Goal: Task Accomplishment & Management: Use online tool/utility

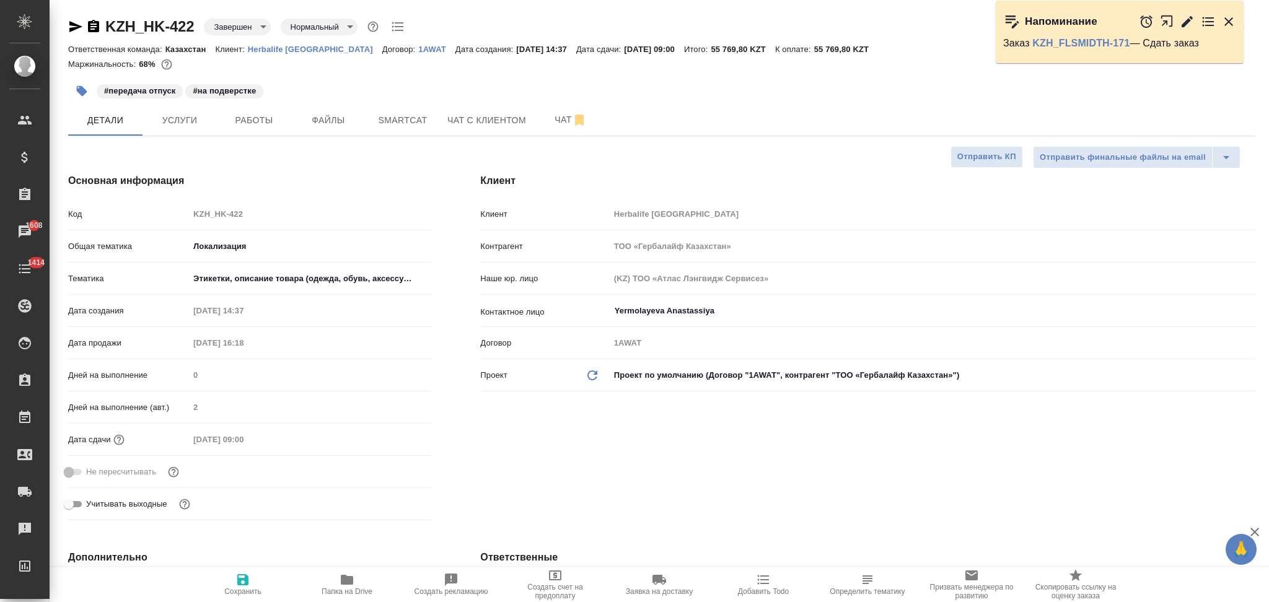
select select "RU"
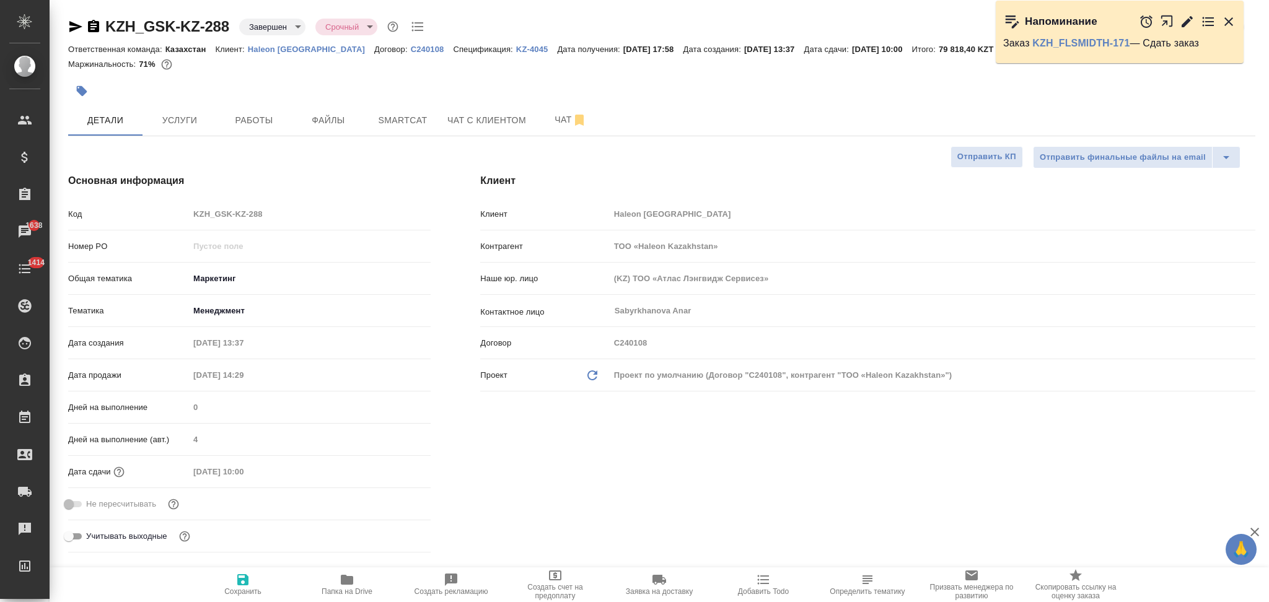
select select "RU"
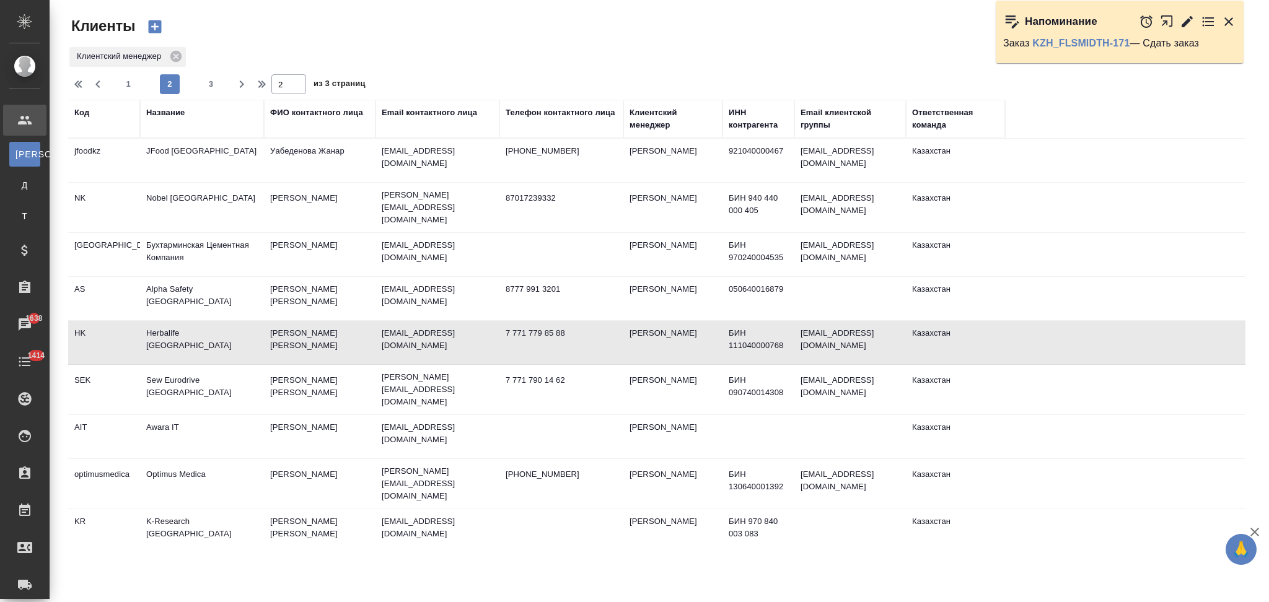
select select "RU"
click at [132, 88] on span "1" at bounding box center [128, 84] width 20 height 12
type input "1"
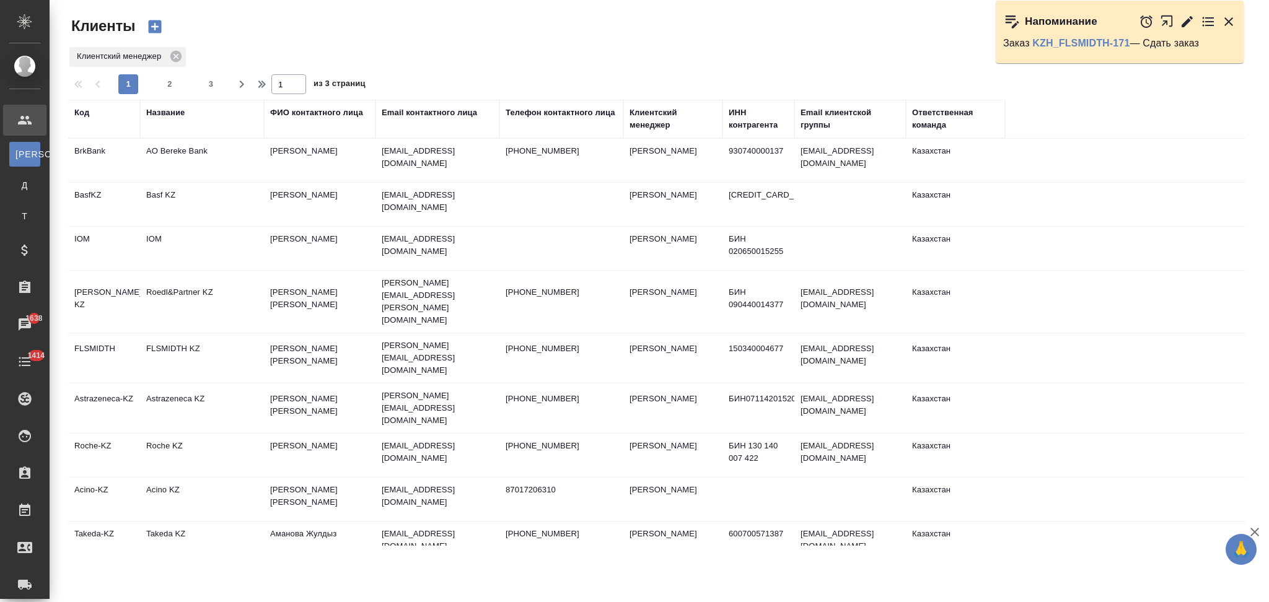
click at [172, 113] on div "Название" at bounding box center [165, 113] width 38 height 12
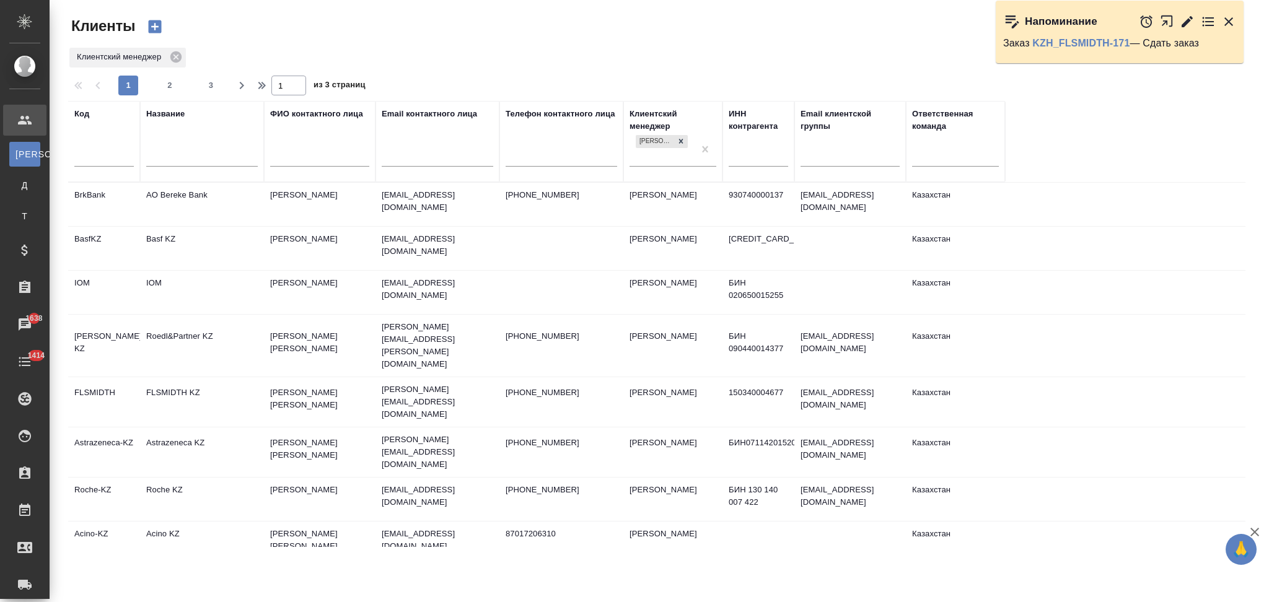
click at [177, 165] on input "text" at bounding box center [202, 158] width 112 height 15
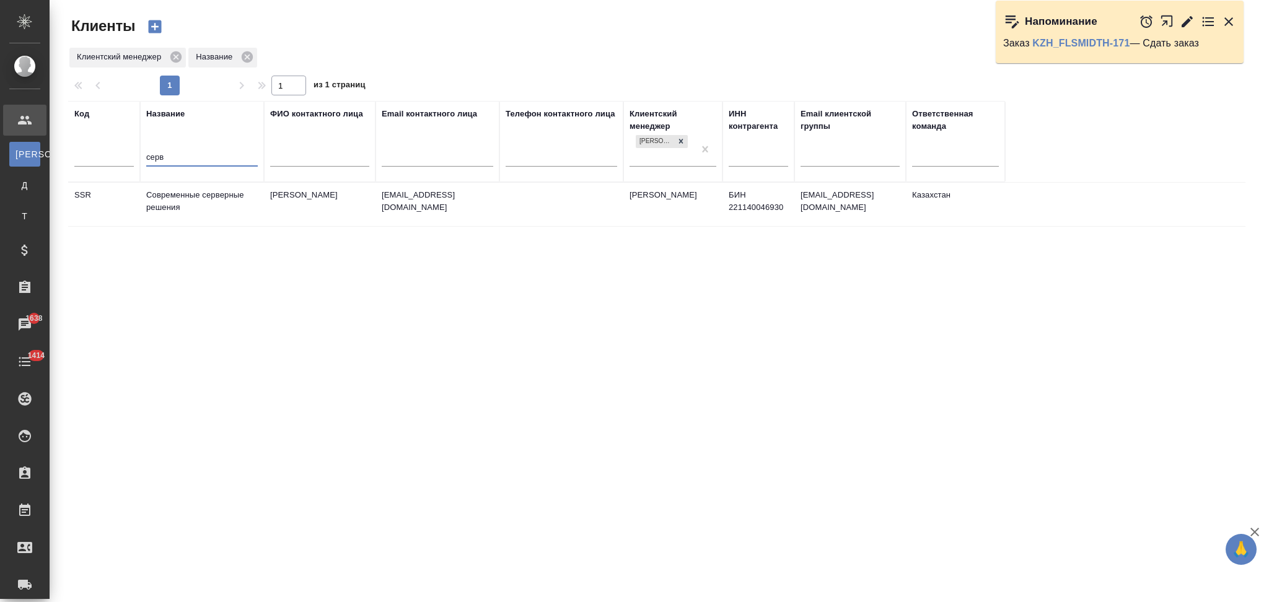
type input "серв"
click at [219, 208] on td "Современные серверные решения" at bounding box center [202, 204] width 124 height 43
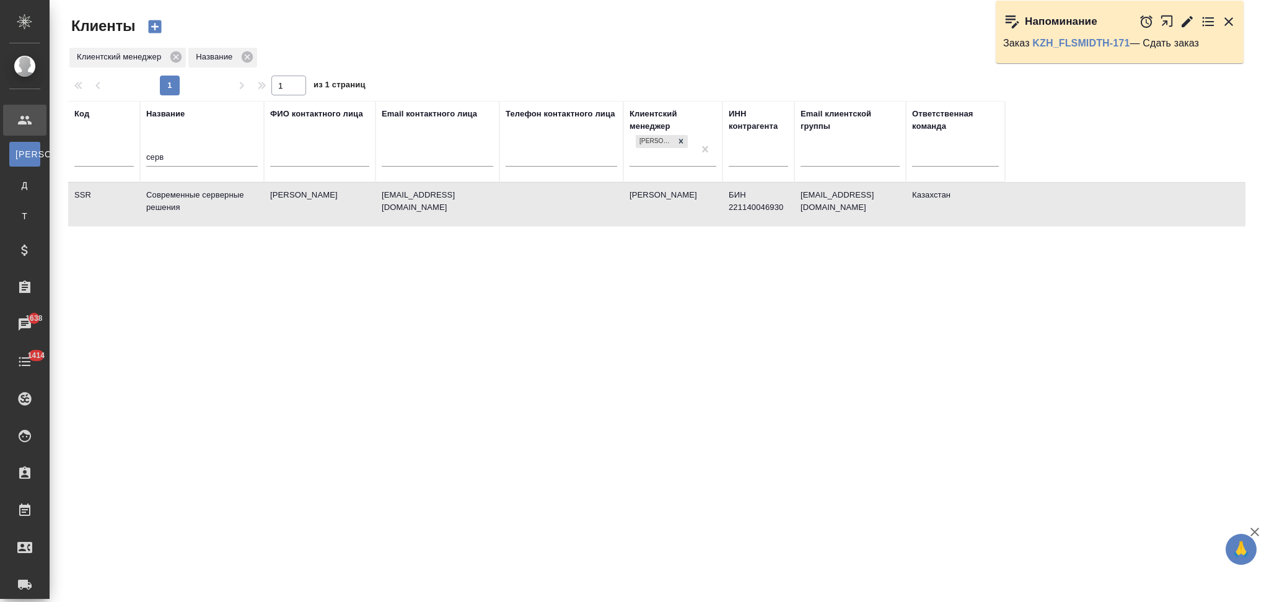
click at [219, 208] on td "Современные серверные решения" at bounding box center [202, 204] width 124 height 43
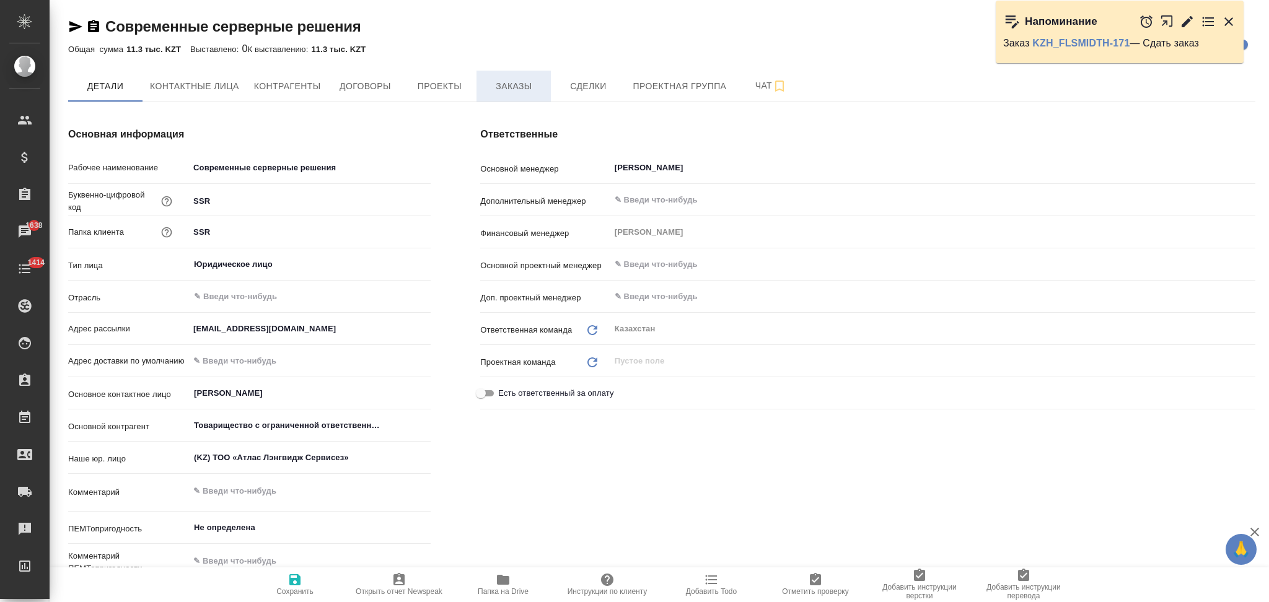
click at [511, 88] on span "Заказы" at bounding box center [513, 86] width 59 height 15
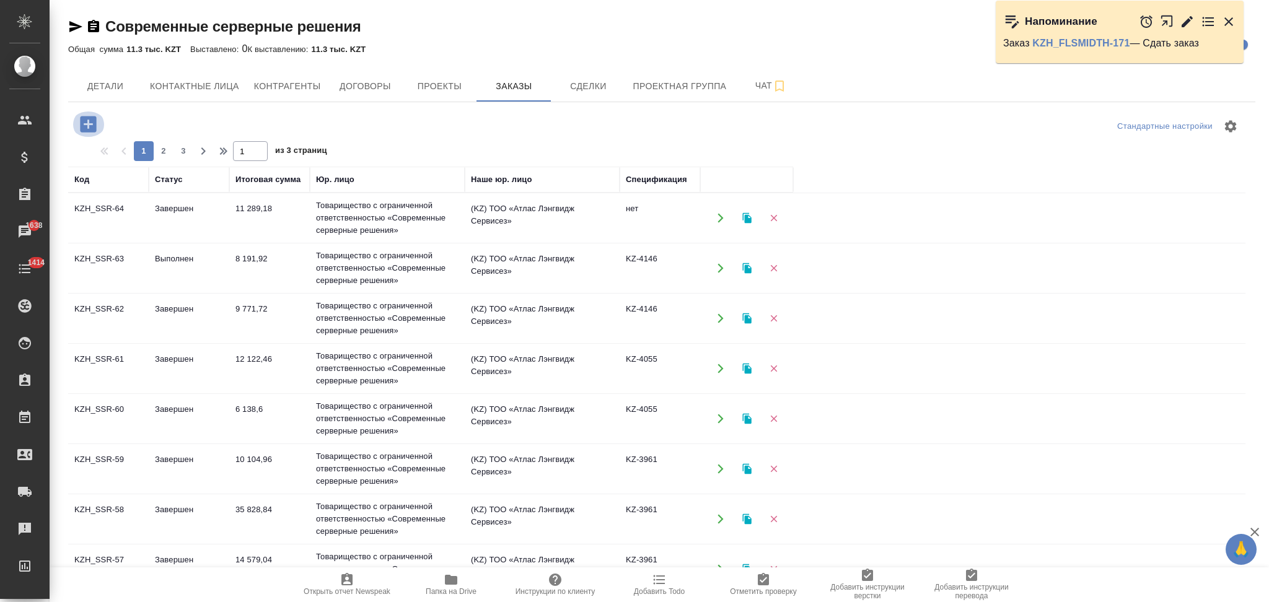
click at [89, 122] on icon "button" at bounding box center [88, 124] width 16 height 16
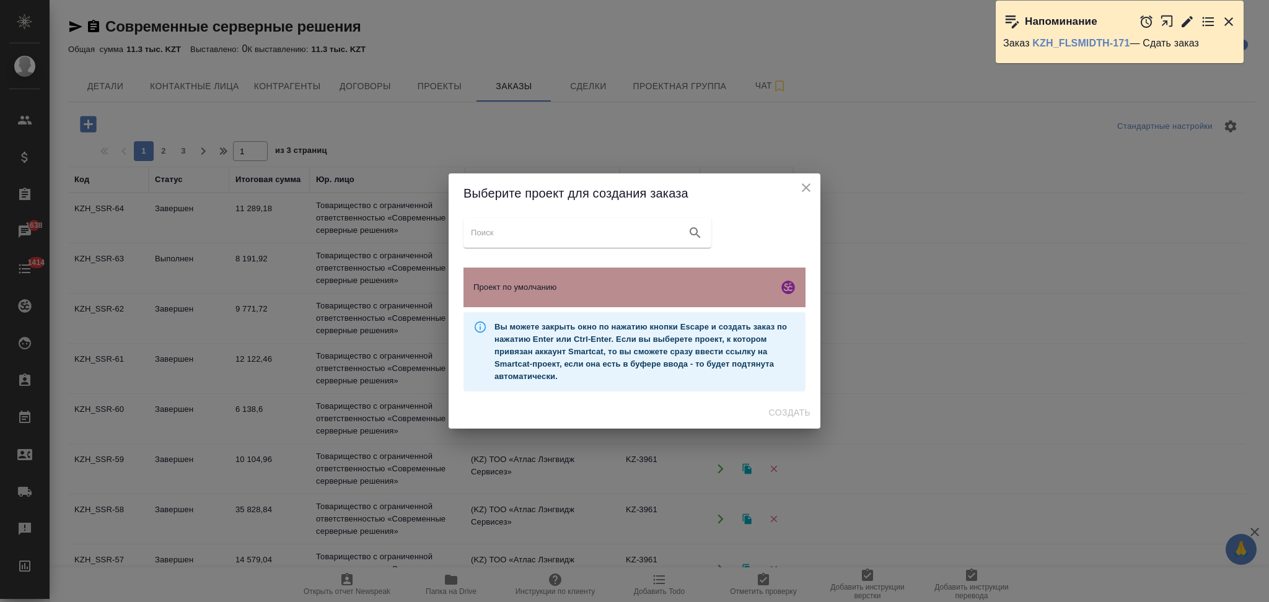
click at [520, 280] on div "Проект по умолчанию" at bounding box center [634, 288] width 342 height 40
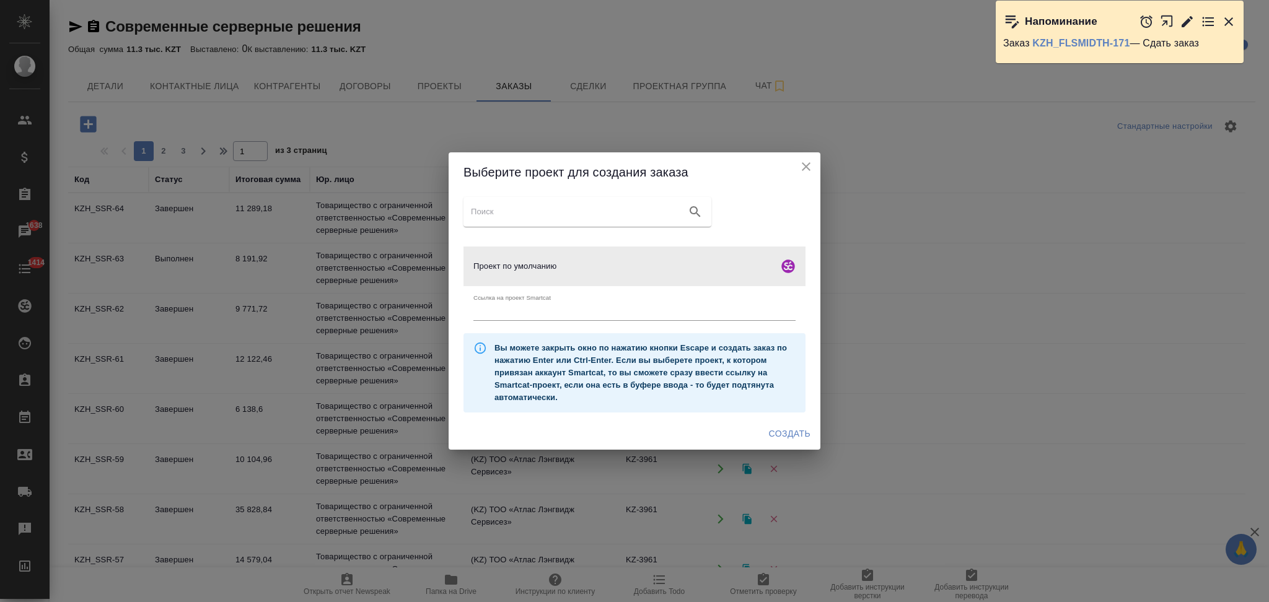
click at [801, 429] on span "Создать" at bounding box center [790, 433] width 42 height 15
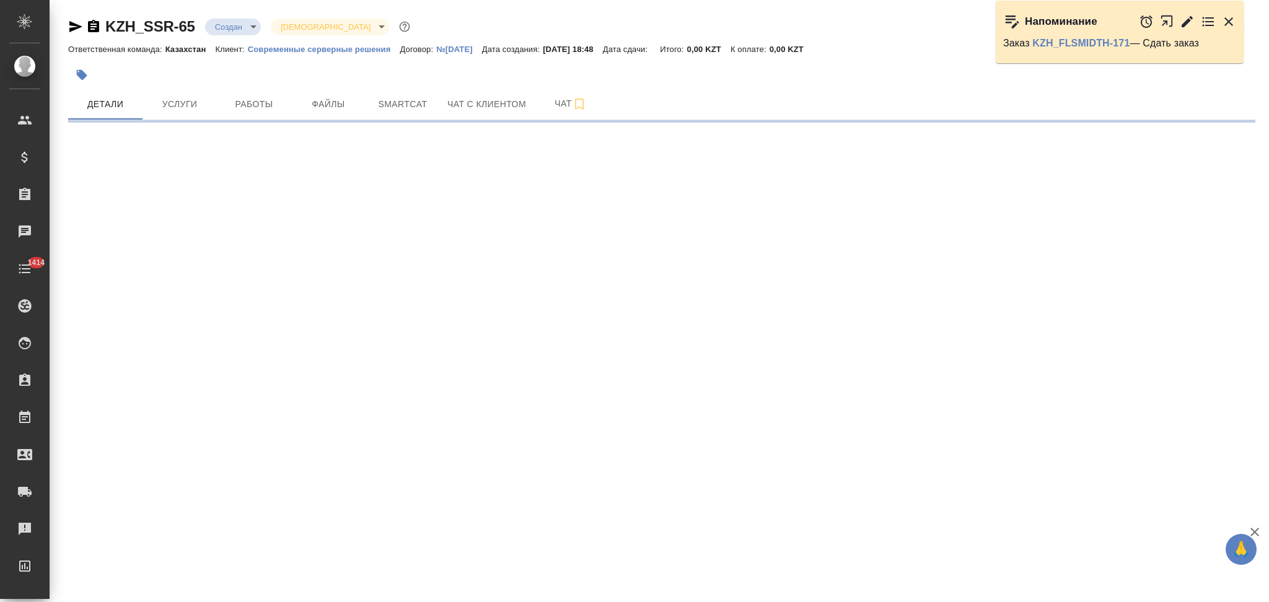
select select "RU"
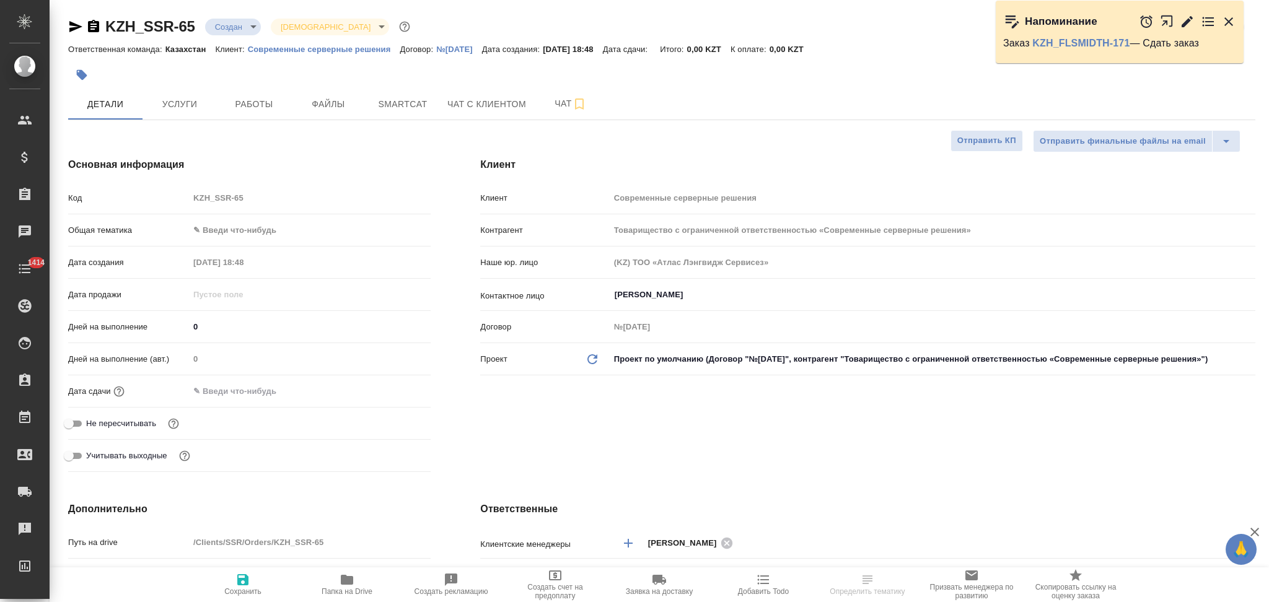
type textarea "x"
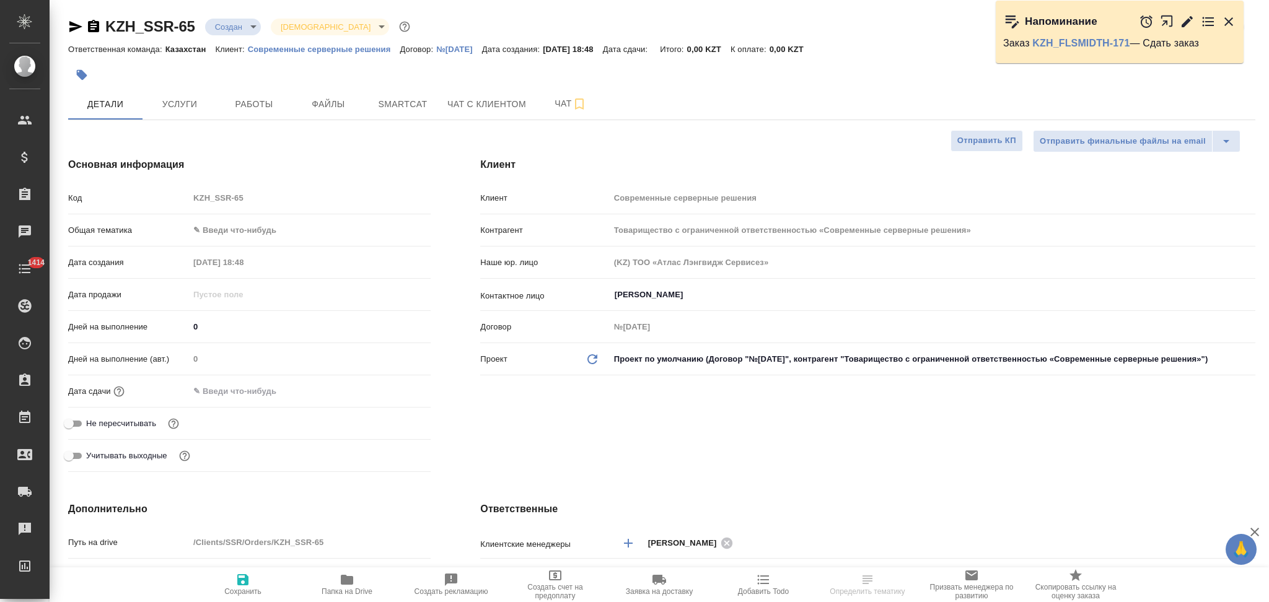
type textarea "x"
click at [316, 111] on span "Файлы" at bounding box center [328, 104] width 59 height 15
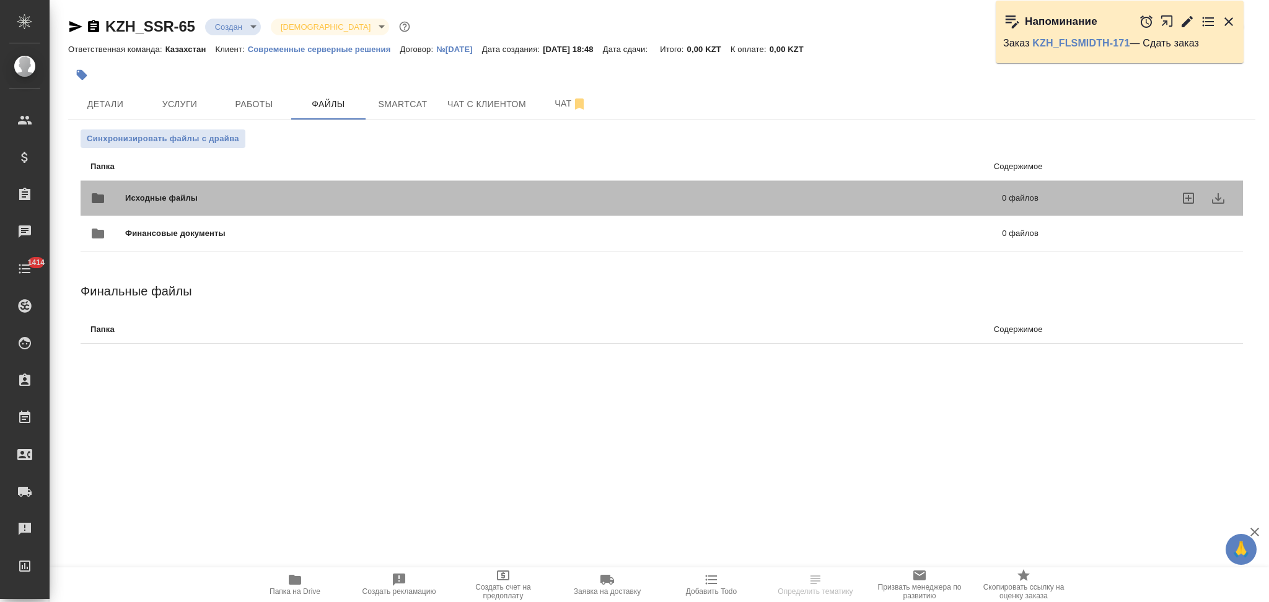
click at [204, 188] on div "Исходные файлы 0 файлов" at bounding box center [564, 198] width 948 height 30
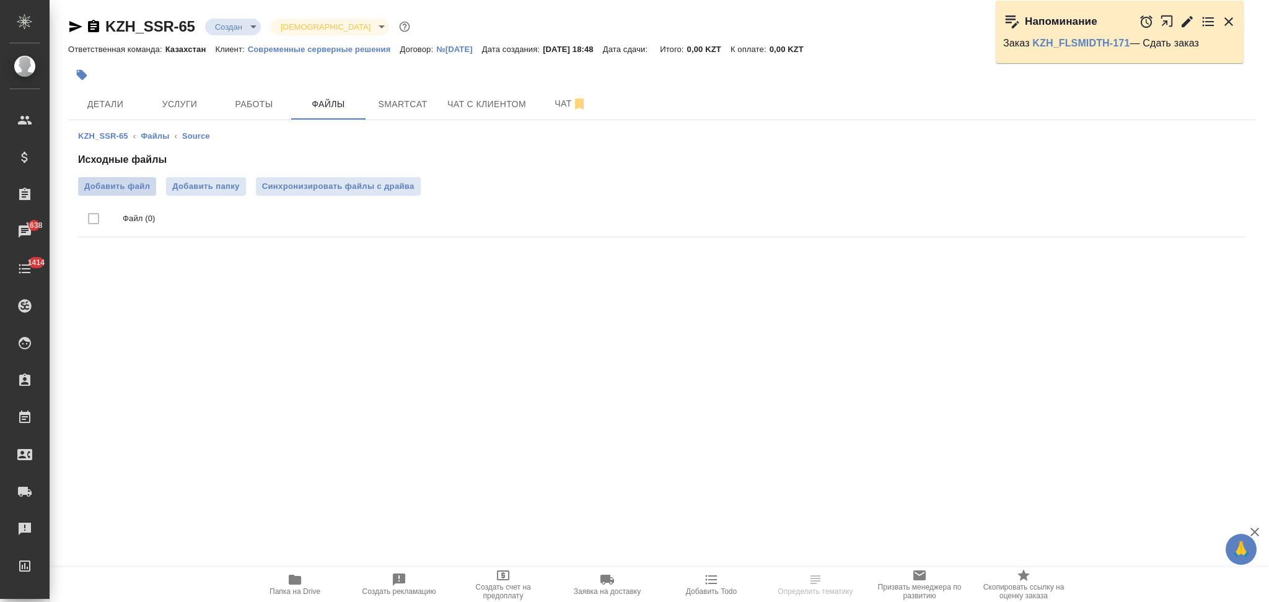
click at [130, 186] on span "Добавить файл" at bounding box center [117, 186] width 66 height 12
click at [0, 0] on input "Добавить файл" at bounding box center [0, 0] width 0 height 0
click at [115, 105] on span "Детали" at bounding box center [105, 104] width 59 height 15
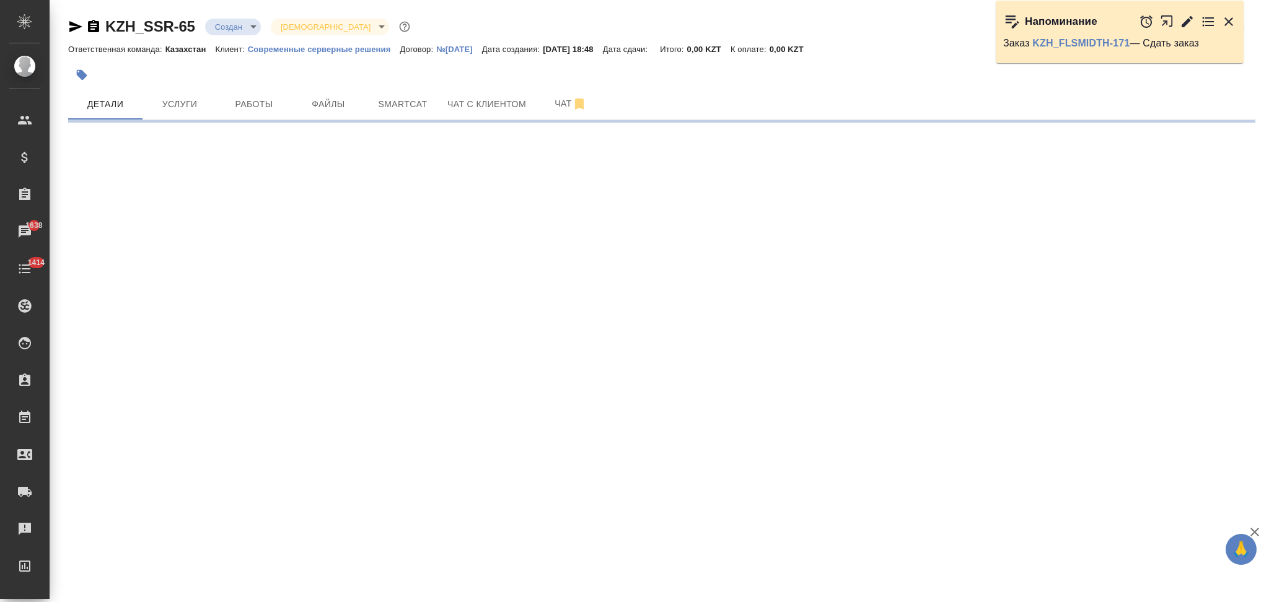
select select "RU"
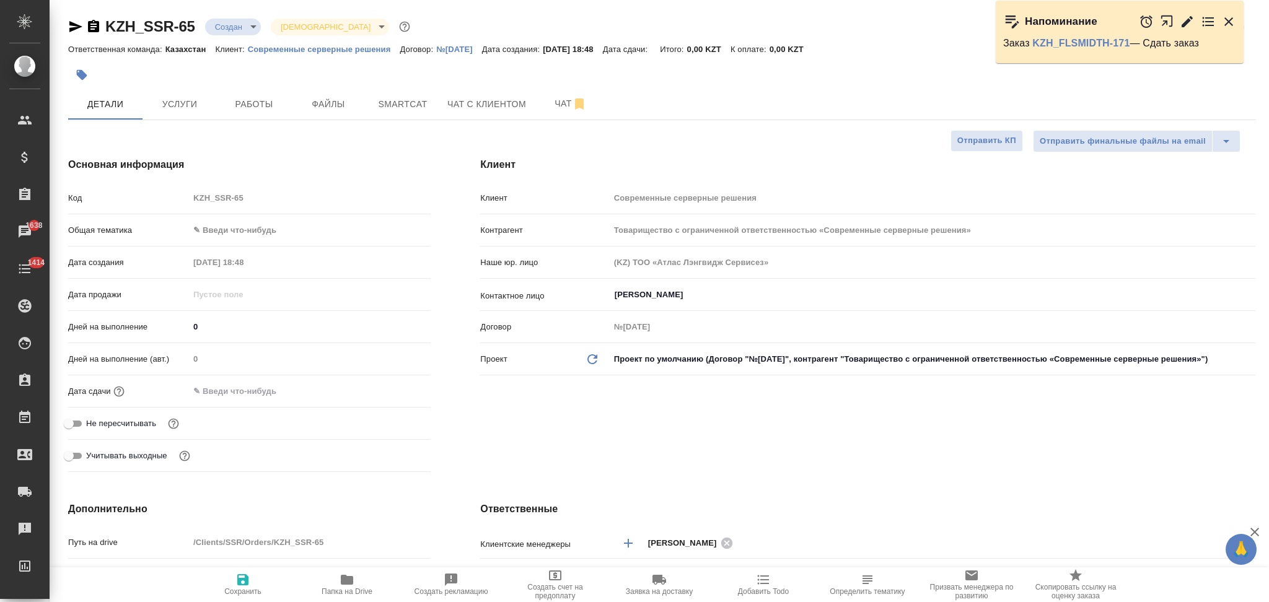
type textarea "x"
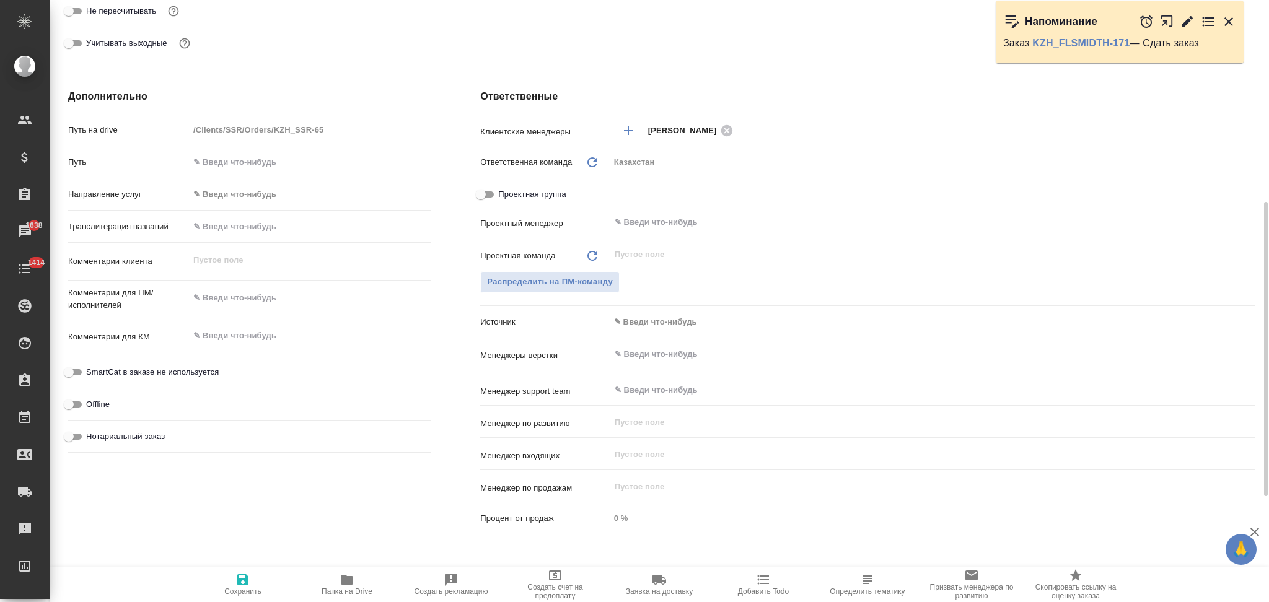
click at [239, 281] on div "Комментарии клиента x" at bounding box center [249, 267] width 362 height 38
type textarea "x"
click at [239, 292] on textarea at bounding box center [310, 298] width 240 height 21
paste textarea "переводом текста на казахский: https://docs.google.com/document/d/1wBX1qw-HsR5p…"
type textarea "переводом текста на казахский: https://docs.google.com/document/d/1wBX1qw-HsR5p…"
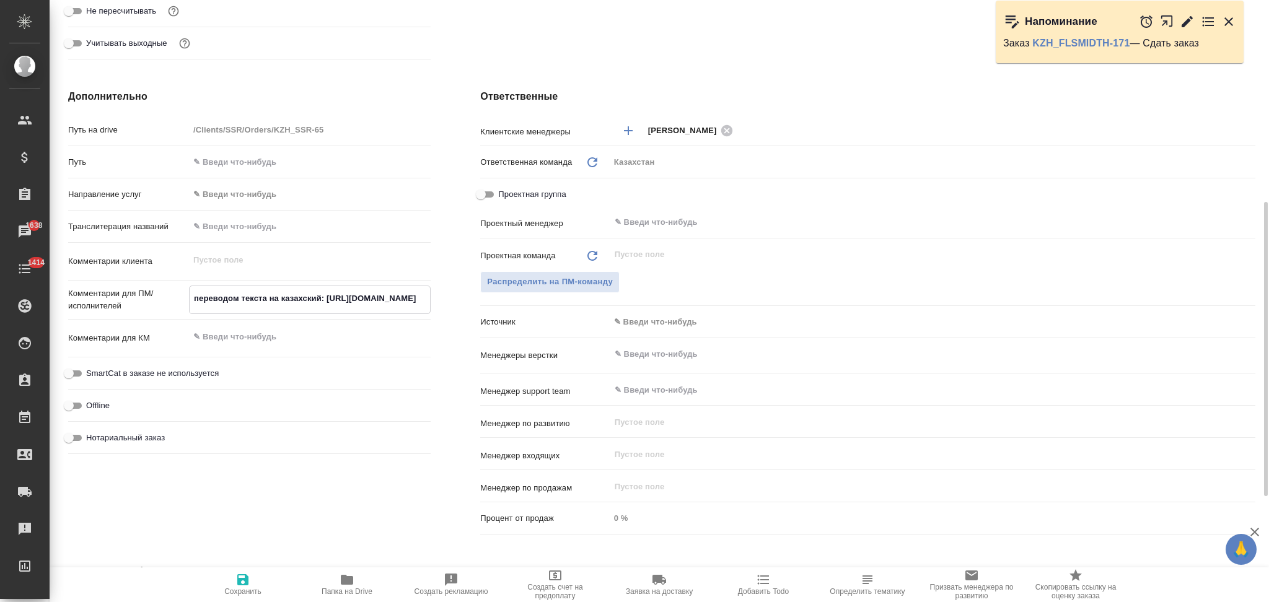
type textarea "x"
click at [237, 299] on textarea "переводом текста на казахский: https://docs.google.com/document/d/1wBX1qw-HsR5p…" at bounding box center [310, 317] width 240 height 58
type textarea "переводо текста на казахский: https://docs.google.com/document/d/1wBX1qw-HsR5pg…"
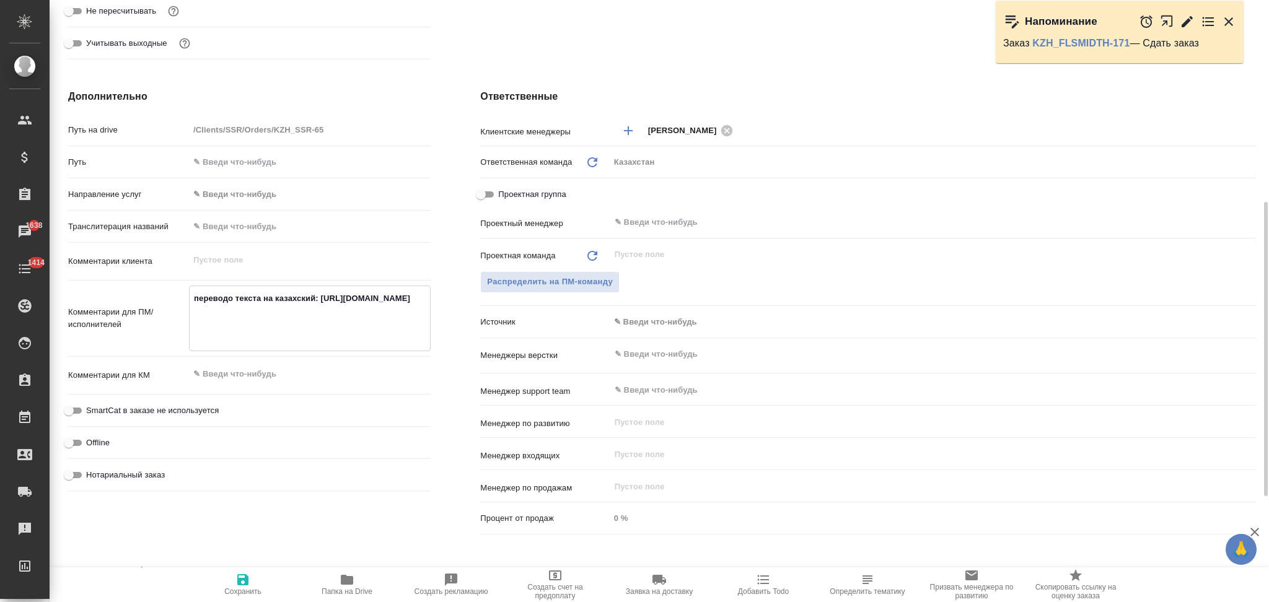
type textarea "x"
type textarea "перевод текста на казахский: https://docs.google.com/document/d/1wBX1qw-HsR5pgn…"
type textarea "x"
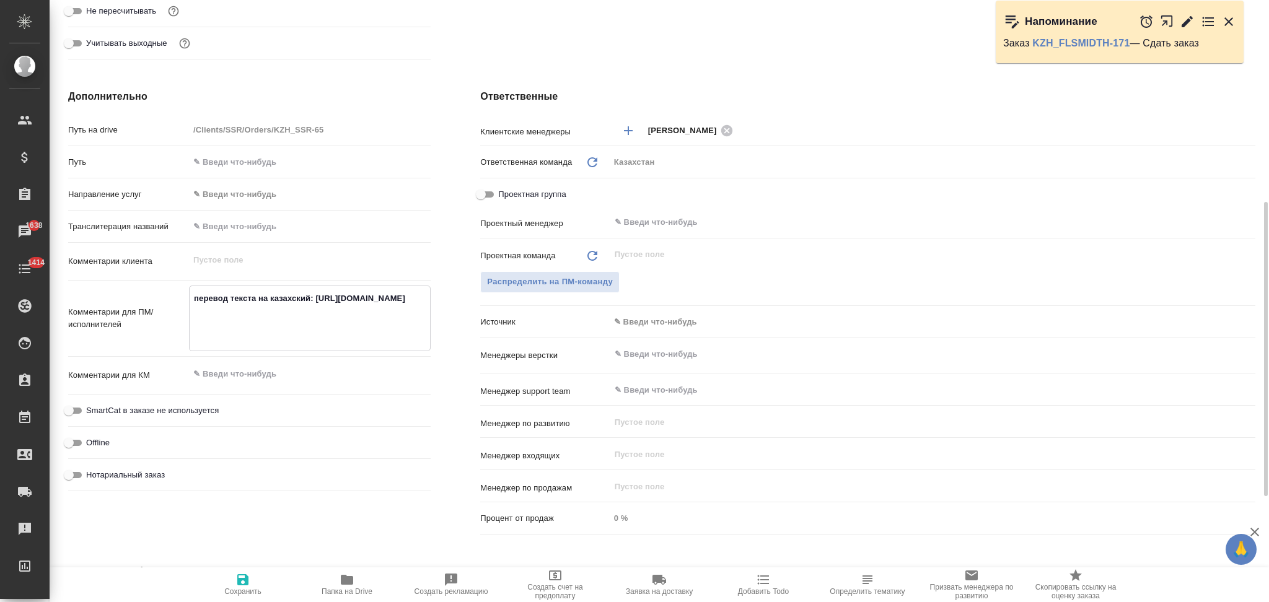
type textarea "x"
click at [324, 296] on textarea "перевод текста на казахский: https://docs.google.com/document/d/1wBX1qw-HsR5pgn…" at bounding box center [310, 317] width 240 height 58
type textarea "перевод текста на казахский:https://docs.google.com/document/d/1wBX1qw-HsR5pgnt…"
type textarea "x"
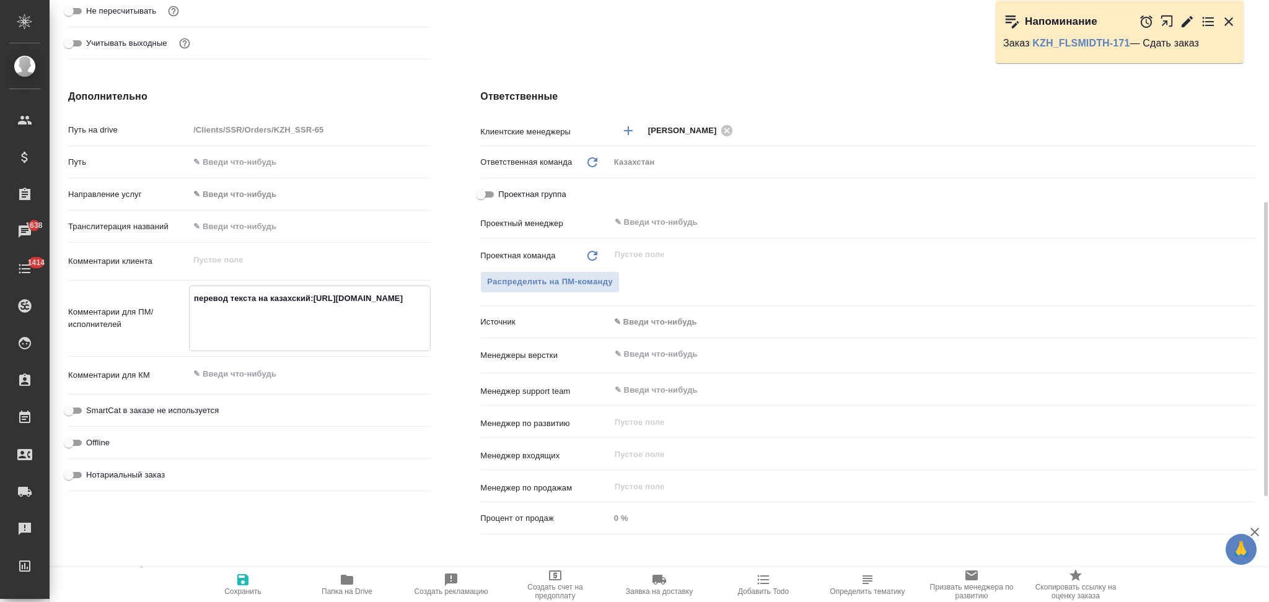
type textarea "x"
type textarea "перевод текста на казахскийhttps://docs.google.com/document/d/1wBX1qw-HsR5pgntW…"
type textarea "x"
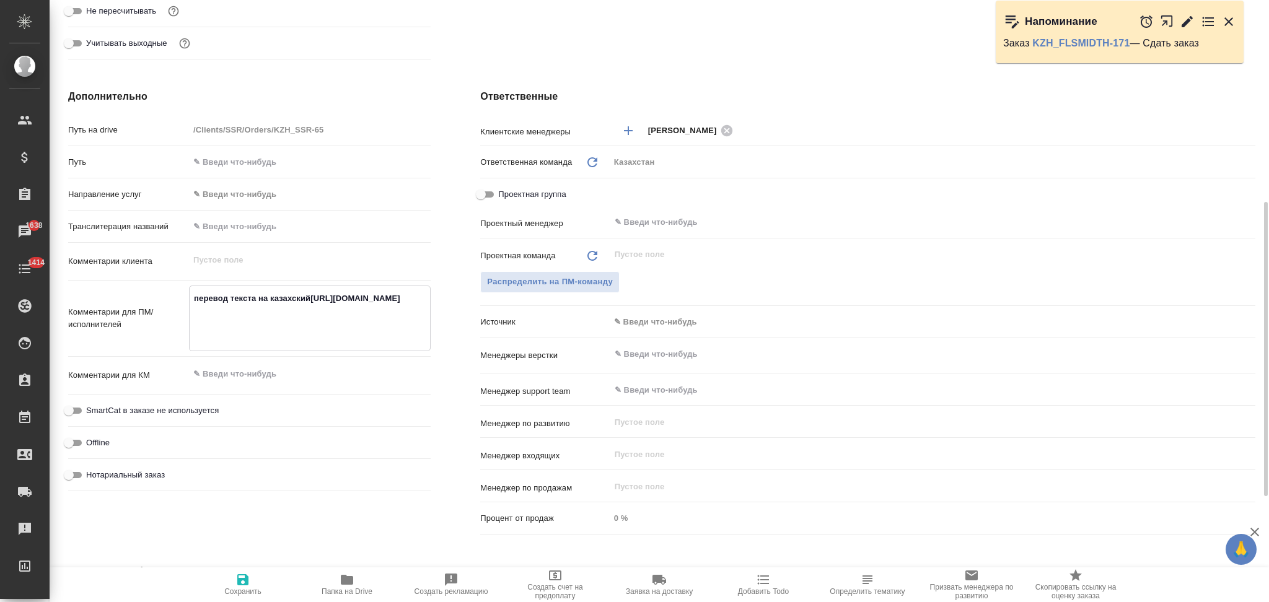
type textarea "x"
type textarea "перевод текста на казахский,https://docs.google.com/document/d/1wBX1qw-HsR5pgnt…"
type textarea "x"
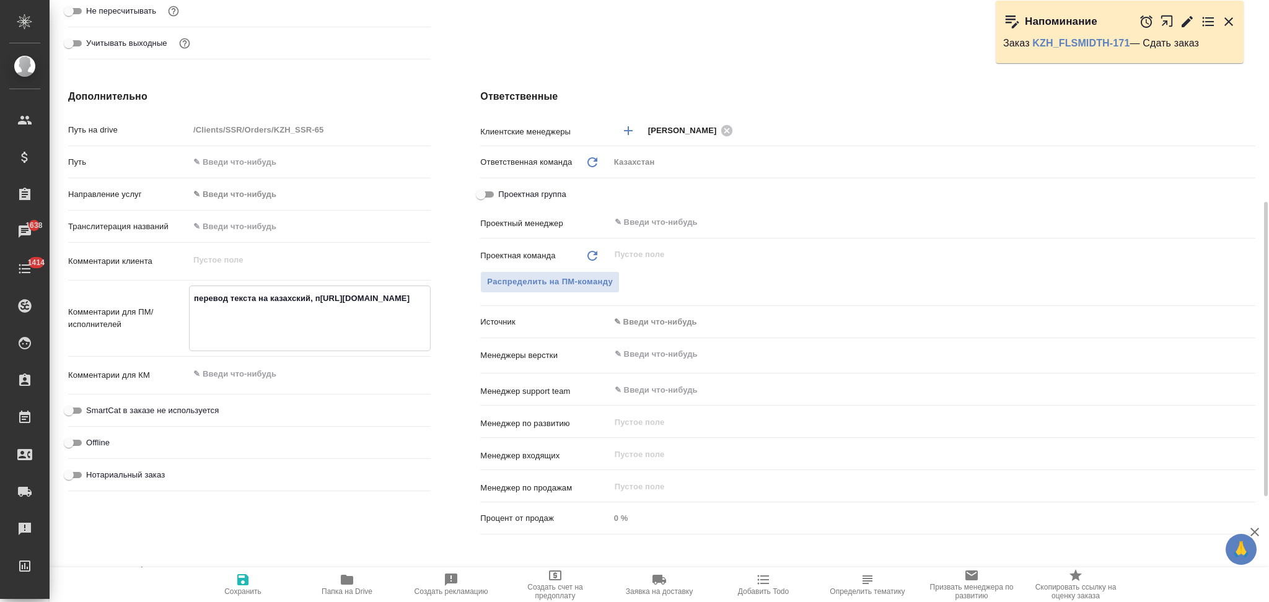
type textarea "перевод текста на казахский, прhttps://docs.google.com/document/d/1wBX1qw-HsR5p…"
type textarea "x"
type textarea "перевод текста на казахский, проhttps://docs.google.com/document/d/1wBX1qw-HsR5…"
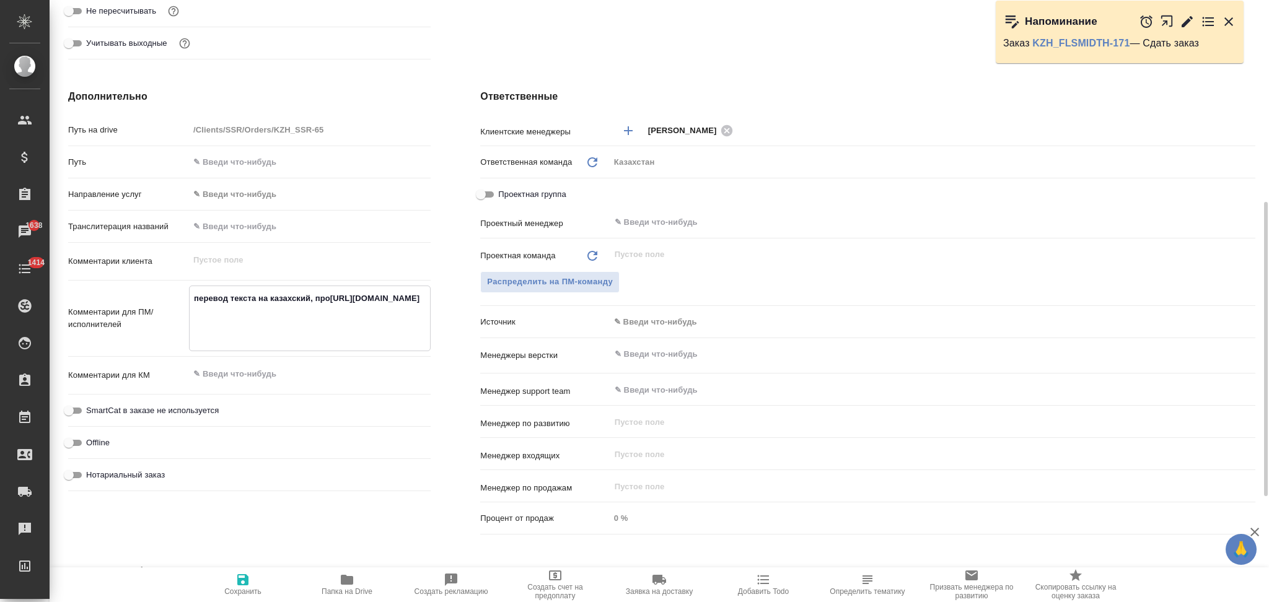
type textarea "x"
type textarea "перевод текста на казахский, прошhttps://docs.google.com/document/d/1wBX1qw-HsR…"
type textarea "x"
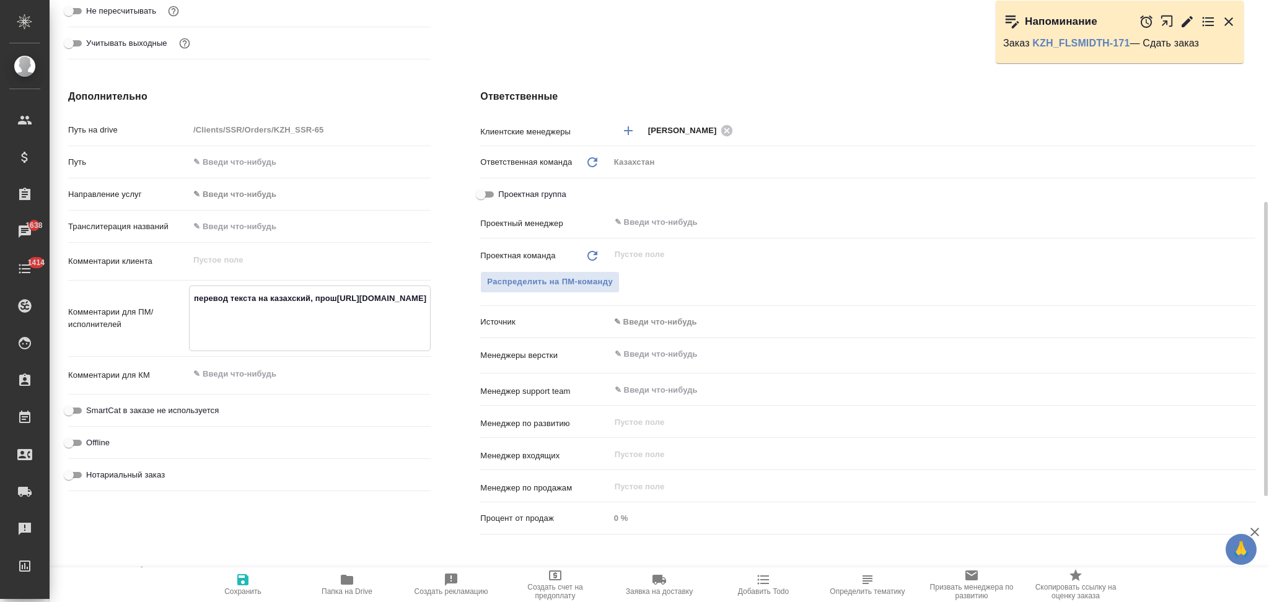
type textarea "x"
type textarea "перевод текста на казахский, прошу https://docs.google.com/document/d/1wBX1qw-H…"
type textarea "x"
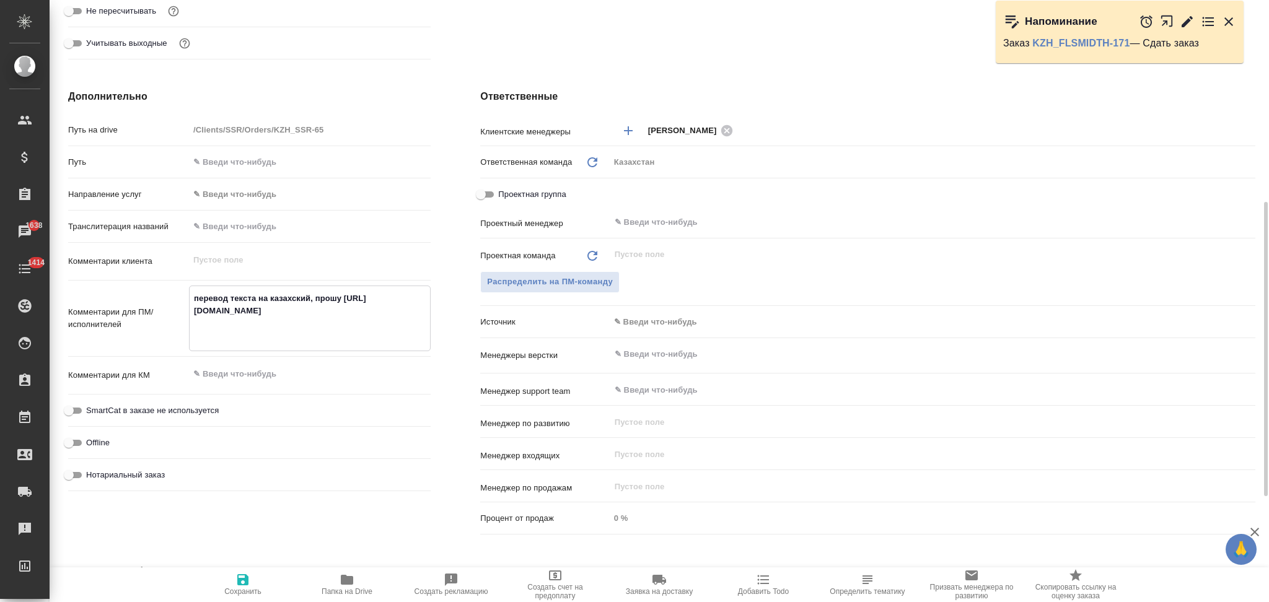
type textarea "x"
type textarea "перевод текста на казахский, прошу пhttps://docs.google.com/document/d/1wBX1qw-…"
type textarea "x"
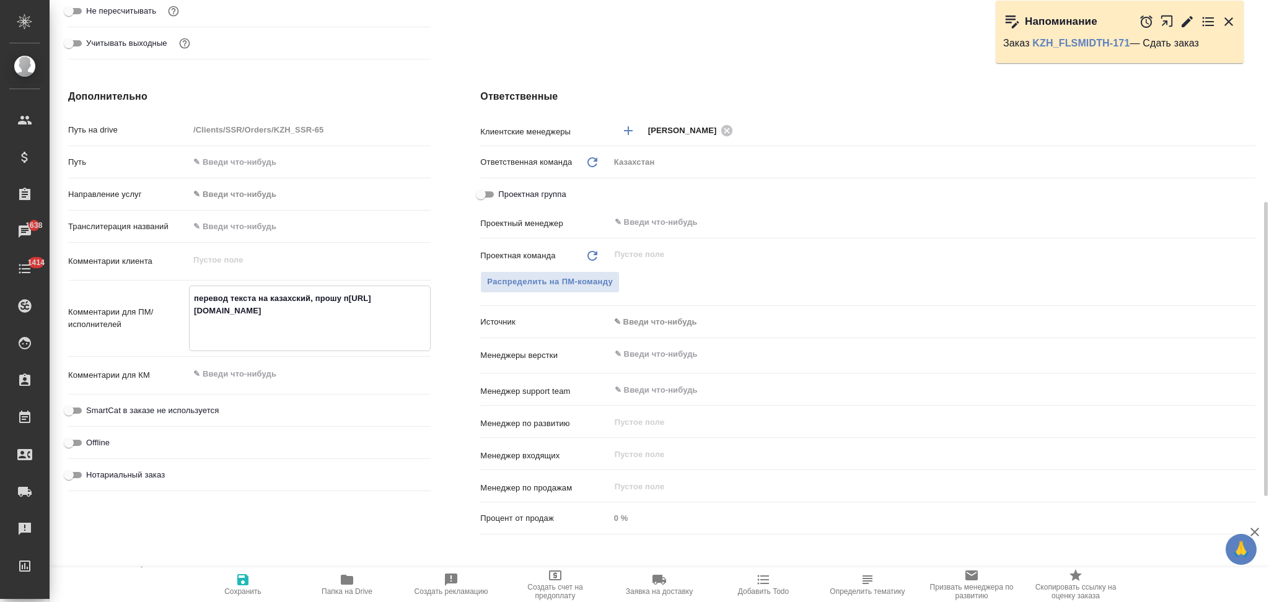
type textarea "перевод текста на казахский, прошу пеhttps://docs.google.com/document/d/1wBX1qw…"
type textarea "x"
type textarea "перевод текста на казахский, прошу перhttps://docs.google.com/document/d/1wBX1q…"
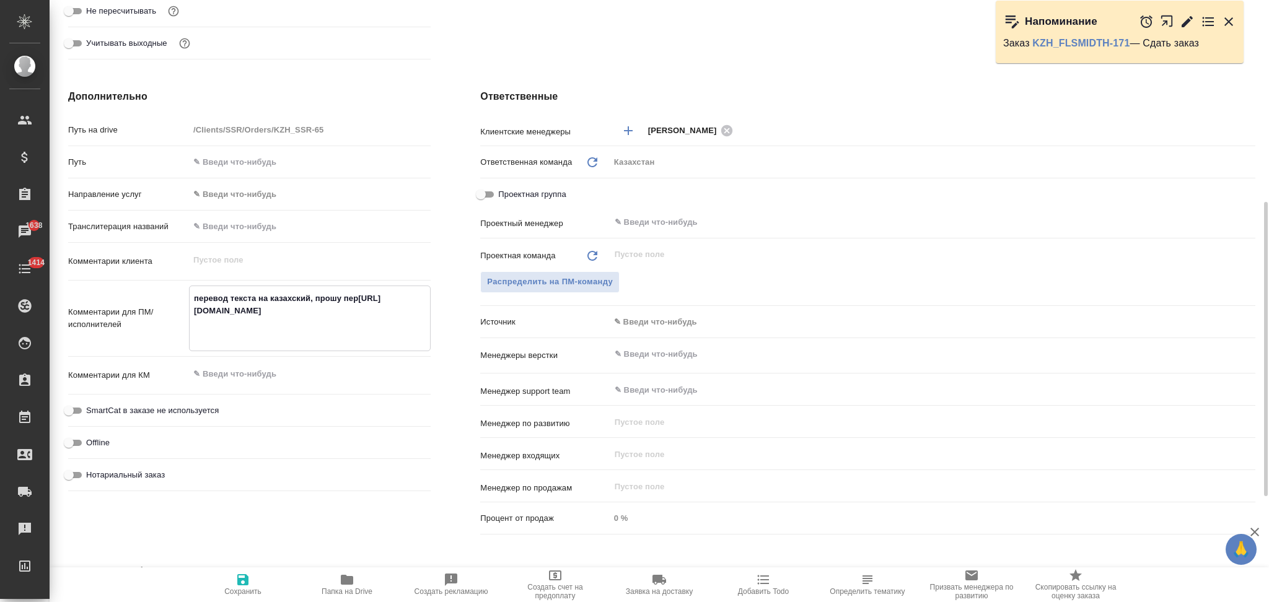
type textarea "x"
type textarea "перевод текста на казахский, прошу переhttps://docs.google.com/document/d/1wBX1…"
type textarea "x"
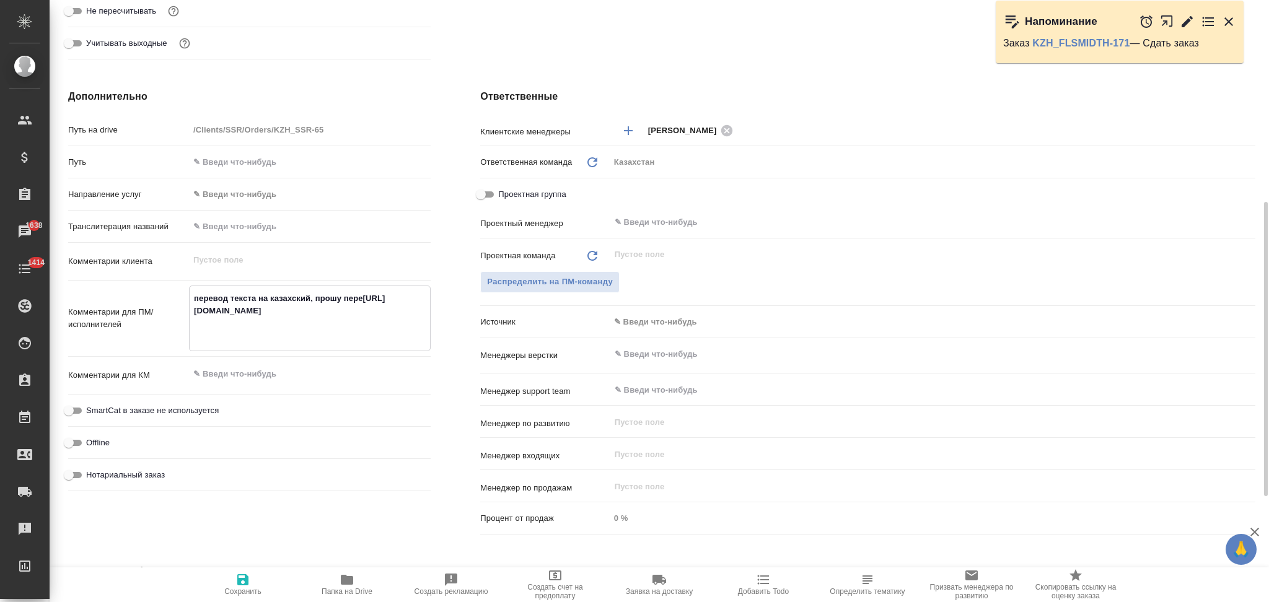
type textarea "x"
type textarea "перевод текста на казахский, прошу перевhttps://docs.google.com/document/d/1wBX…"
type textarea "x"
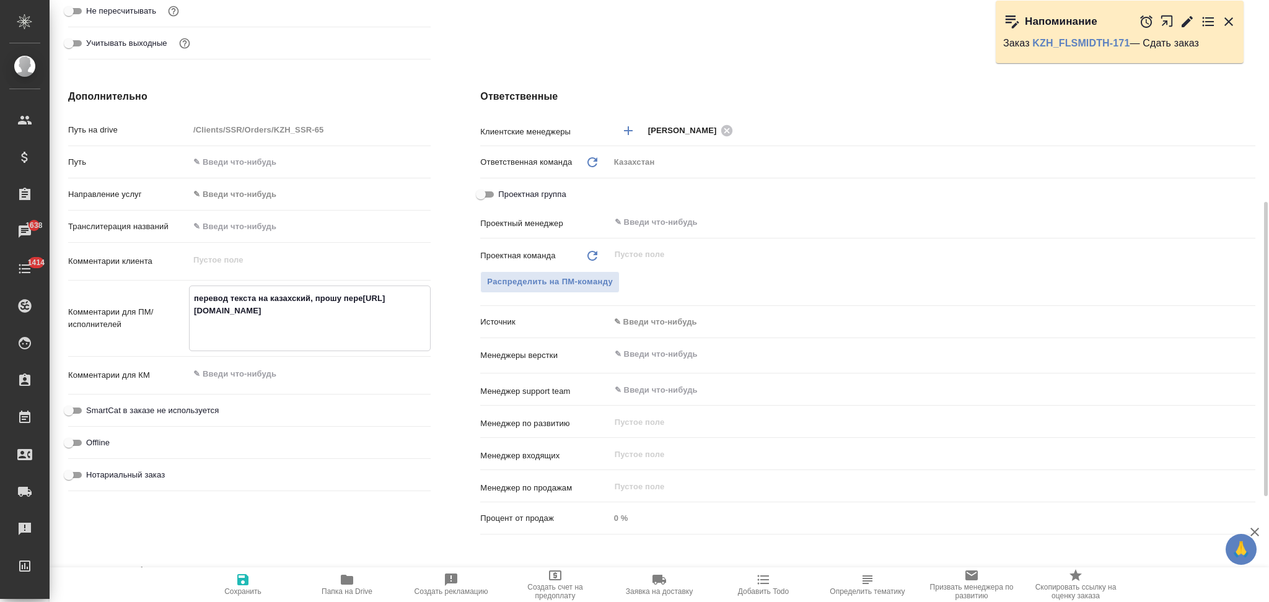
type textarea "x"
type textarea "перевод текста на казахский, прошу перевоhttps://docs.google.com/document/d/1wB…"
type textarea "x"
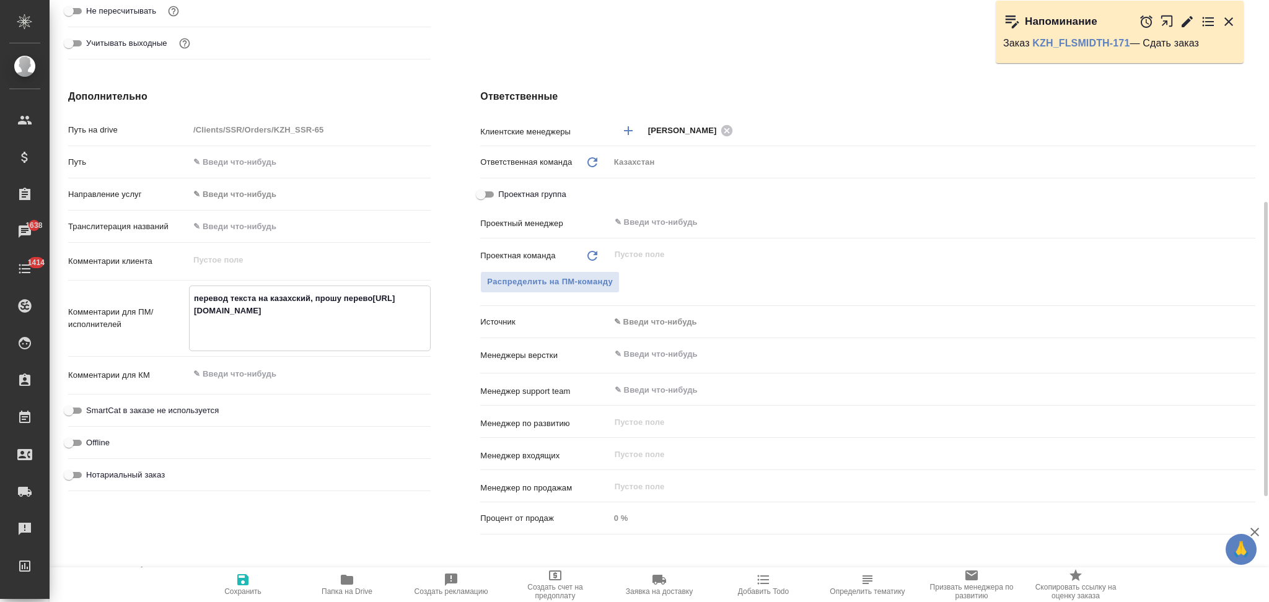
type textarea "перевод текста на казахский, прошу переводhttps://docs.google.com/document/d/1w…"
type textarea "x"
type textarea "перевод текста на казахский, прошу перевод https://docs.google.com/document/d/1…"
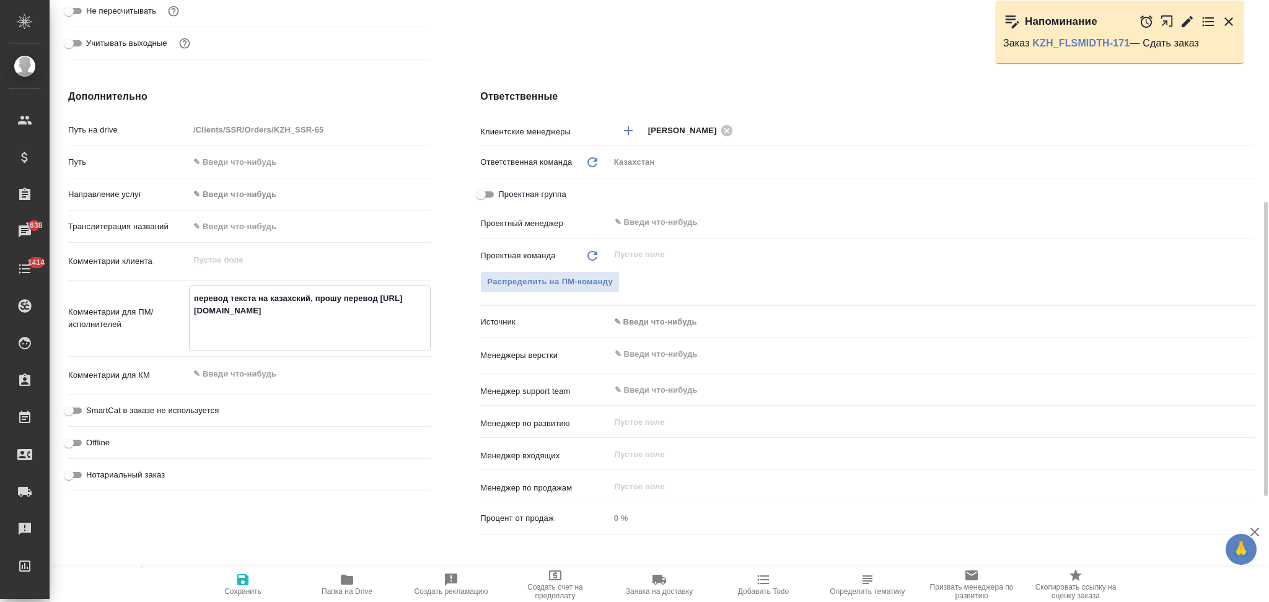
type textarea "x"
type textarea "перевод текста на казахский, прошу перевод вhttps://docs.google.com/document/d/…"
type textarea "x"
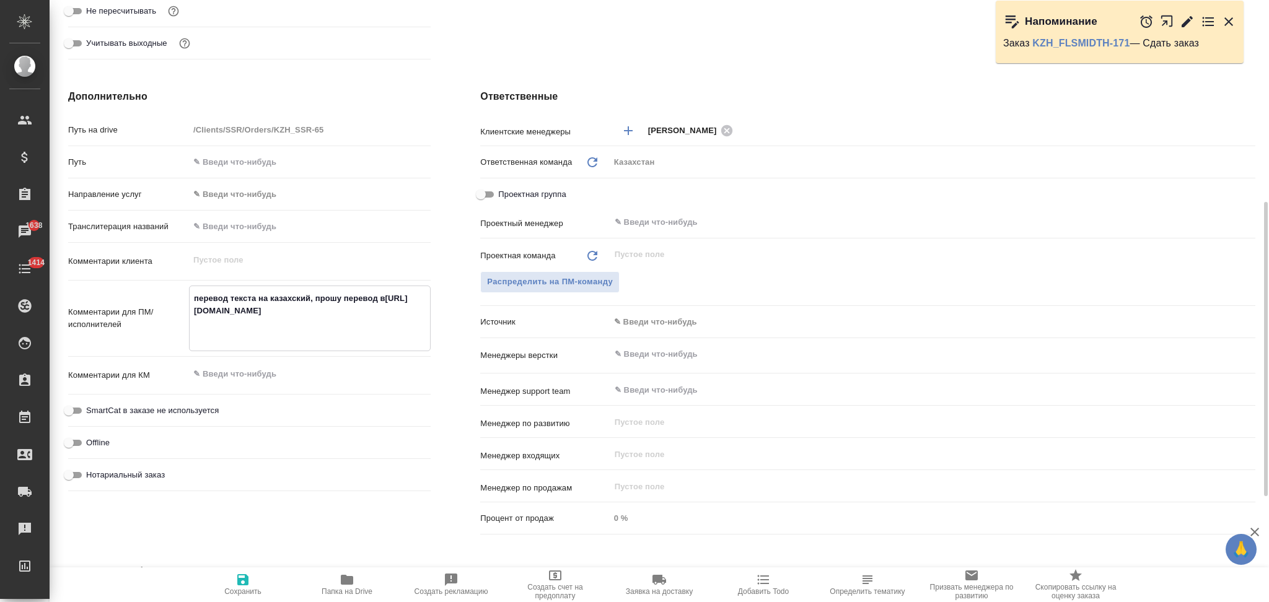
type textarea "x"
type textarea "перевод текста на казахский, прошу перевод всhttps://docs.google.com/document/d…"
type textarea "x"
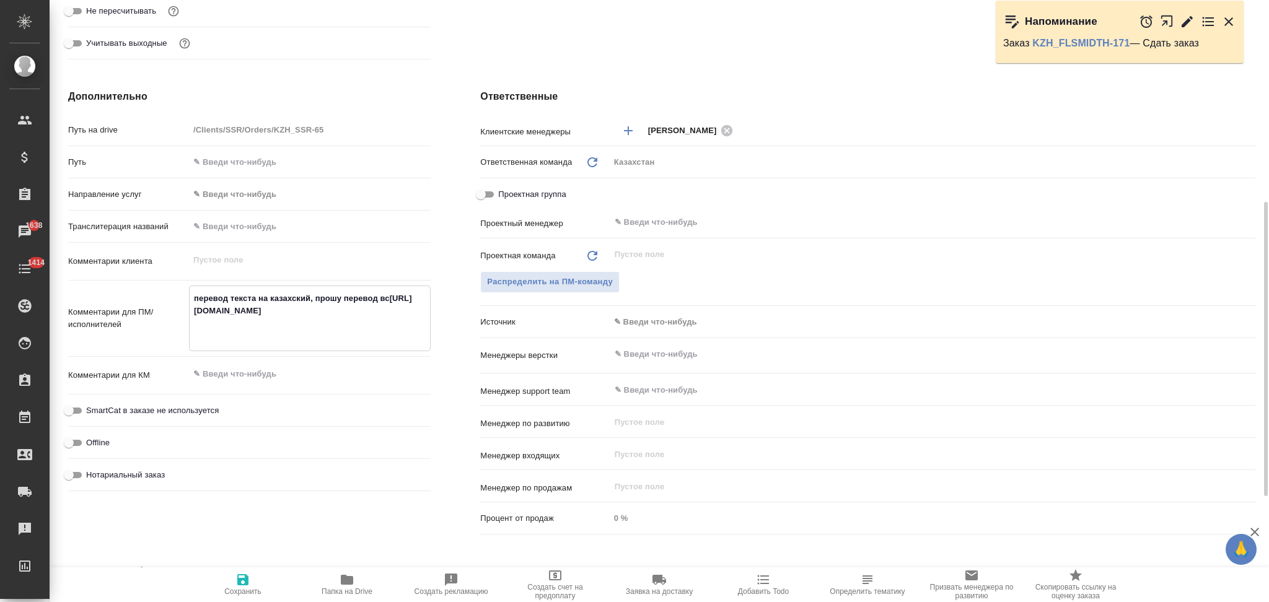
type textarea "x"
type textarea "перевод текста на казахский, прошу перевод встhttps://docs.google.com/document/…"
type textarea "x"
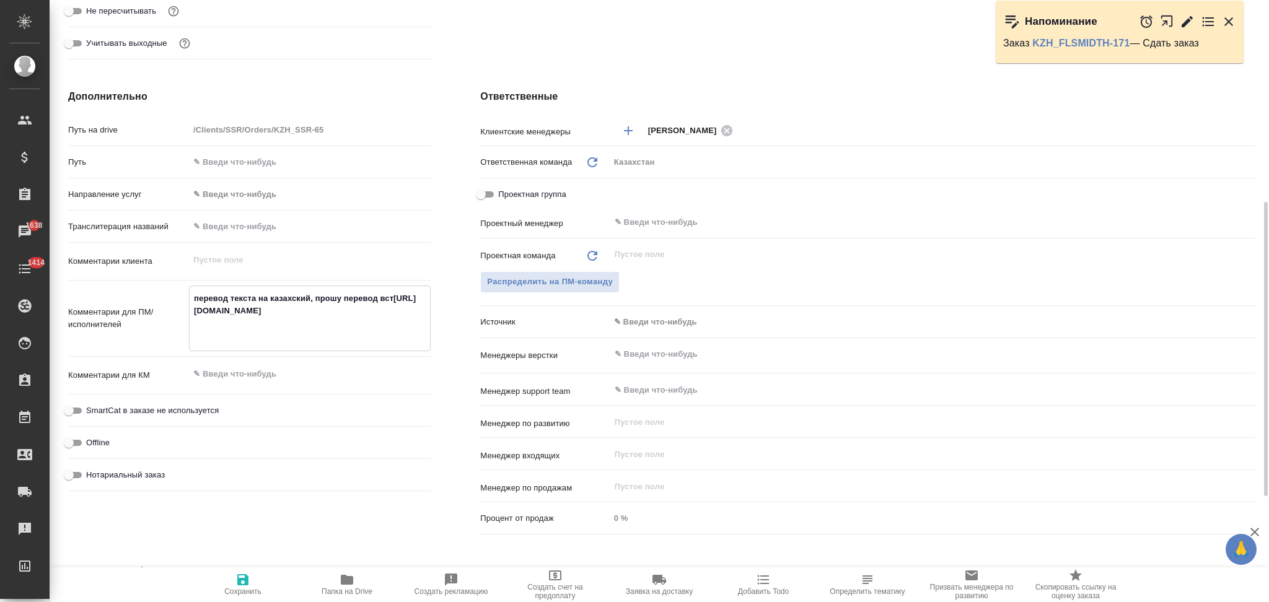
type textarea "перевод текста на казахский, прошу перевод встаhttps://docs.google.com/document…"
type textarea "x"
type textarea "перевод текста на казахский, прошу перевод вставhttps://docs.google.com/documen…"
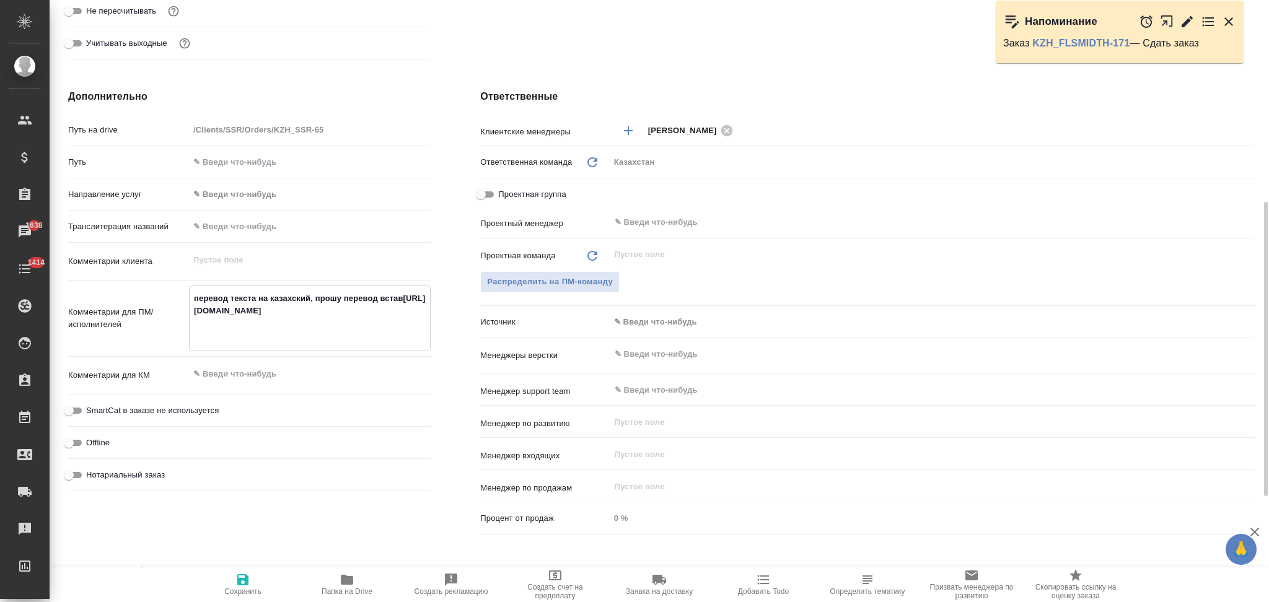
type textarea "x"
type textarea "перевод текста на казахский, прошу перевод вставиhttps://docs.google.com/docume…"
type textarea "x"
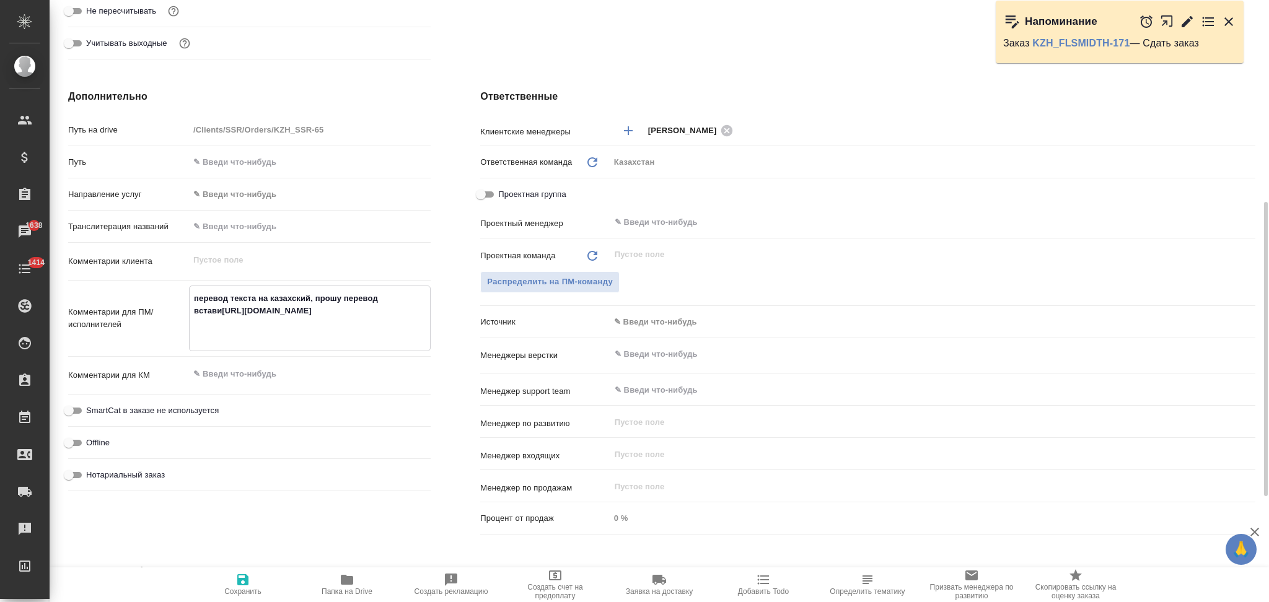
type textarea "x"
type textarea "перевод текста на казахский, прошу перевод вставитhttps://docs.google.com/docum…"
type textarea "x"
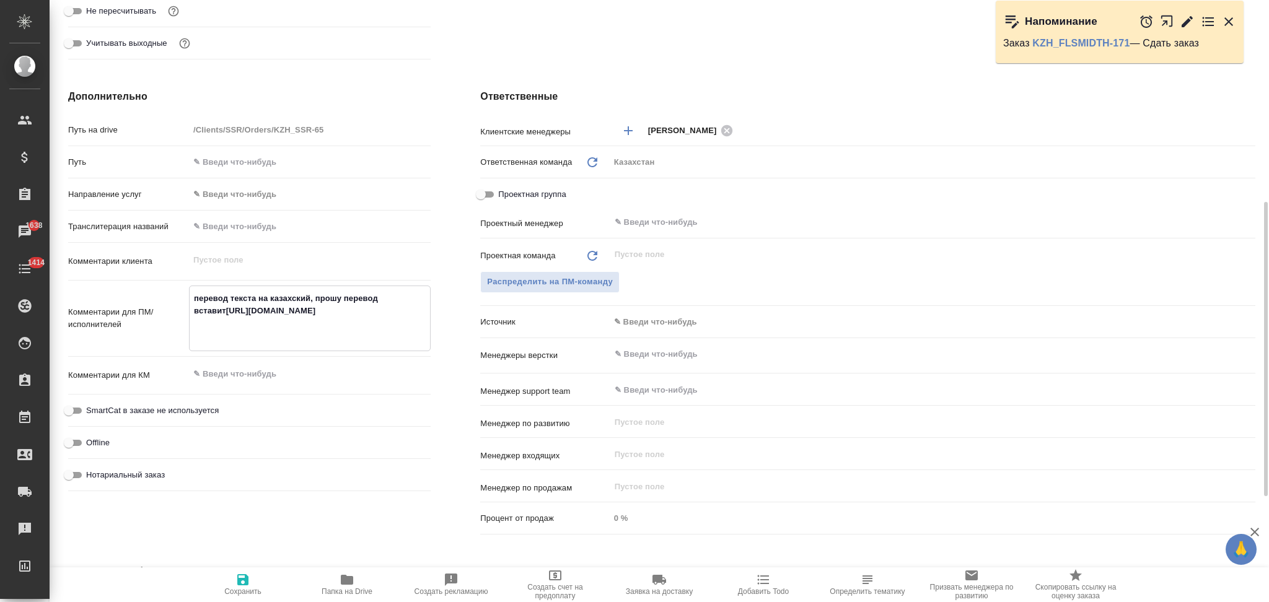
type textarea "x"
type textarea "перевод текста на казахский, прошу перевод вставитьhttps://docs.google.com/docu…"
type textarea "x"
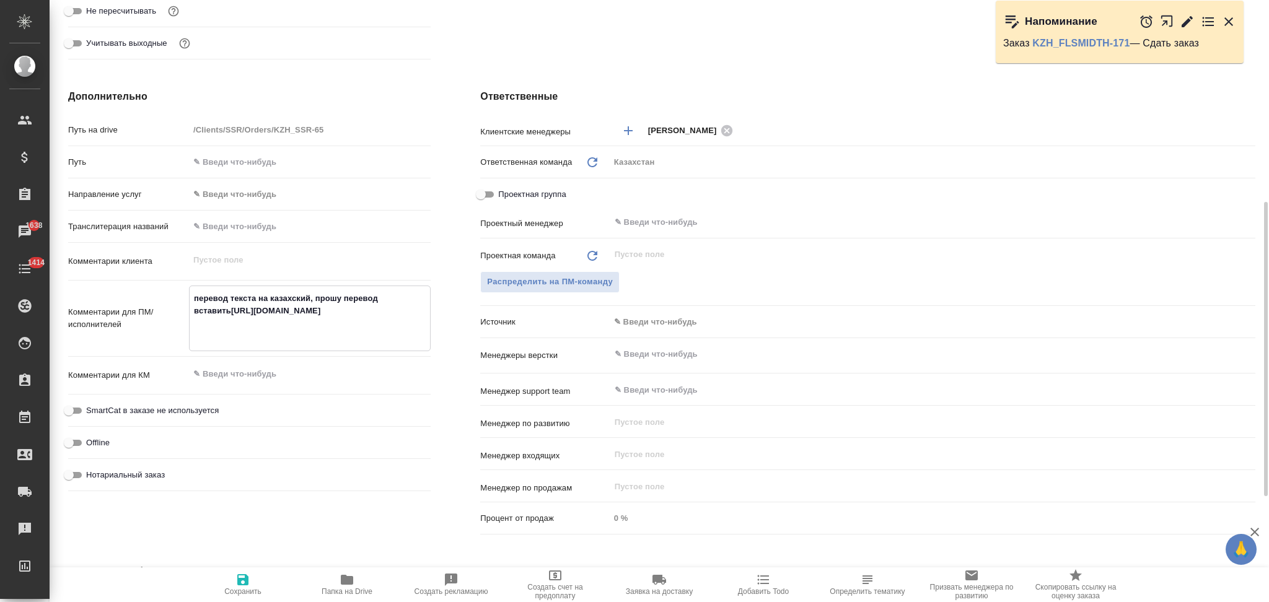
type textarea "перевод текста на казахский, прошу перевод вставить https://docs.google.com/doc…"
type textarea "x"
type textarea "перевод текста на казахский, прошу перевод вставить вhttps://docs.google.com/do…"
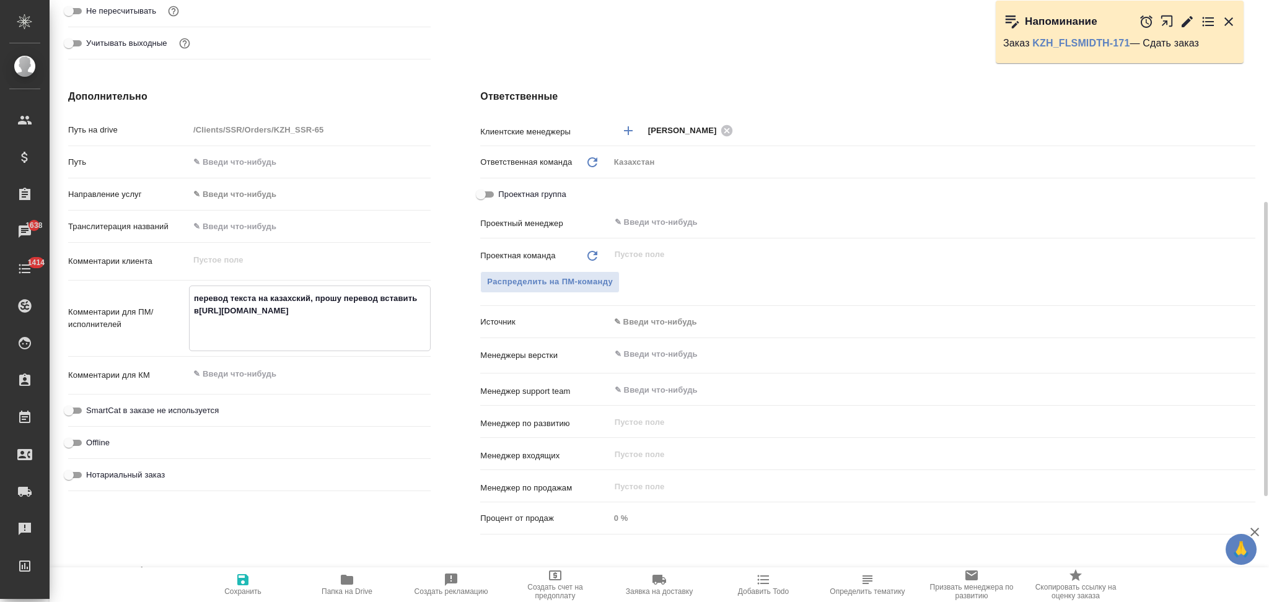
type textarea "x"
type textarea "перевод текста на казахский, прошу перевод вставить в https://docs.google.com/d…"
type textarea "x"
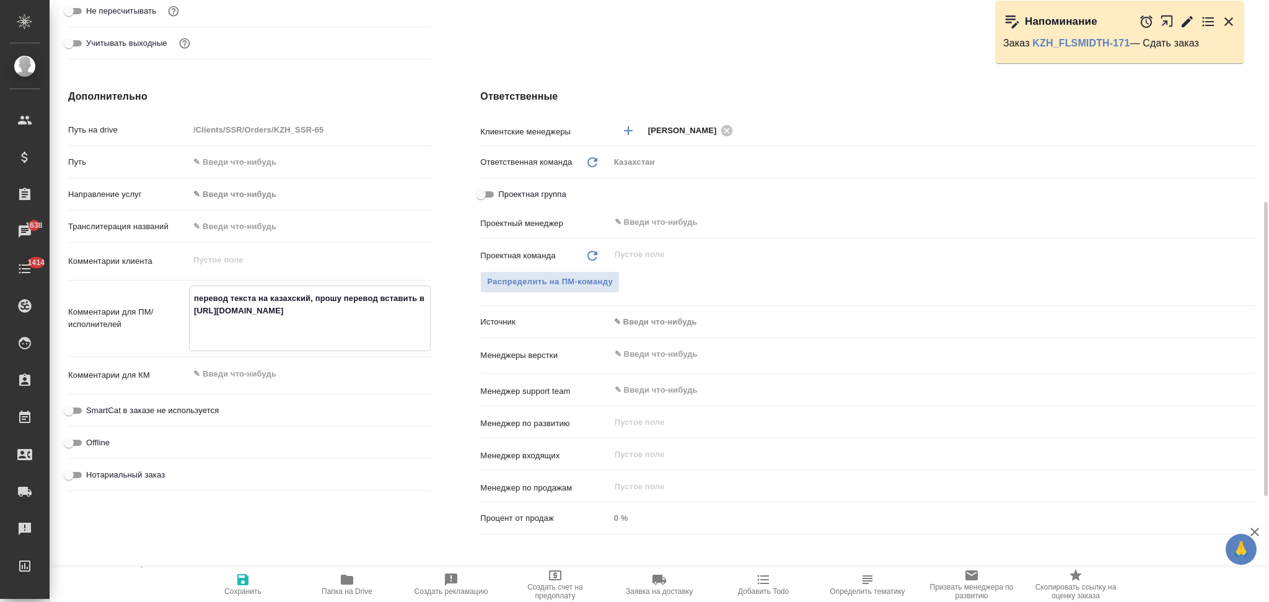
type textarea "x"
type textarea "перевод текста на казахский, прошу перевод вставить в гугhttps://docs.google.co…"
type textarea "x"
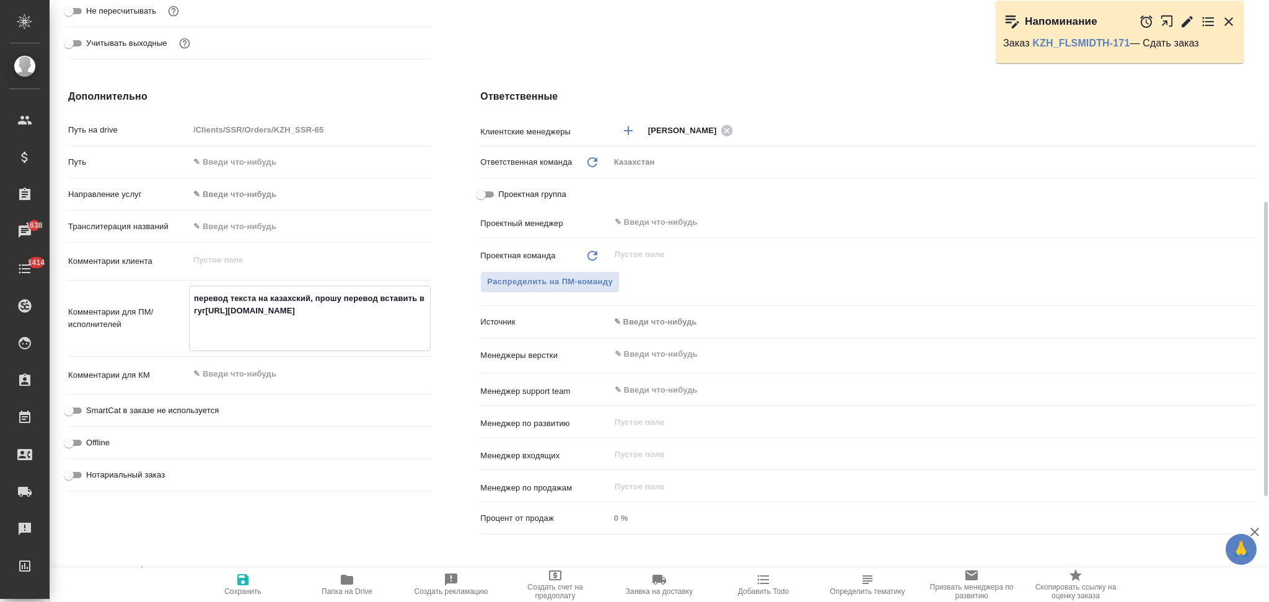
type textarea "x"
type textarea "перевод текста на казахский, прошу перевод вставить в гуглhttps://docs.google.c…"
type textarea "x"
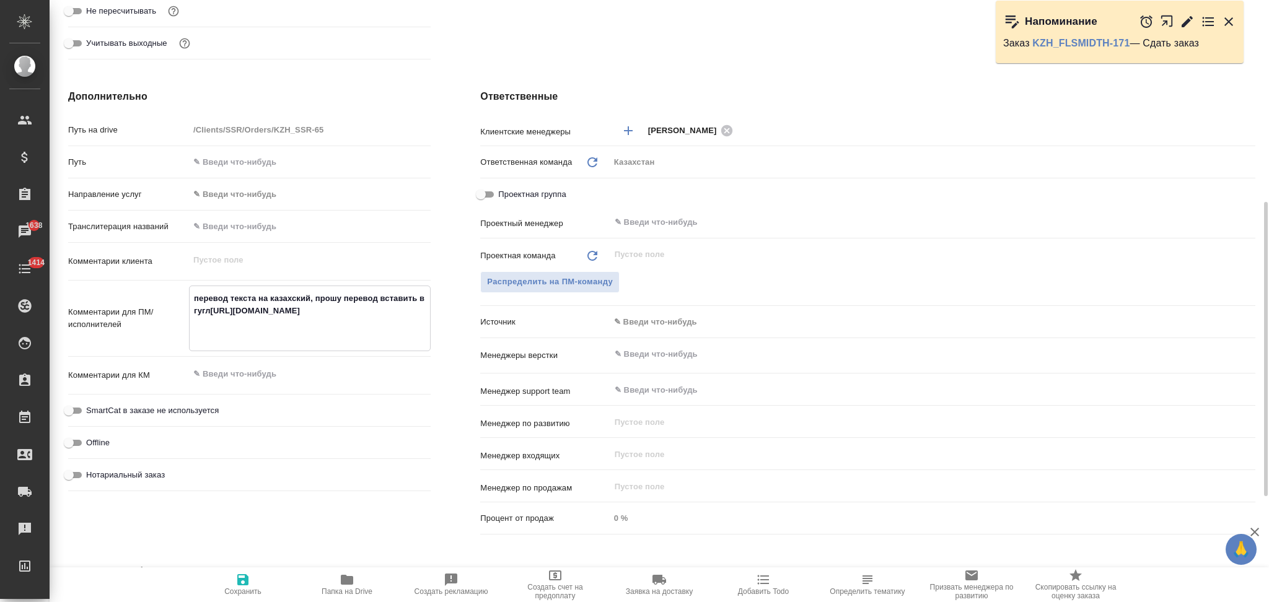
type textarea "перевод текста на казахский, прошу перевод вставить в гугл https://docs.google.…"
type textarea "x"
type textarea "перевод текста на казахский, прошу перевод вставить в гугл дhttps://docs.google…"
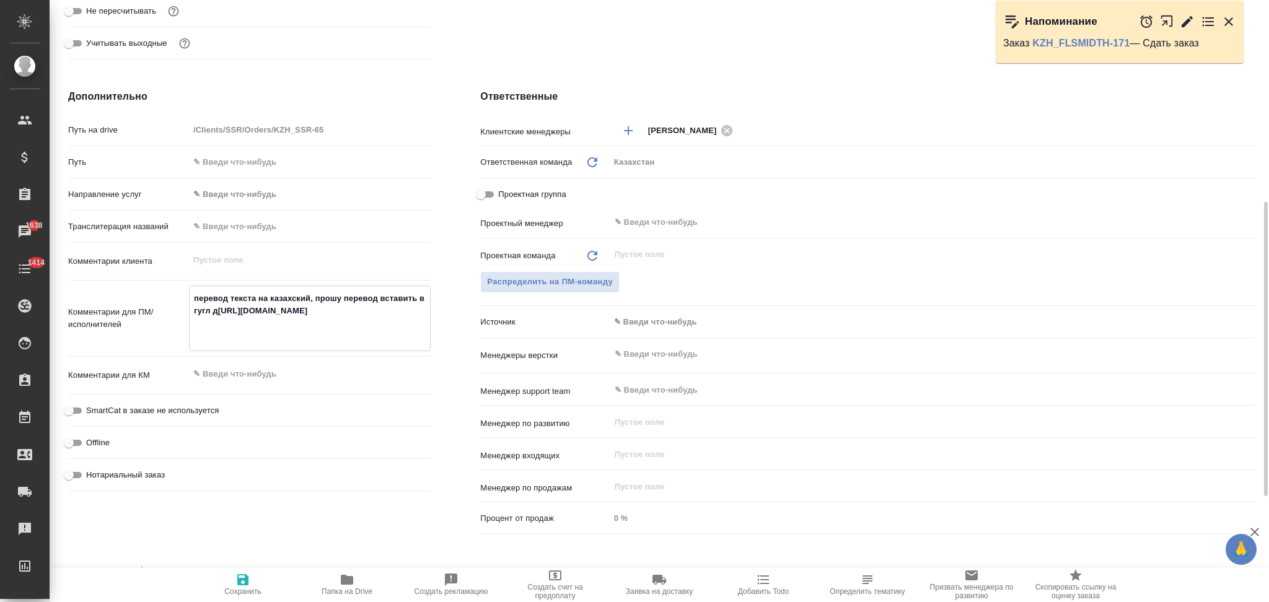
type textarea "x"
type textarea "перевод текста на казахский, прошу перевод вставить в гугл доhttps://docs.googl…"
type textarea "x"
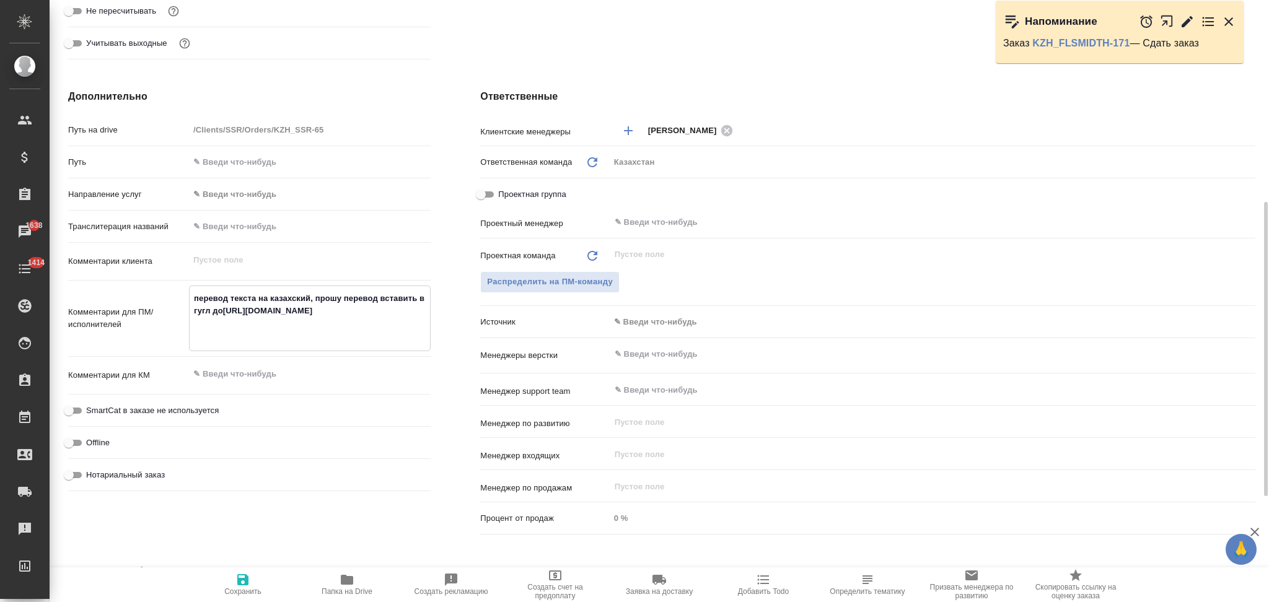
type textarea "x"
type textarea "перевод текста на казахский, прошу перевод вставить в гугл докhttps://docs.goog…"
type textarea "x"
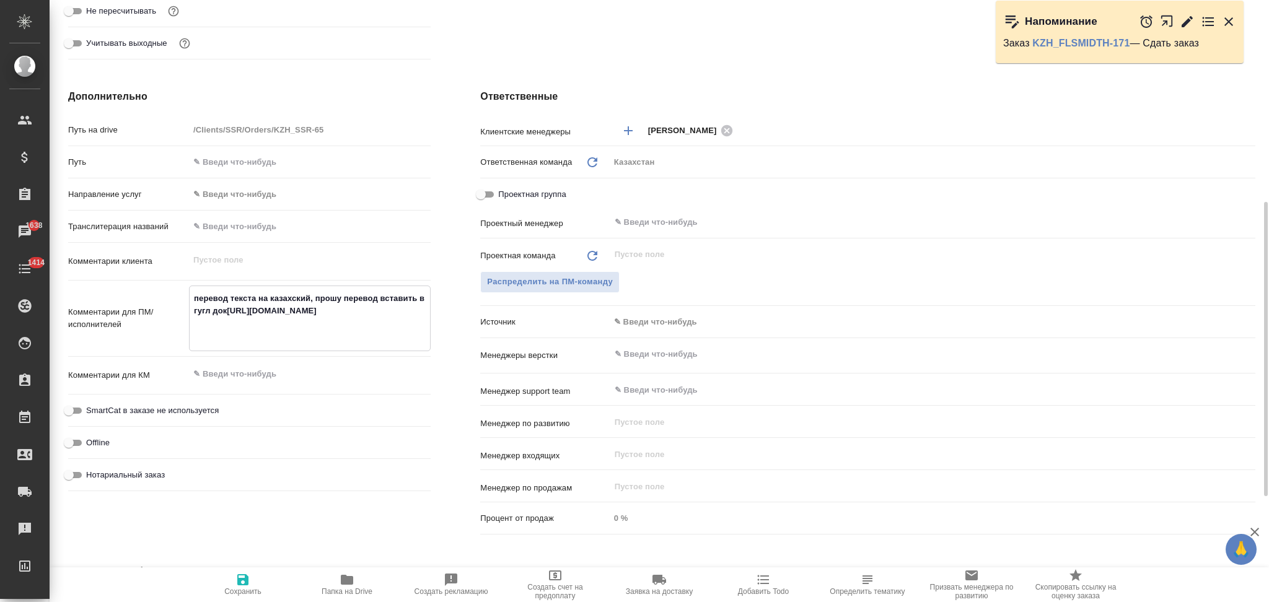
type textarea "x"
type textarea "перевод текста на казахский, прошу перевод вставить в гугл док https://docs.goo…"
type textarea "x"
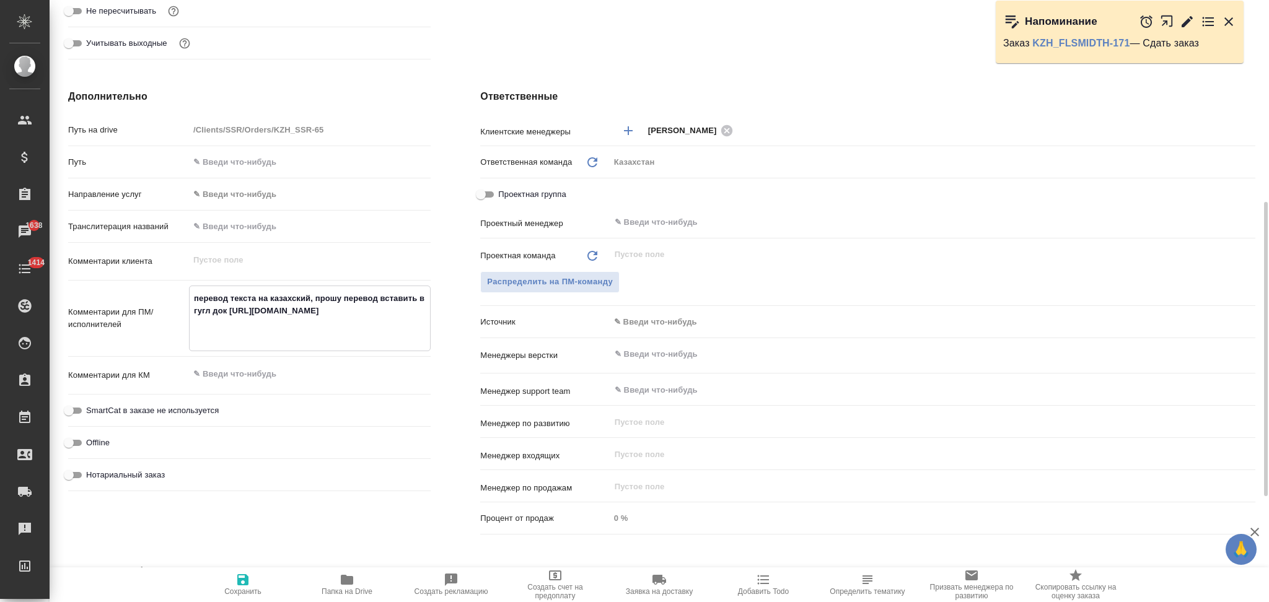
type textarea "перевод текста на казахский, прошу перевод вставить в гугл док https://docs.goo…"
type textarea "x"
click at [243, 578] on icon "button" at bounding box center [242, 580] width 15 height 15
type textarea "x"
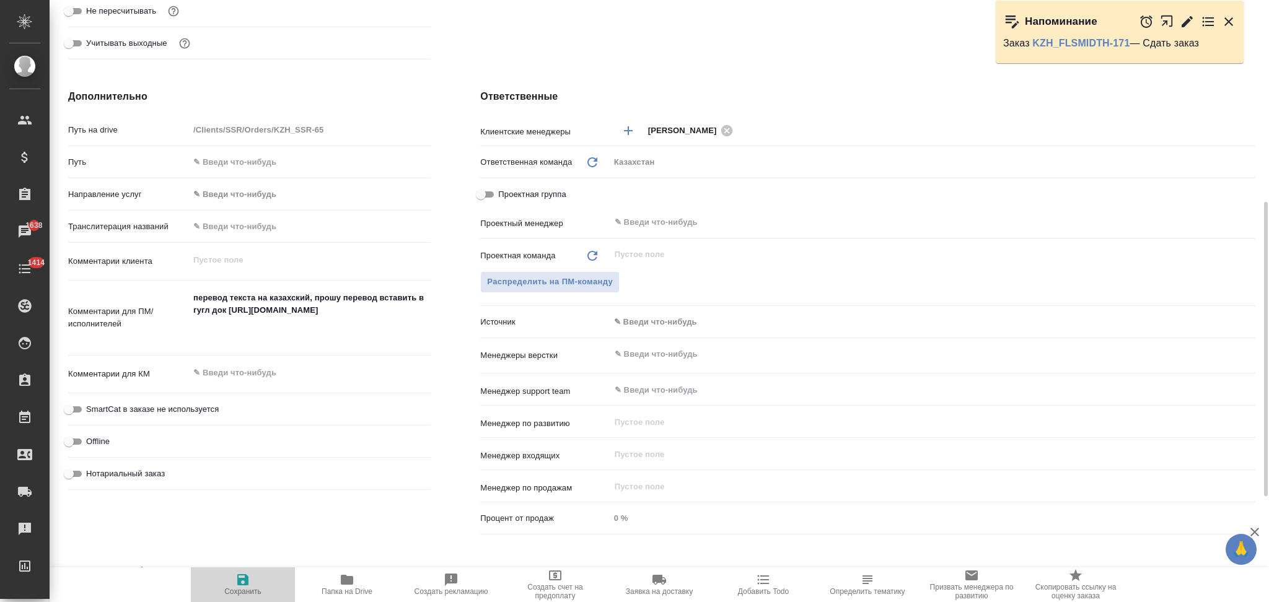
type textarea "x"
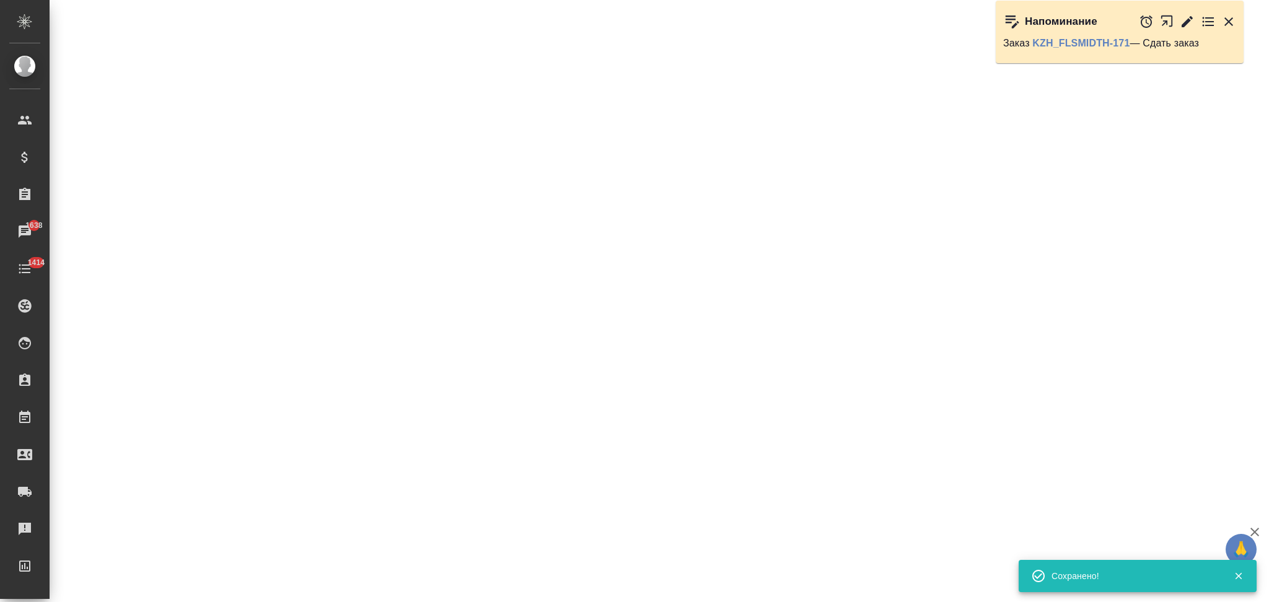
select select "RU"
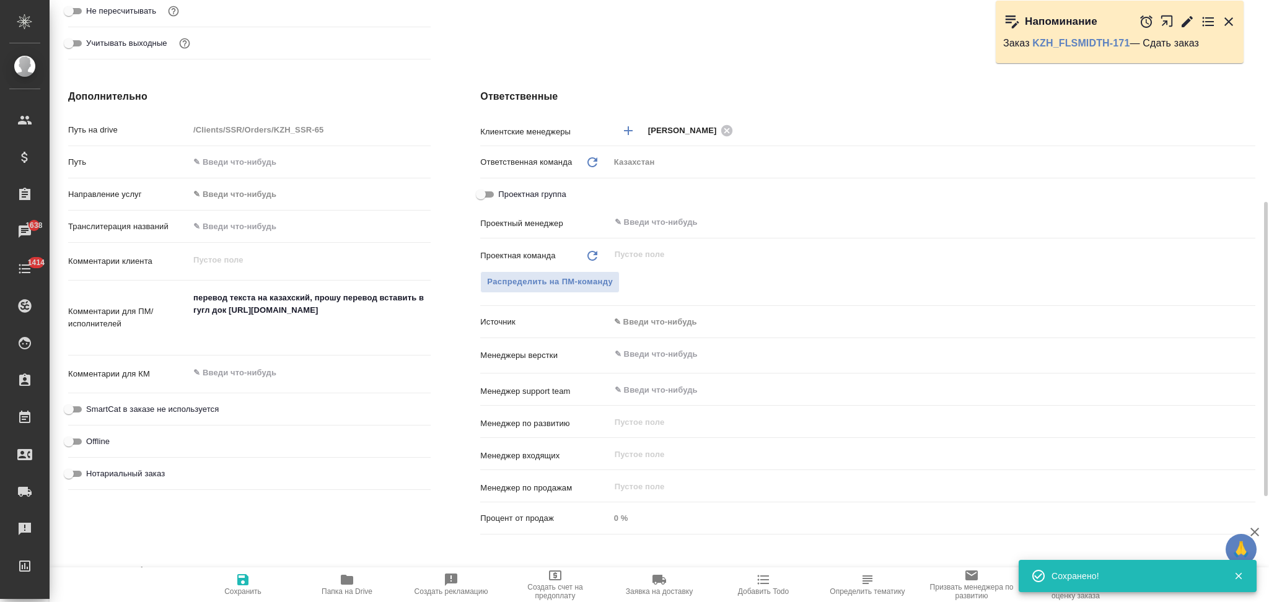
type textarea "x"
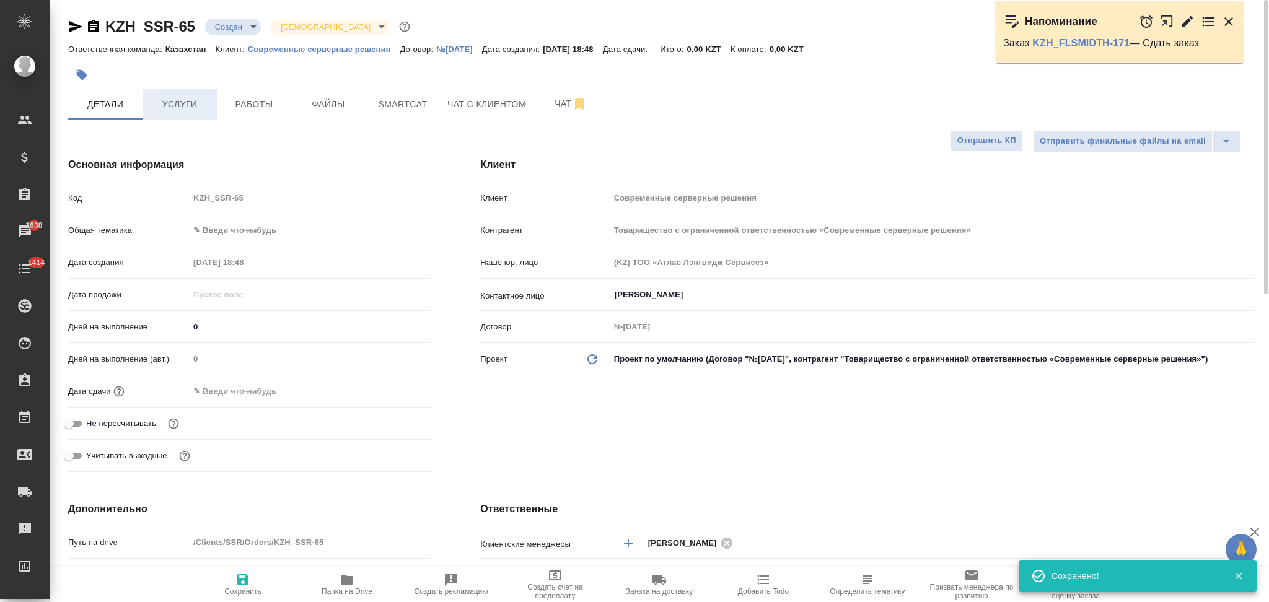
click at [180, 108] on span "Услуги" at bounding box center [179, 104] width 59 height 15
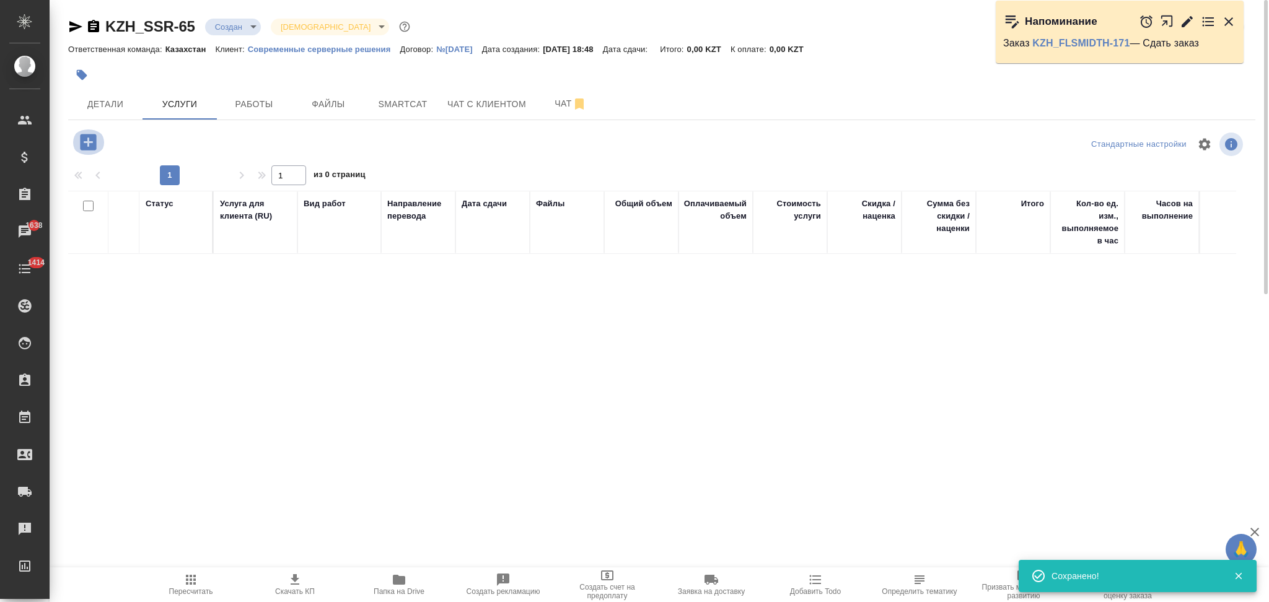
click at [90, 146] on icon "button" at bounding box center [88, 142] width 16 height 16
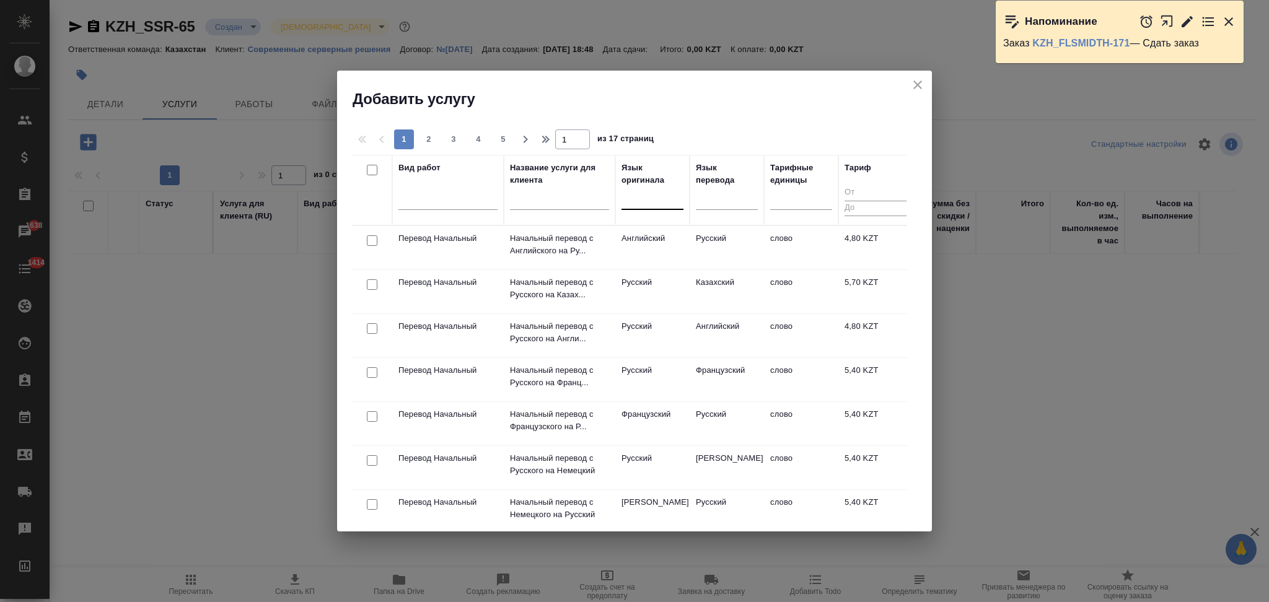
click at [636, 197] on div at bounding box center [652, 197] width 62 height 18
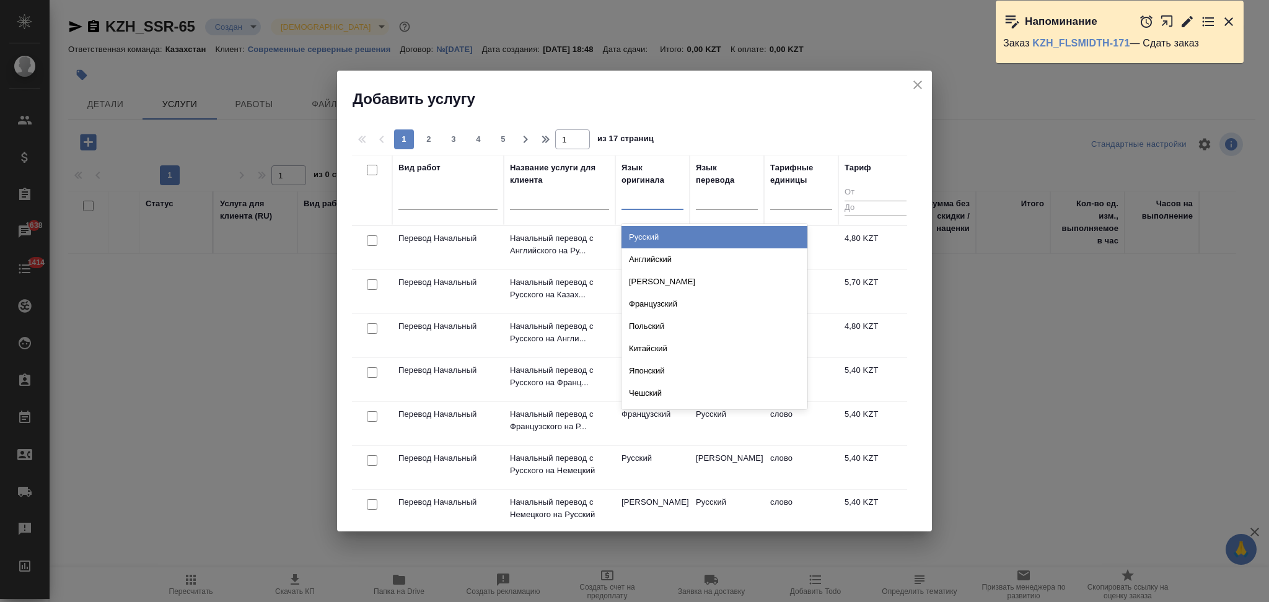
click at [641, 228] on div "Русский" at bounding box center [714, 237] width 186 height 22
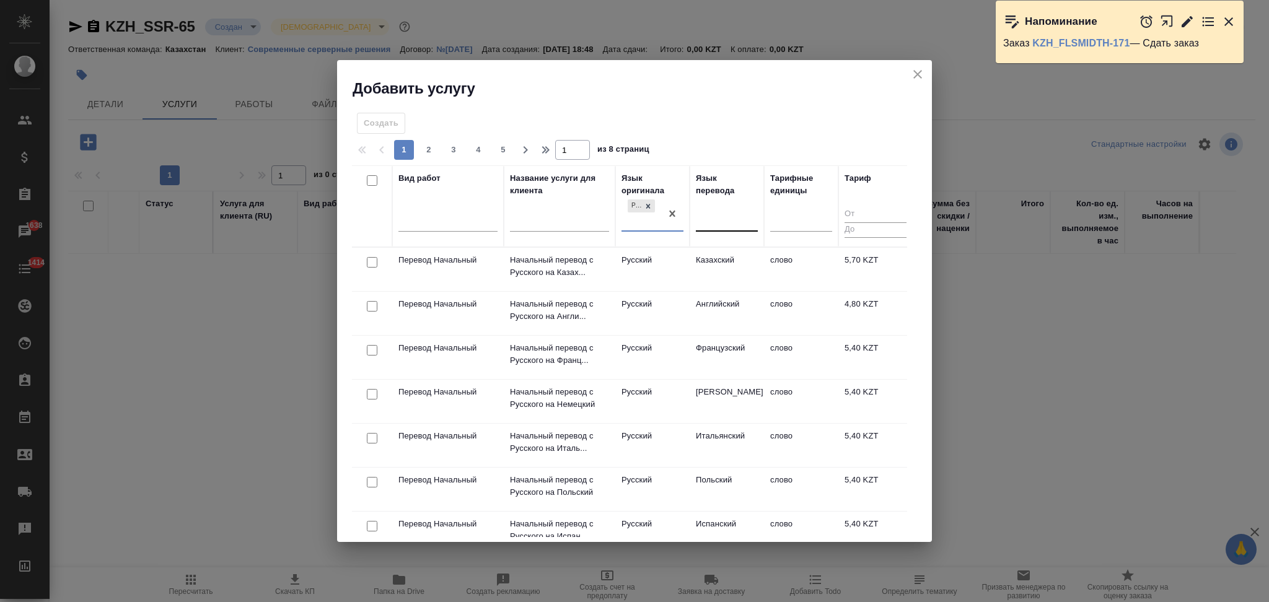
click at [729, 221] on div at bounding box center [727, 220] width 62 height 18
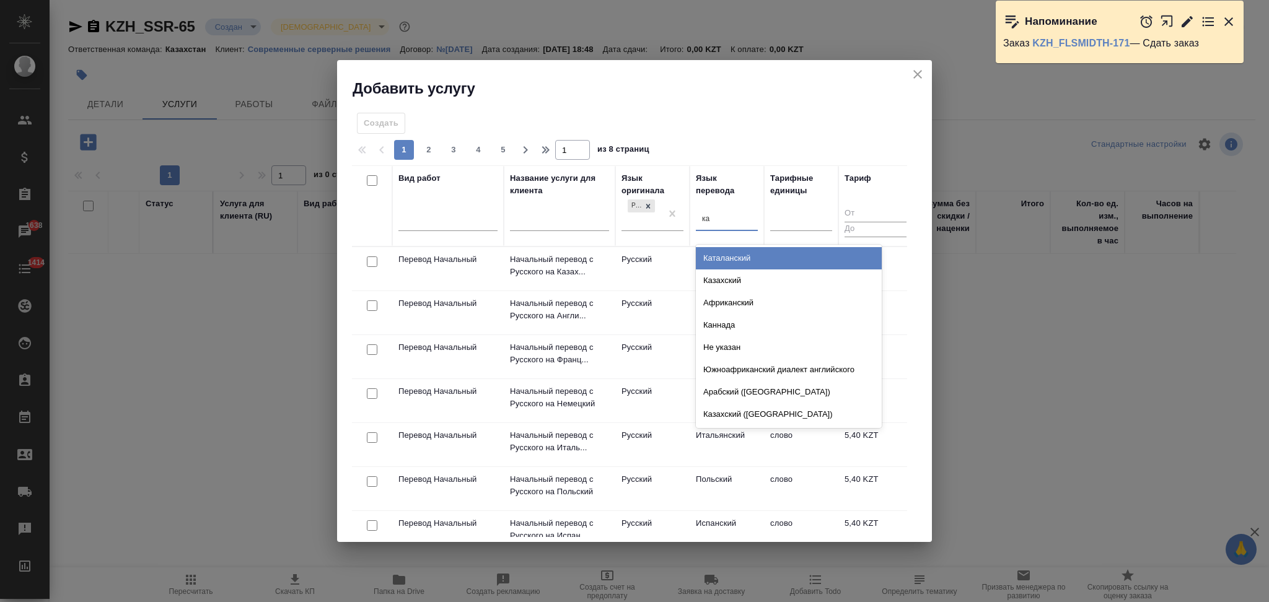
type input "каз"
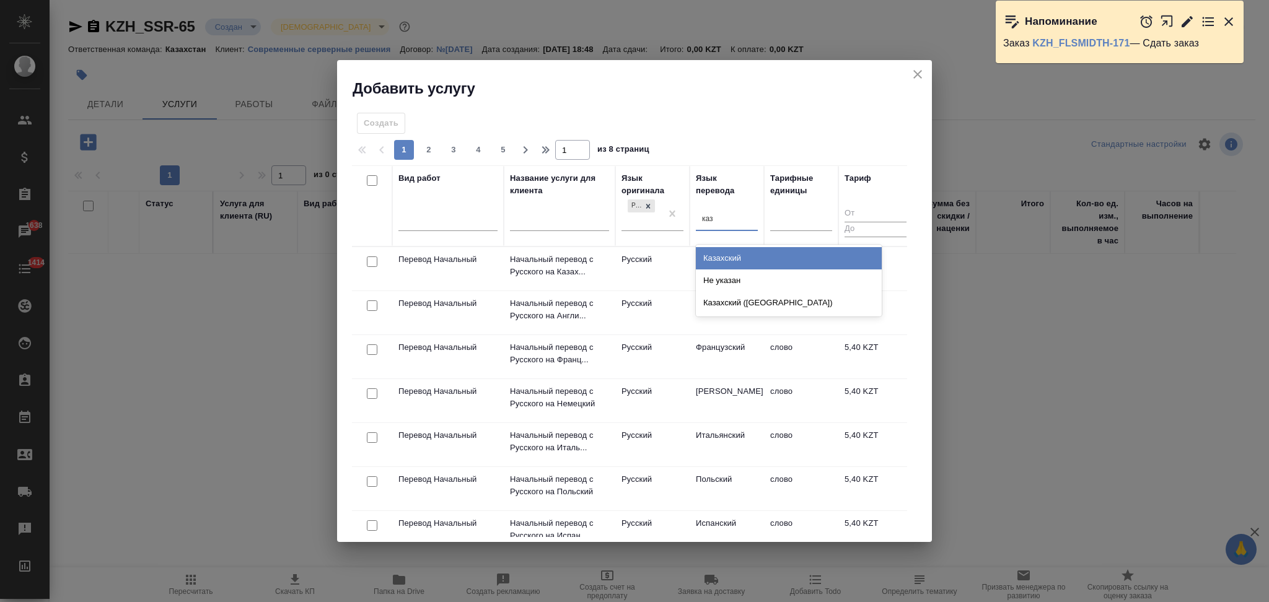
click at [759, 251] on div "Казахский" at bounding box center [789, 258] width 186 height 22
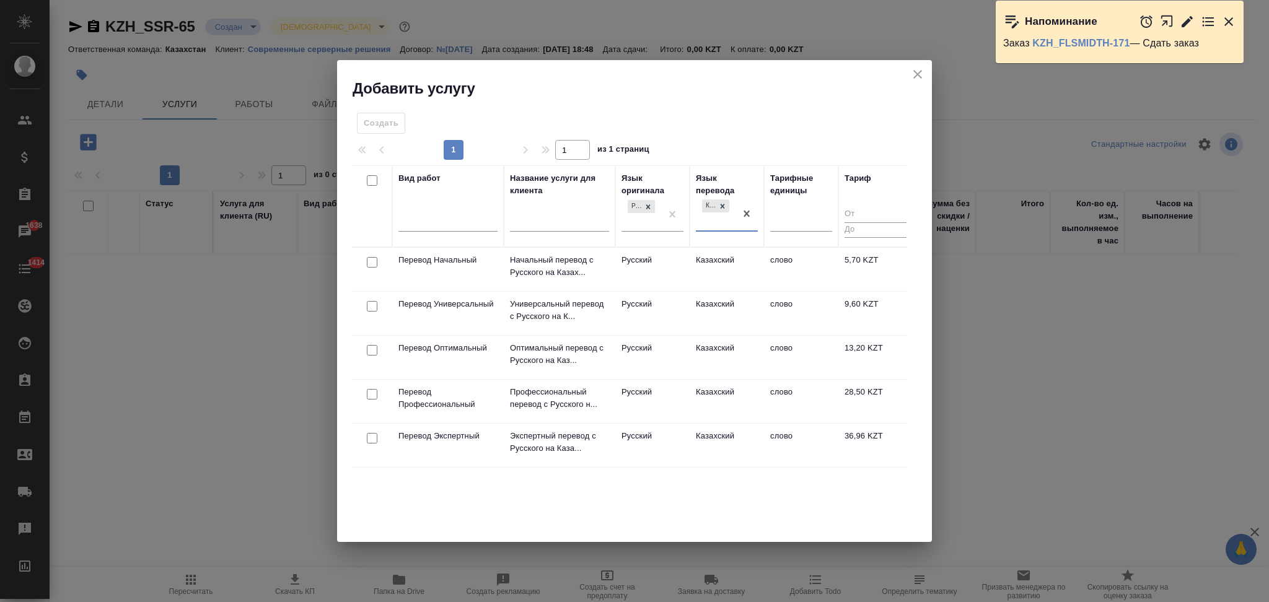
click at [648, 291] on td "Русский" at bounding box center [652, 269] width 74 height 43
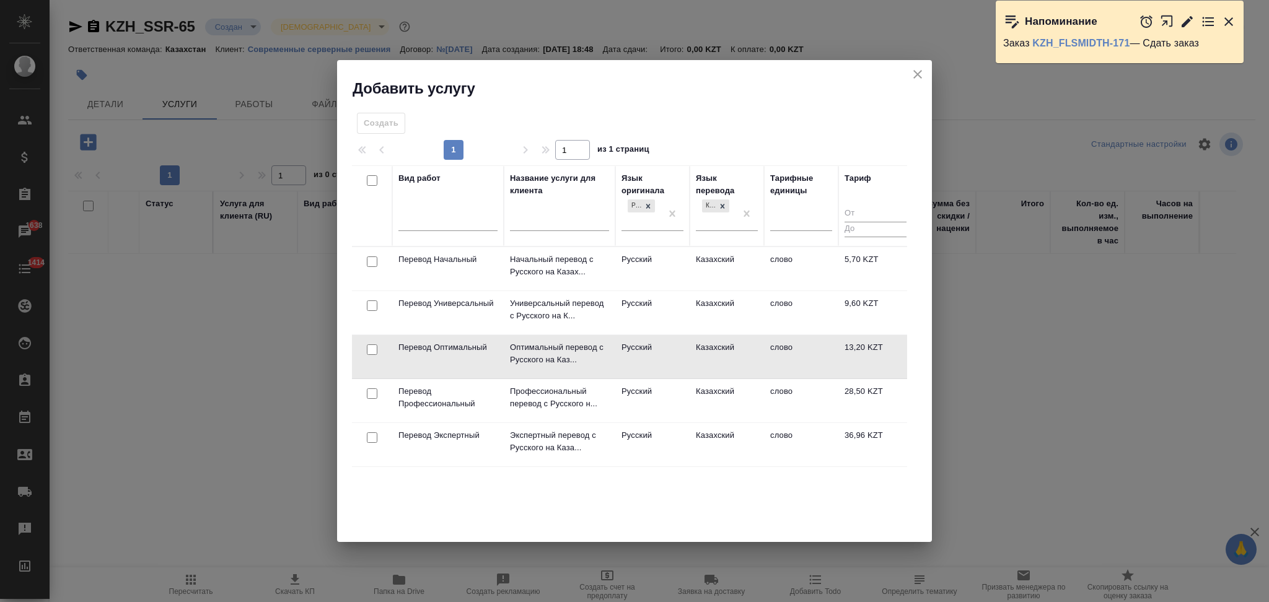
click at [648, 291] on td "Русский" at bounding box center [652, 268] width 74 height 43
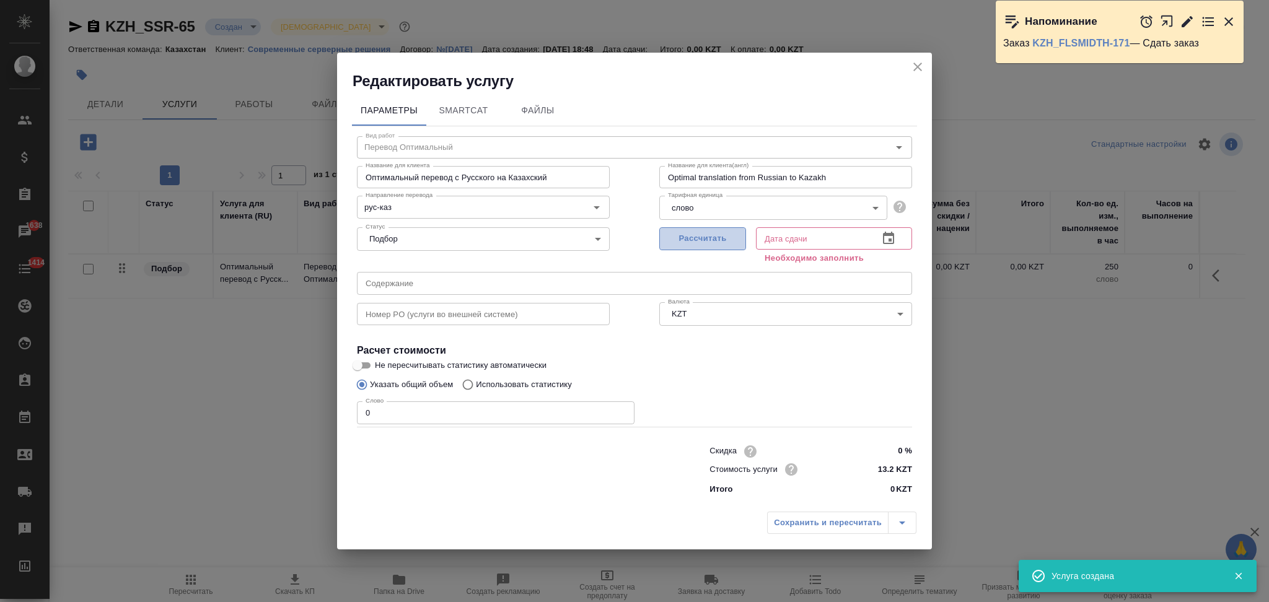
click at [701, 239] on span "Рассчитать" at bounding box center [702, 239] width 73 height 14
type input "14.08.2025 18:49"
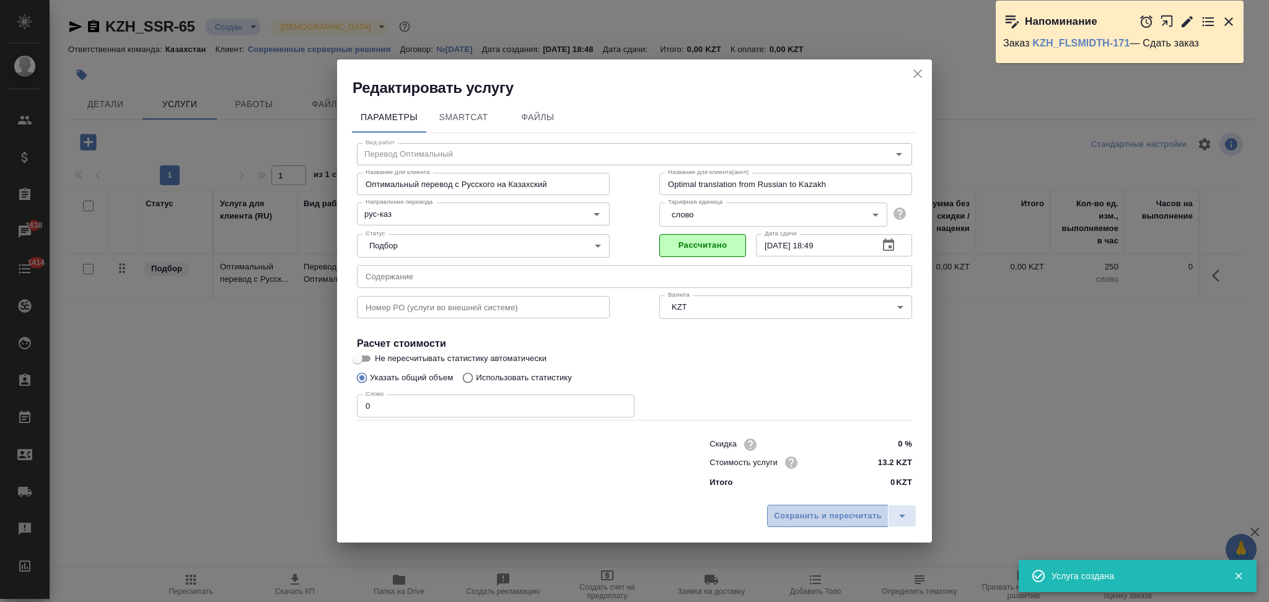
click at [794, 520] on span "Сохранить и пересчитать" at bounding box center [828, 516] width 108 height 14
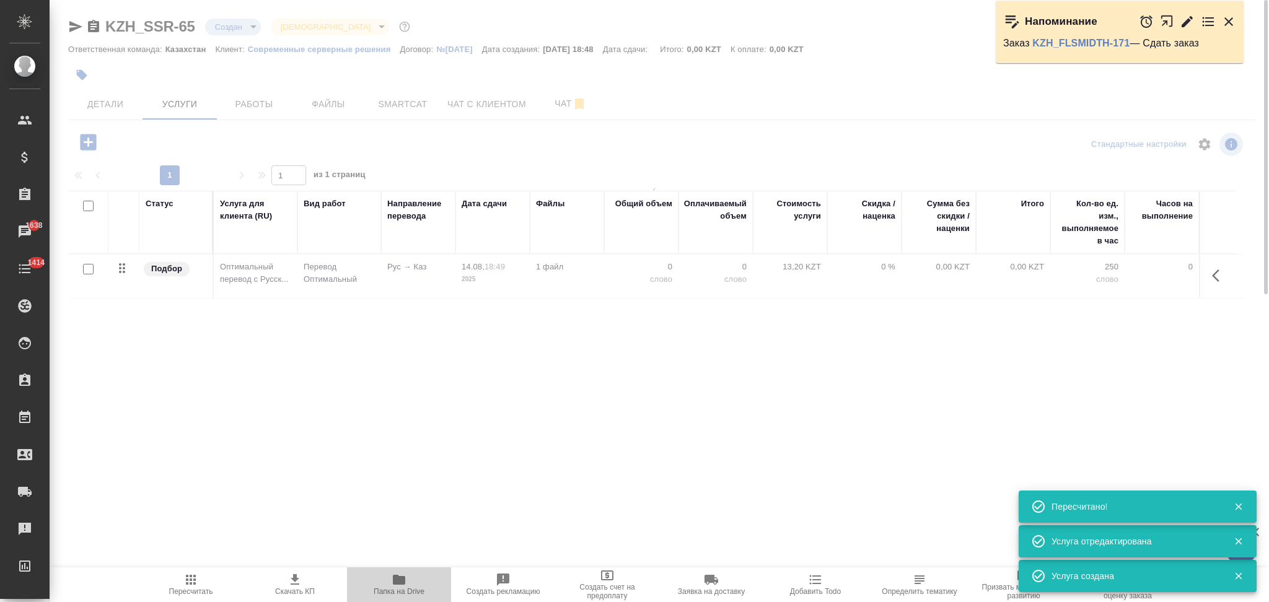
click at [398, 581] on icon "button" at bounding box center [399, 580] width 12 height 10
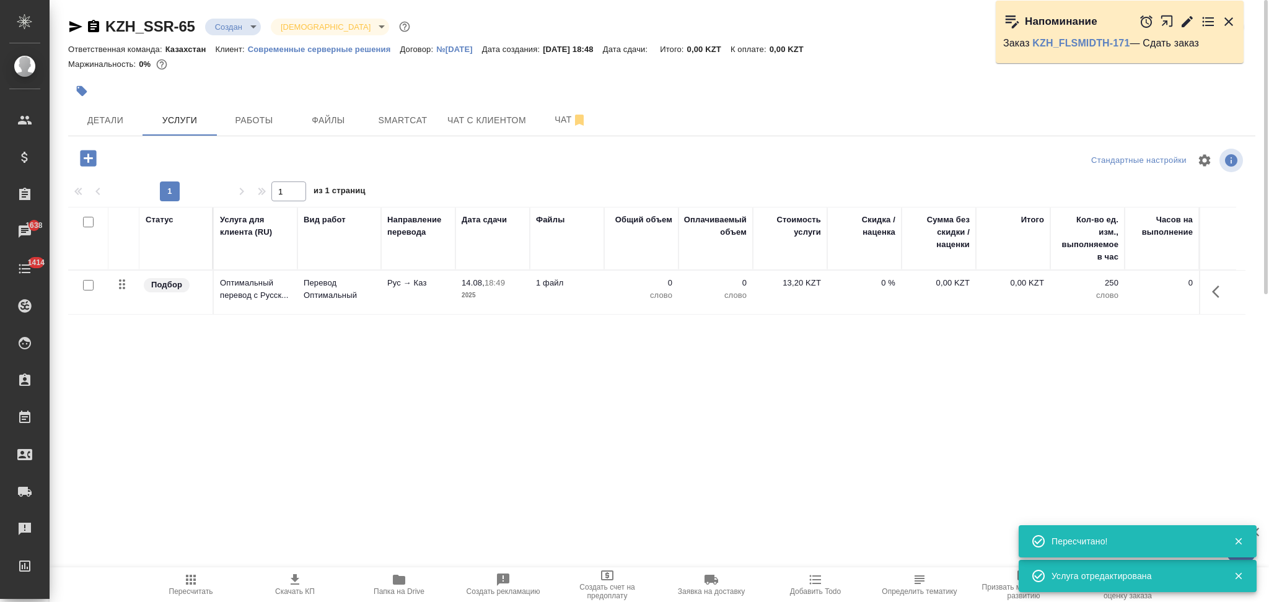
click at [87, 150] on icon "button" at bounding box center [88, 158] width 16 height 16
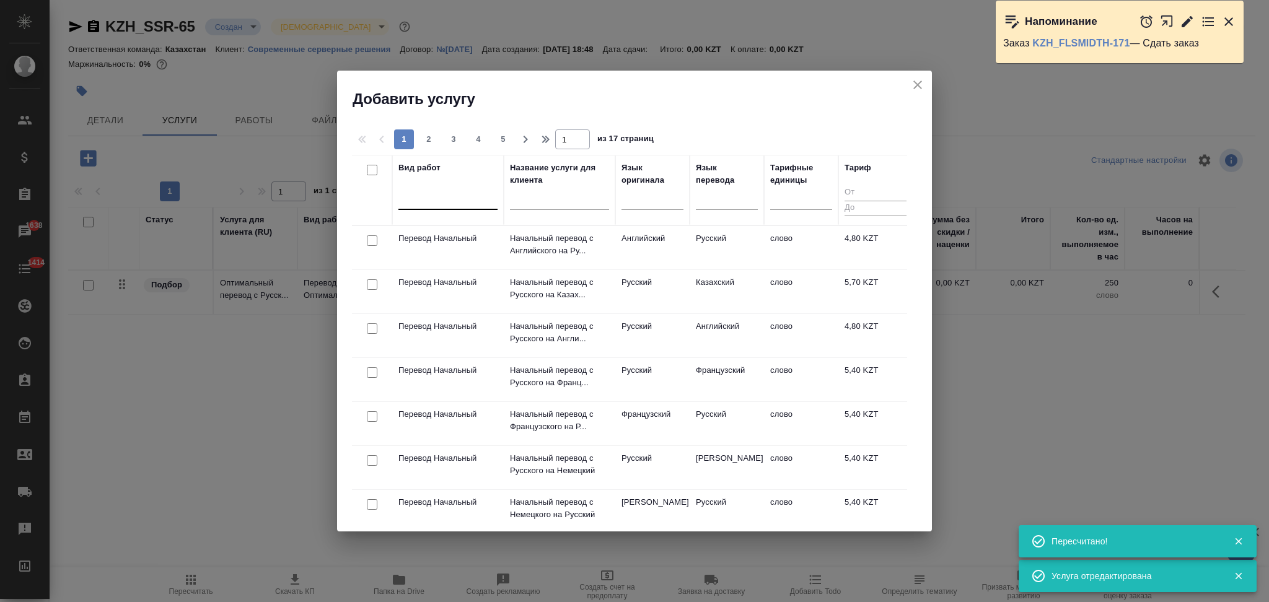
click at [473, 201] on div at bounding box center [447, 197] width 99 height 18
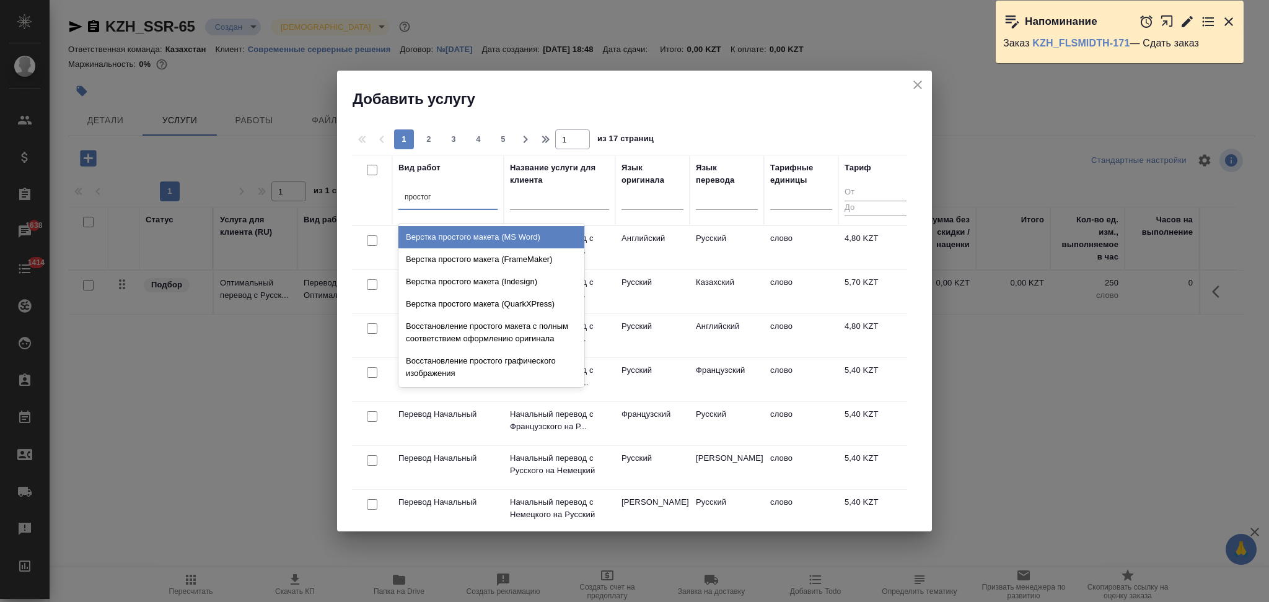
type input "простого"
click at [467, 239] on div "Верстка простого макета (MS Word)" at bounding box center [491, 237] width 186 height 22
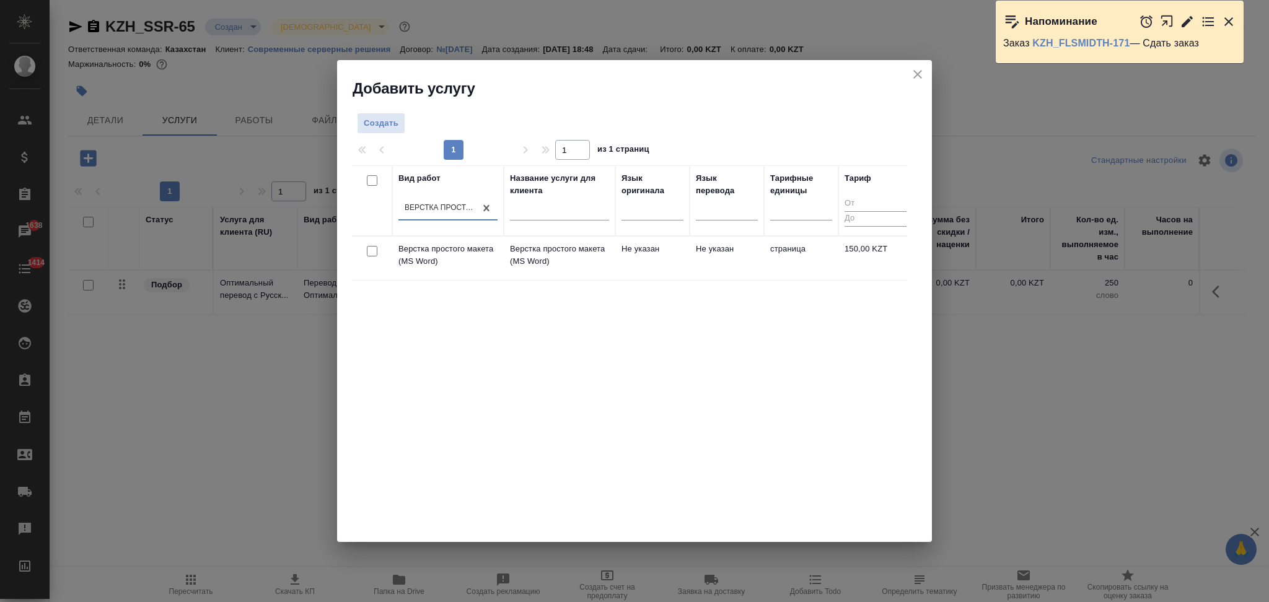
click at [611, 266] on td "Верстка простого макета (MS Word)" at bounding box center [560, 258] width 112 height 43
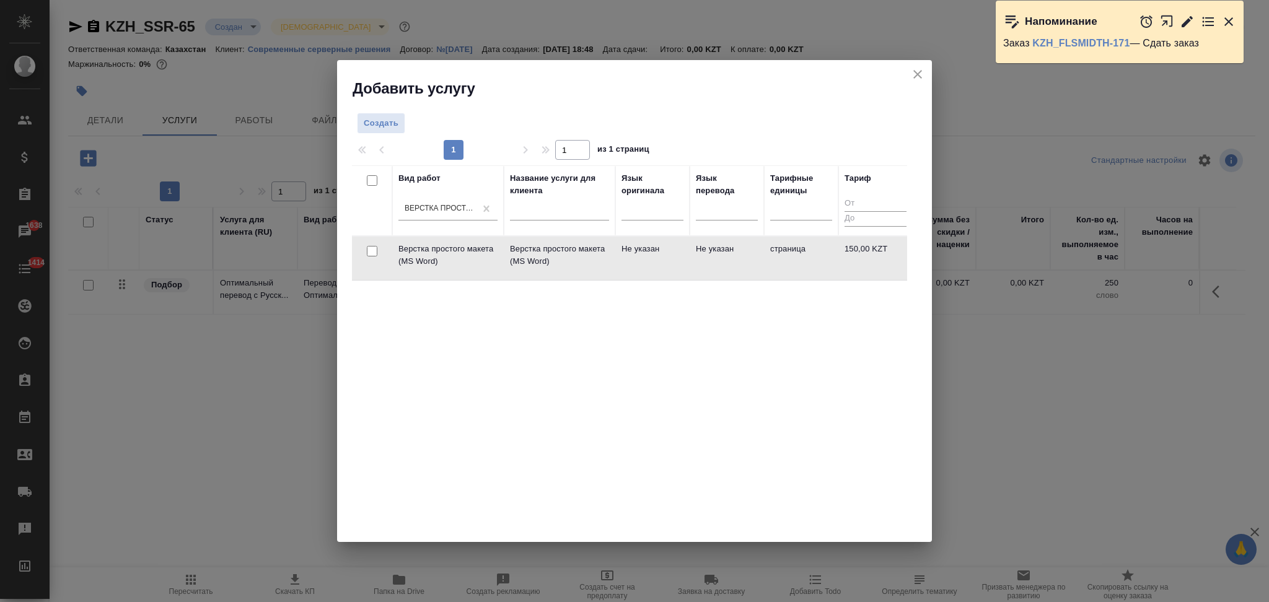
click at [611, 266] on td "Верстка простого макета (MS Word)" at bounding box center [560, 258] width 112 height 43
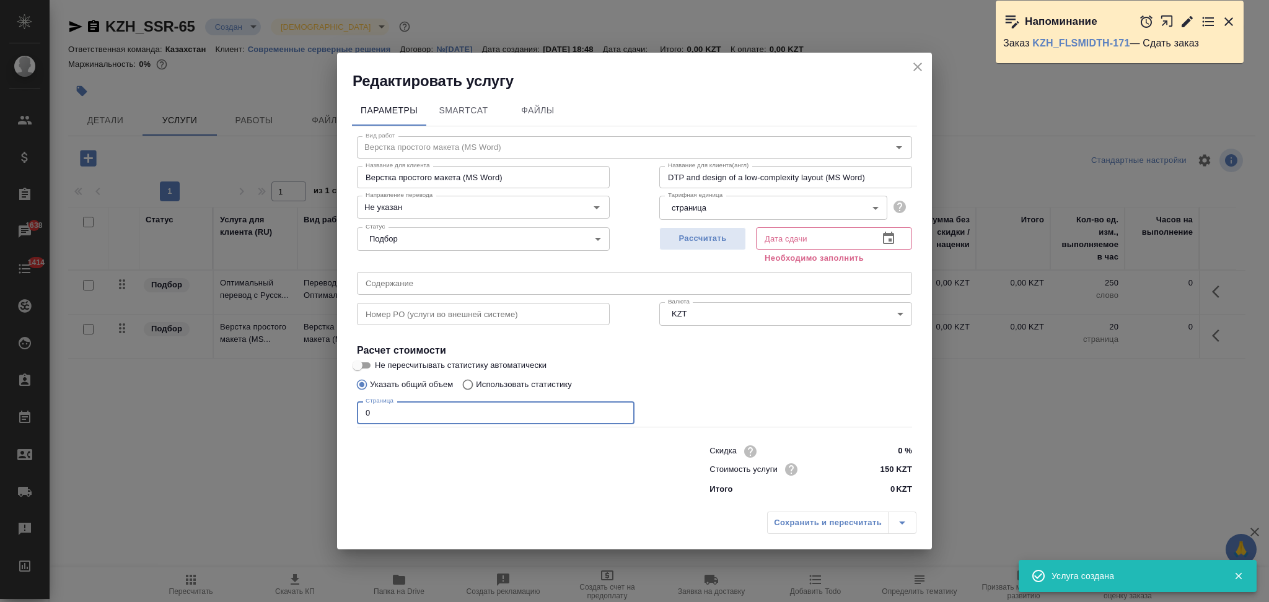
drag, startPoint x: 382, startPoint y: 416, endPoint x: 304, endPoint y: 408, distance: 77.9
click at [304, 408] on div "Редактировать услугу Параметры SmartCat Файлы Вид работ Верстка простого макета…" at bounding box center [634, 301] width 1269 height 602
type input "1"
click at [692, 240] on span "Рассчитать" at bounding box center [702, 239] width 73 height 14
type input "15.08.2025 10:03"
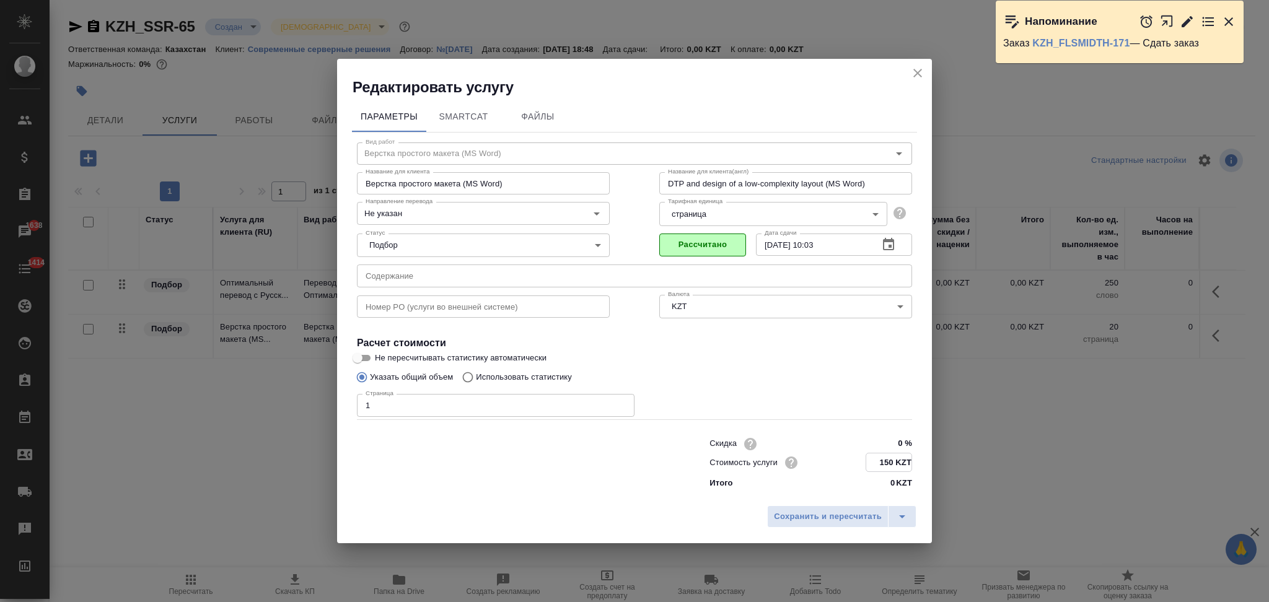
drag, startPoint x: 892, startPoint y: 465, endPoint x: 867, endPoint y: 460, distance: 25.8
click at [867, 460] on input "150 KZT" at bounding box center [888, 463] width 45 height 18
type input "375 KZT"
click at [820, 508] on button "Сохранить и пересчитать" at bounding box center [827, 517] width 121 height 22
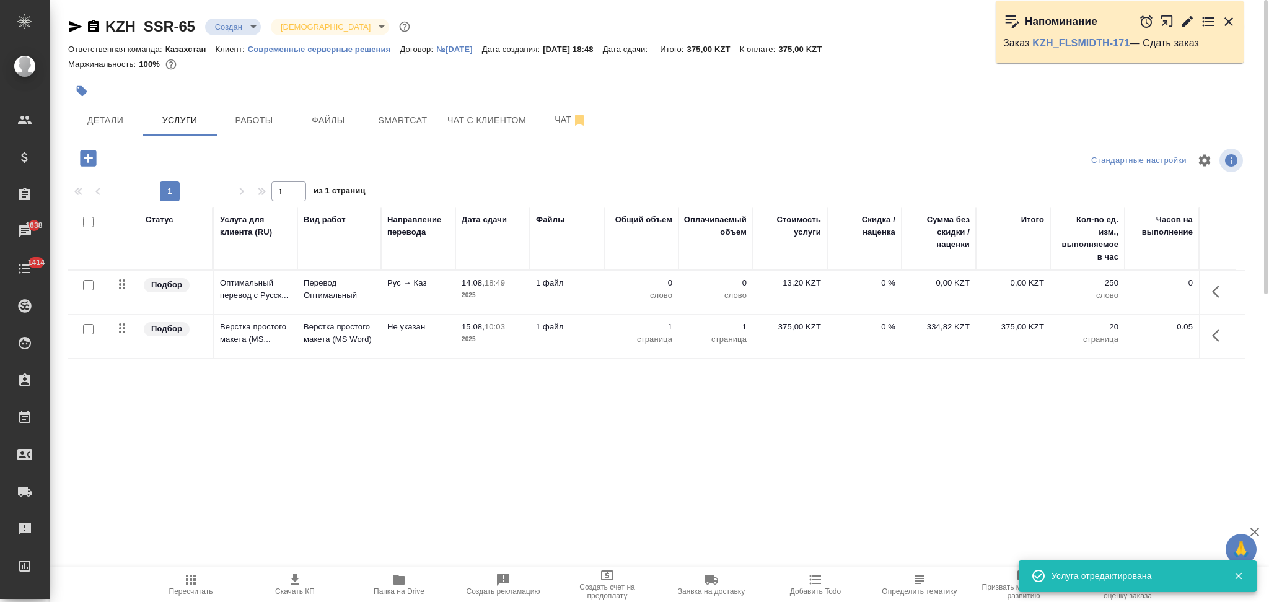
click at [604, 291] on td "0 слово" at bounding box center [641, 292] width 74 height 43
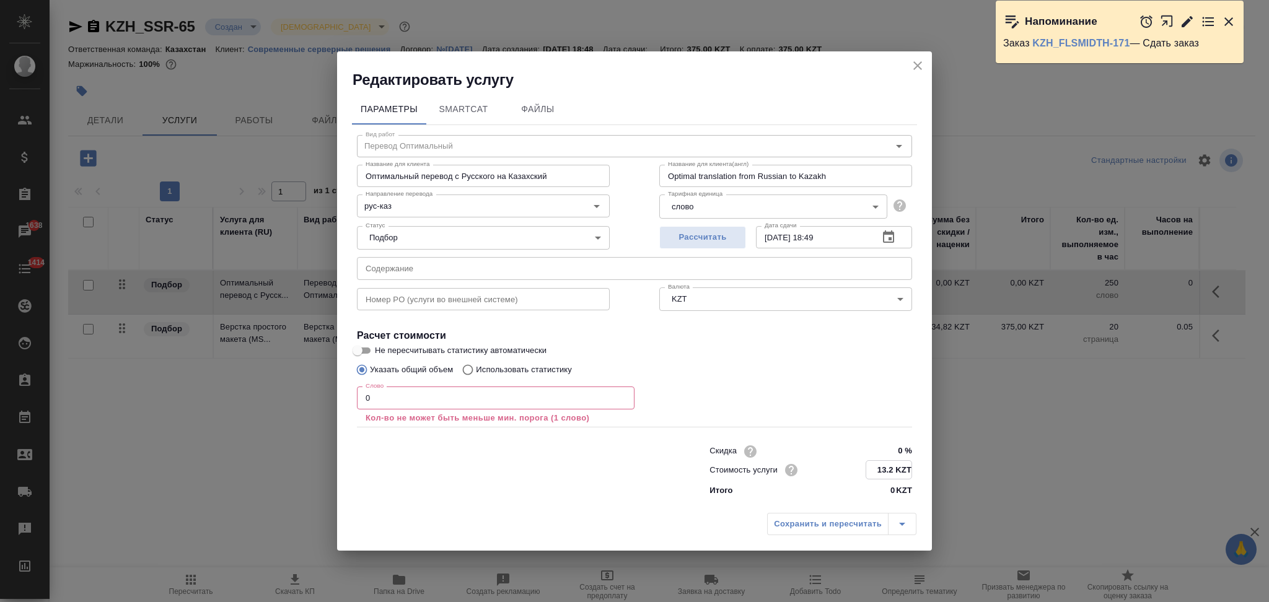
drag, startPoint x: 894, startPoint y: 474, endPoint x: 860, endPoint y: 459, distance: 37.4
click at [860, 459] on div "Скидка 0 % Стоимость услуги 13.2 KZT Итого 0 KZT" at bounding box center [810, 469] width 203 height 55
type input "14 KZT"
drag, startPoint x: 416, startPoint y: 390, endPoint x: 318, endPoint y: 394, distance: 98.0
click at [318, 394] on div "Редактировать услугу Параметры SmartCat Файлы Вид работ Перевод Оптимальный Вид…" at bounding box center [634, 301] width 1269 height 602
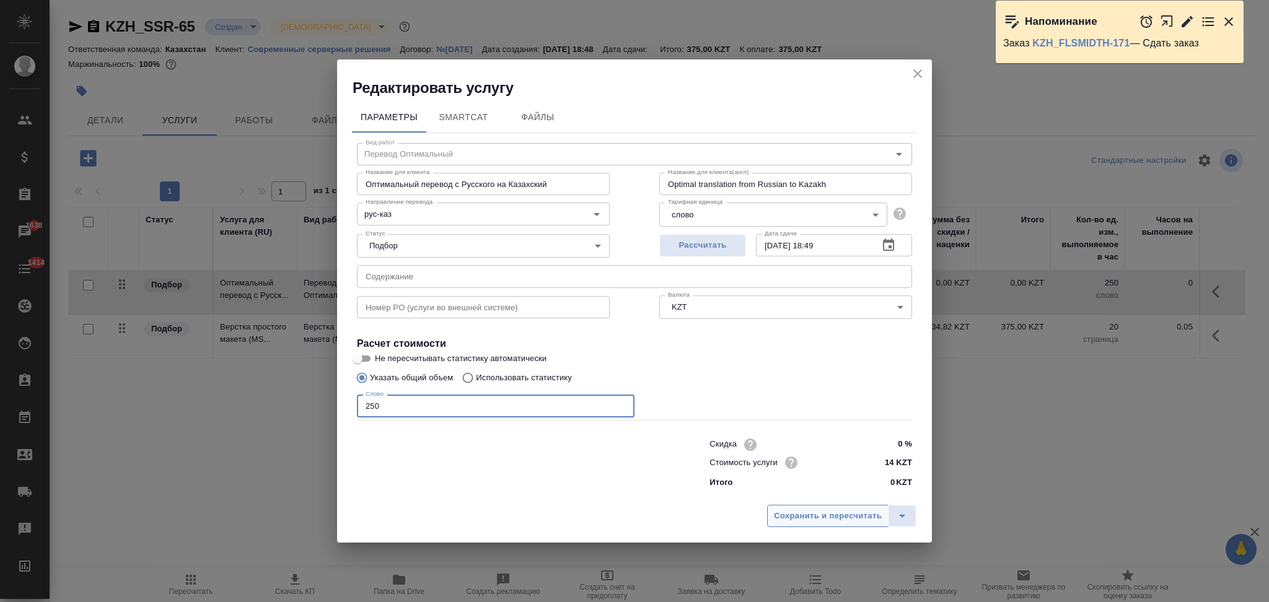
type input "250"
click at [820, 513] on span "Сохранить и пересчитать" at bounding box center [828, 516] width 108 height 14
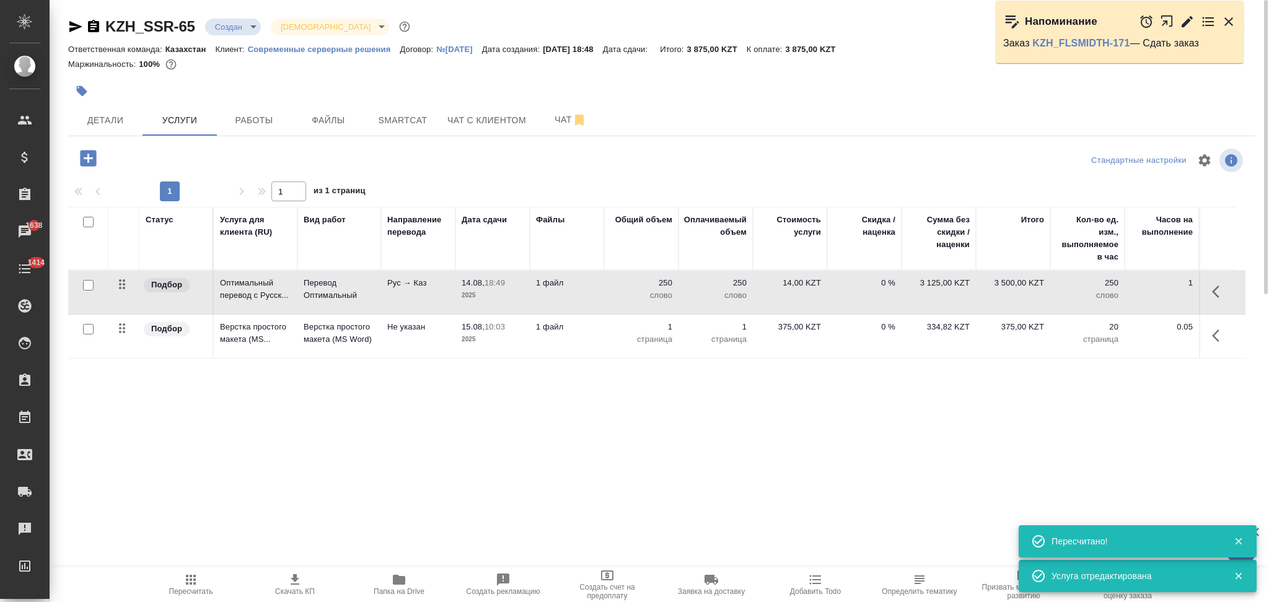
click at [84, 288] on input "checkbox" at bounding box center [88, 285] width 11 height 11
checkbox input "true"
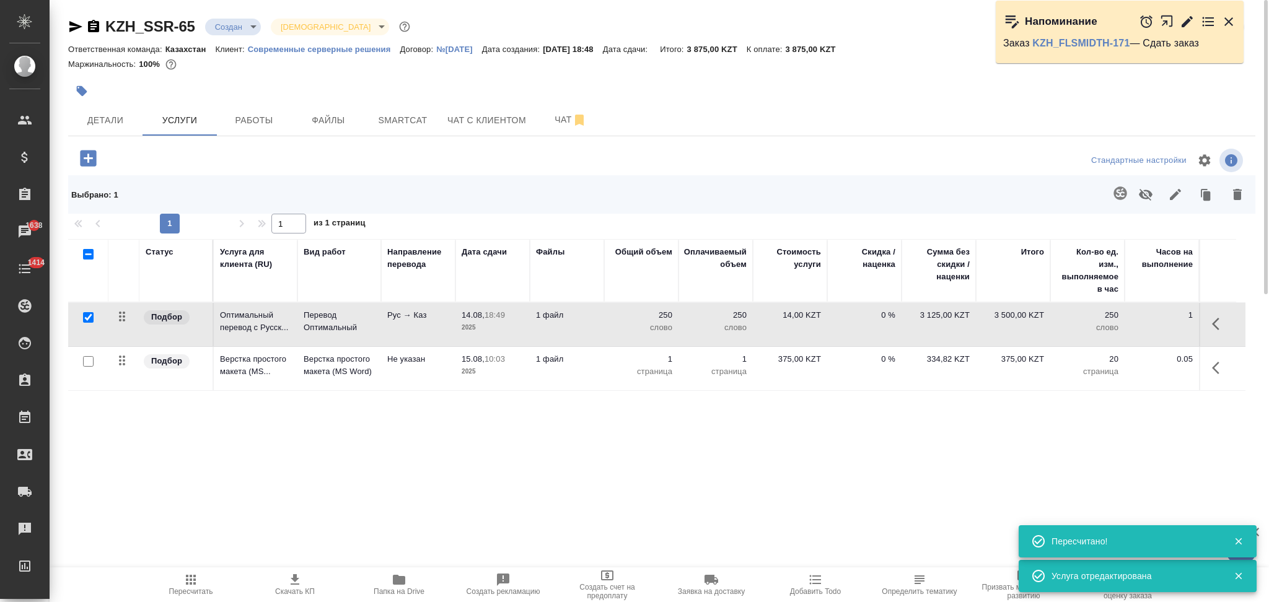
click at [1118, 191] on icon "button" at bounding box center [1119, 193] width 13 height 13
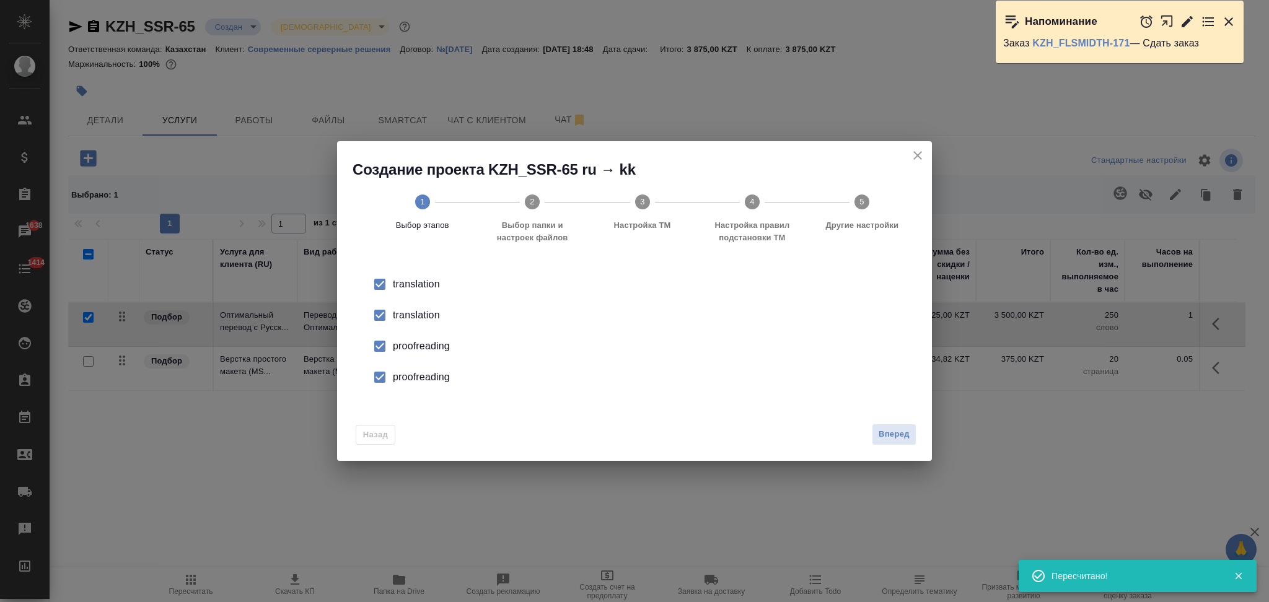
click at [417, 292] on div "translation" at bounding box center [647, 284] width 509 height 15
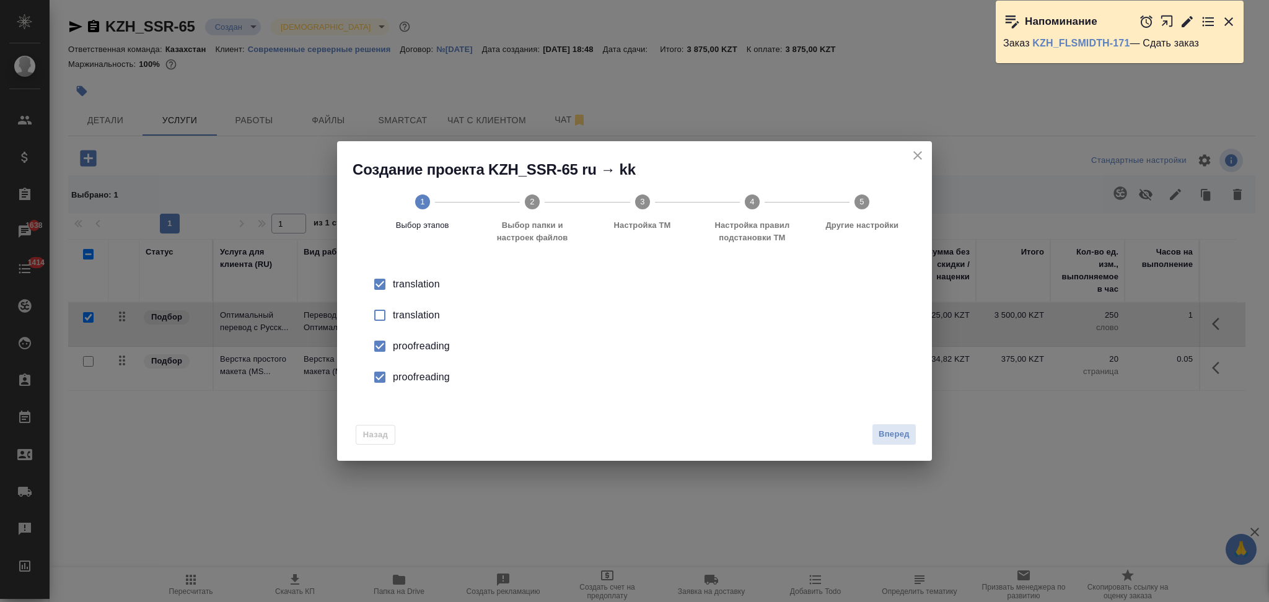
drag, startPoint x: 417, startPoint y: 315, endPoint x: 413, endPoint y: 345, distance: 30.6
click at [413, 345] on div "proofreading" at bounding box center [647, 346] width 509 height 15
click at [415, 354] on div "proofreading" at bounding box center [647, 346] width 509 height 15
click at [880, 429] on span "Вперед" at bounding box center [894, 435] width 31 height 14
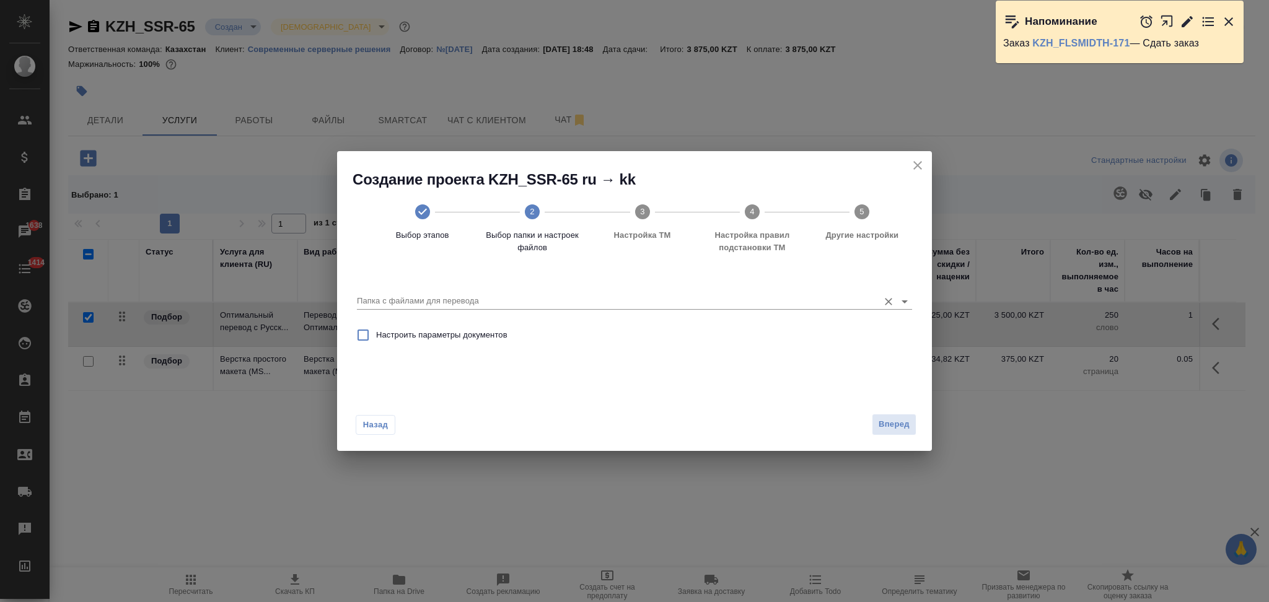
click at [448, 297] on input "Папка с файлами для перевода" at bounding box center [615, 301] width 516 height 15
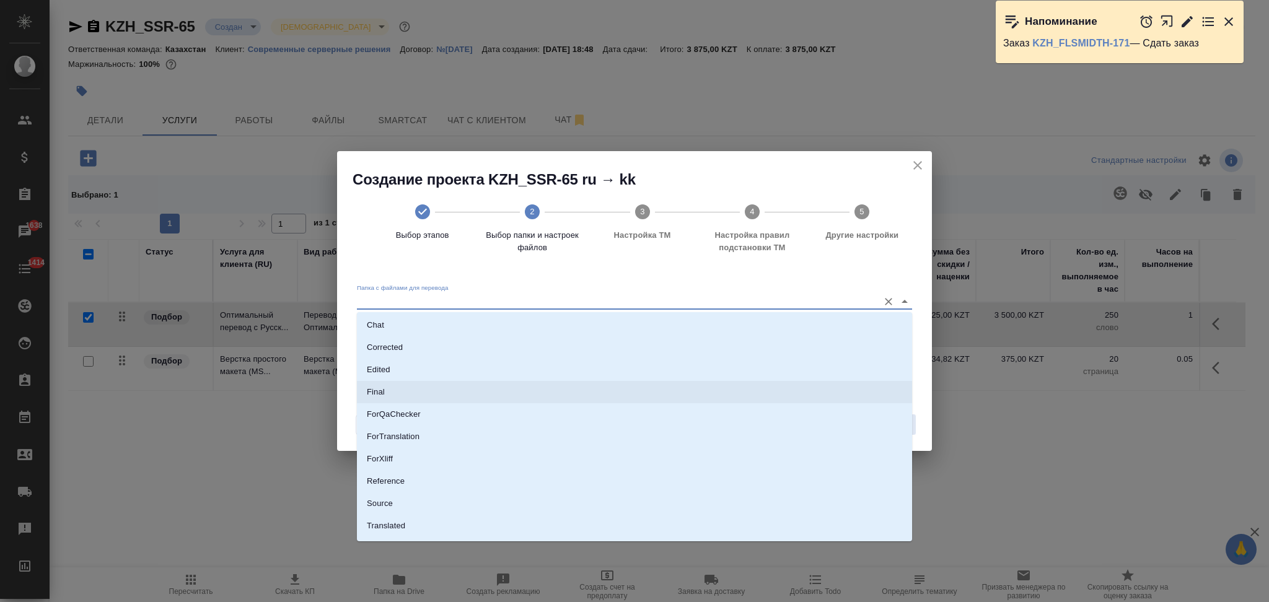
scroll to position [64, 0]
click at [409, 481] on li "Source" at bounding box center [634, 486] width 555 height 22
type input "Source"
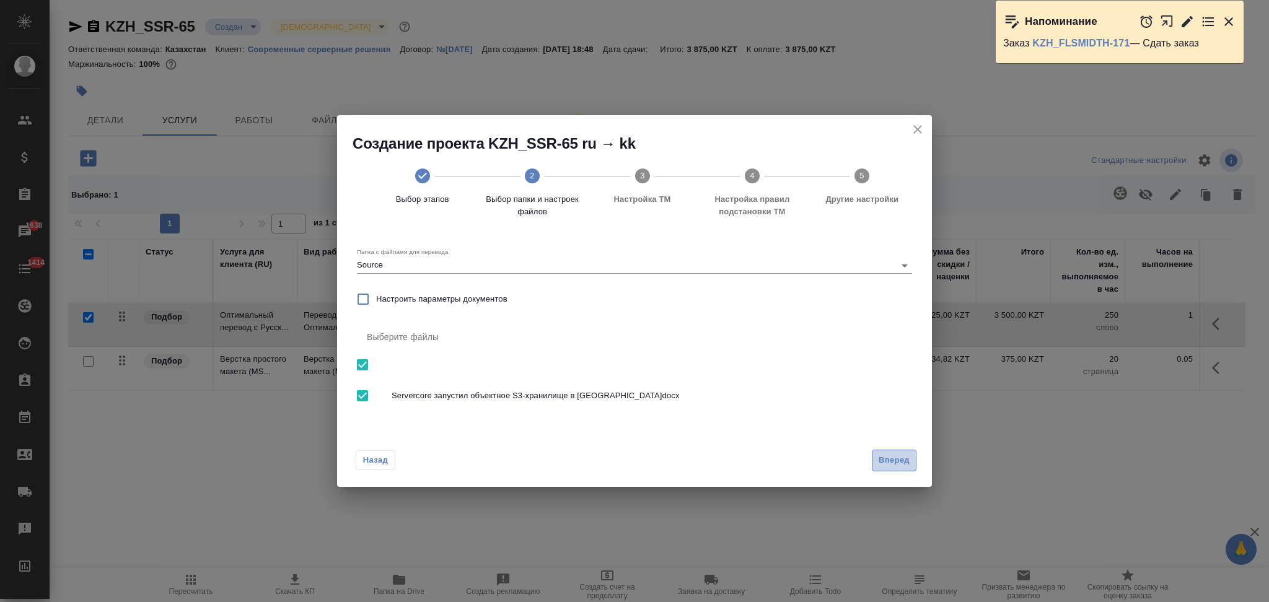
click at [879, 458] on span "Вперед" at bounding box center [894, 461] width 31 height 14
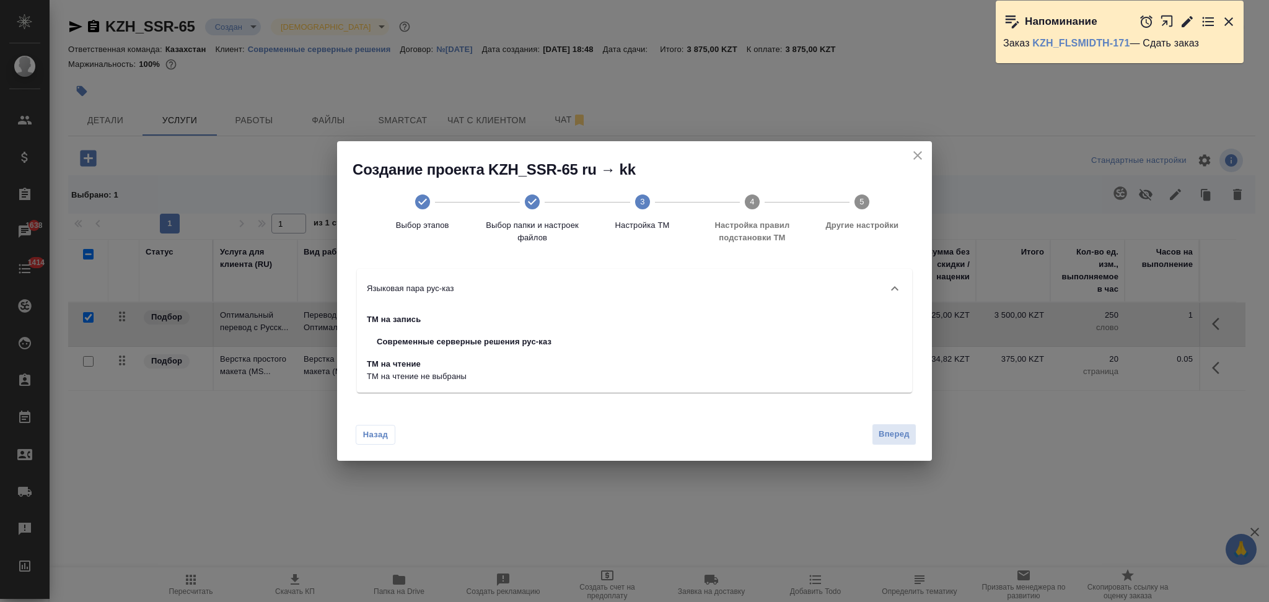
click at [885, 429] on span "Вперед" at bounding box center [894, 435] width 31 height 14
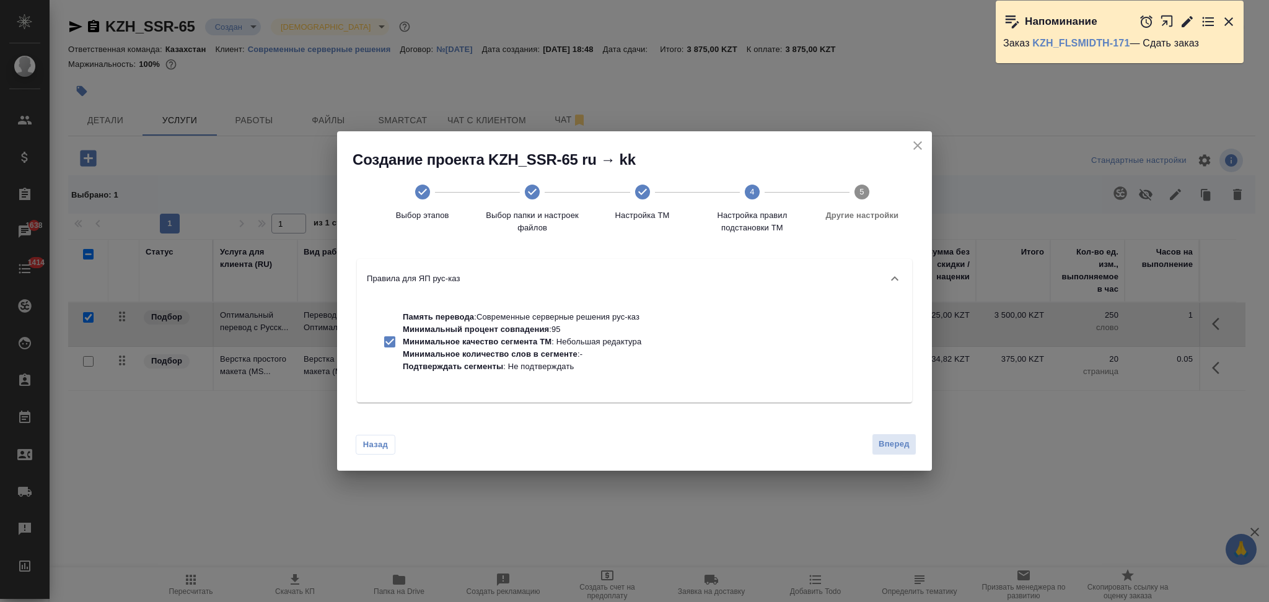
click at [524, 358] on p "Минимальное количество слов в сегменте" at bounding box center [490, 353] width 175 height 9
checkbox input "false"
click at [891, 442] on span "Вперед" at bounding box center [894, 444] width 31 height 14
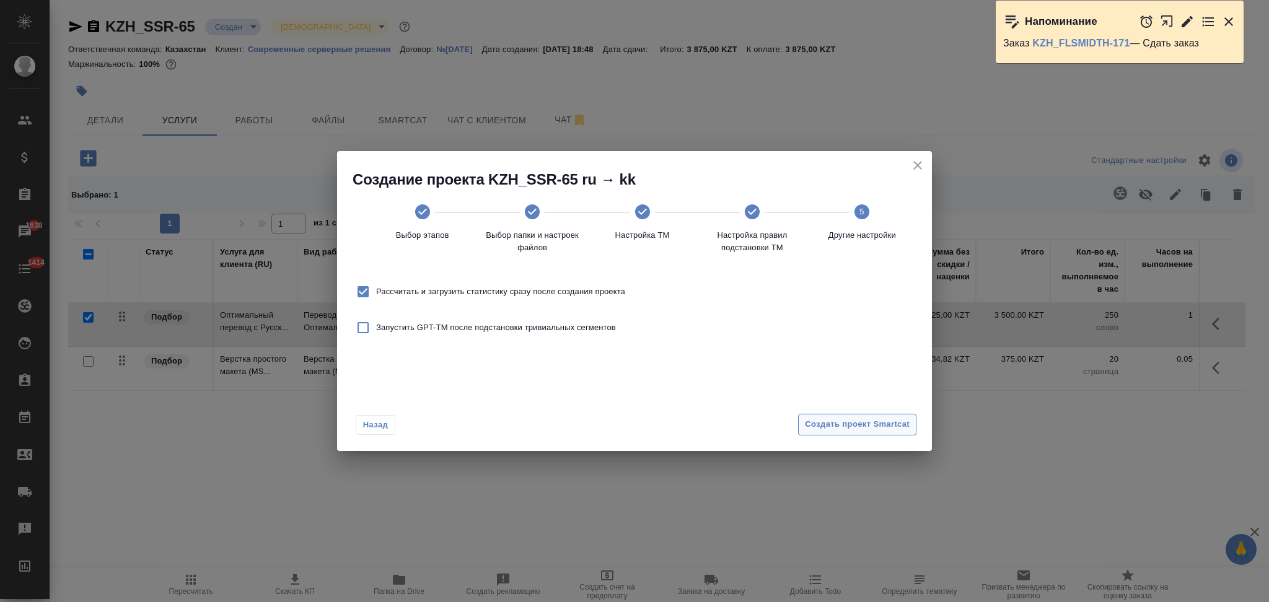
click at [849, 423] on span "Создать проект Smartcat" at bounding box center [857, 425] width 105 height 14
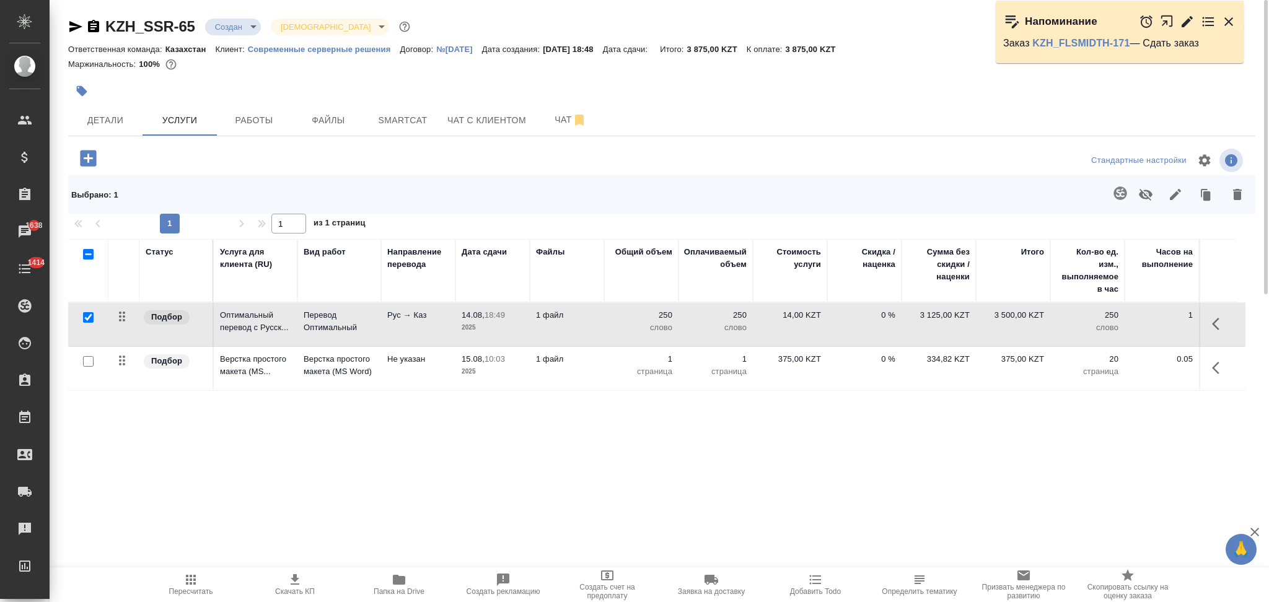
click at [594, 328] on td "1 файл" at bounding box center [567, 324] width 74 height 43
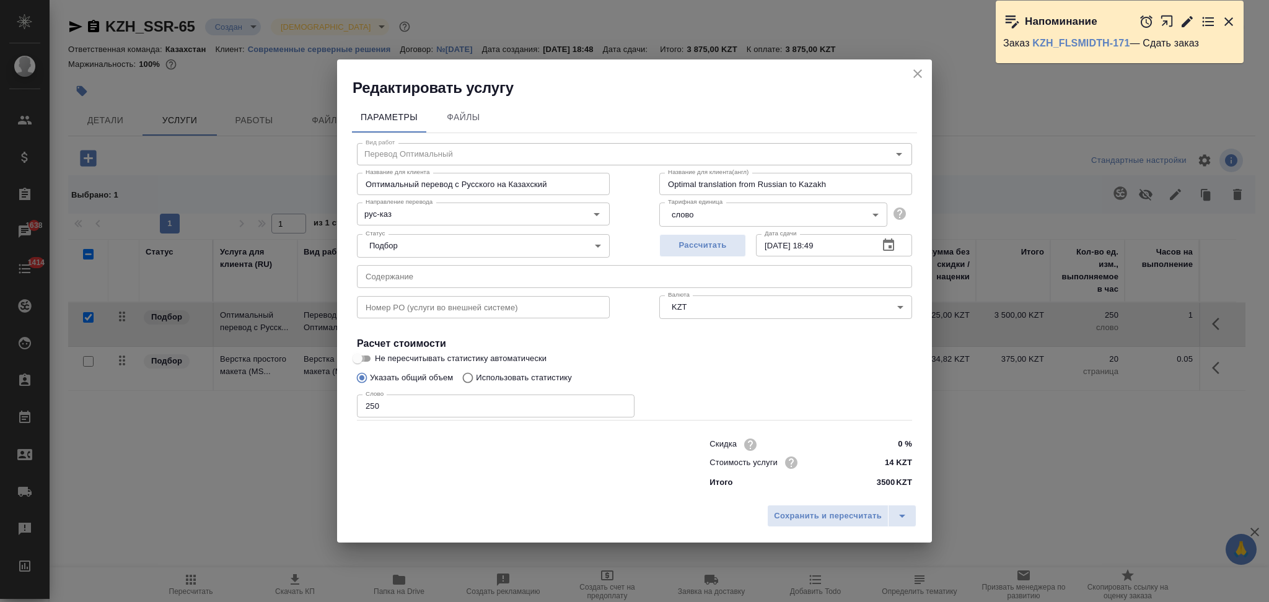
click at [365, 358] on input "Не пересчитывать статистику автоматически" at bounding box center [357, 358] width 45 height 15
checkbox input "true"
click at [780, 516] on span "Сохранить и пересчитать" at bounding box center [828, 516] width 108 height 14
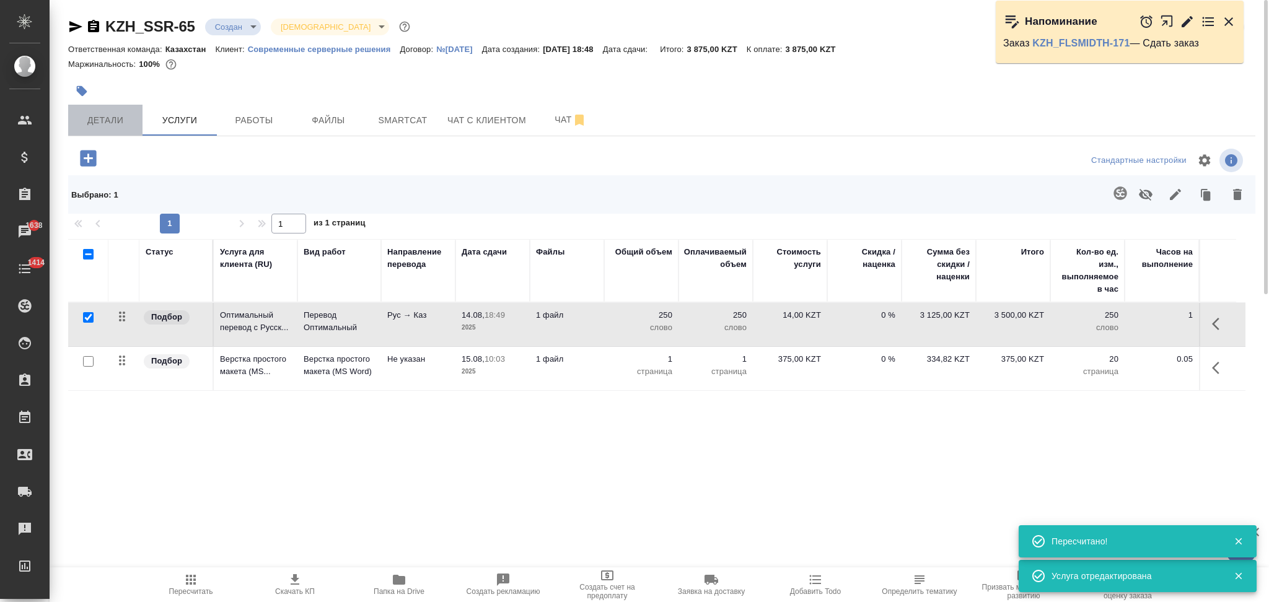
click at [111, 124] on span "Детали" at bounding box center [105, 120] width 59 height 15
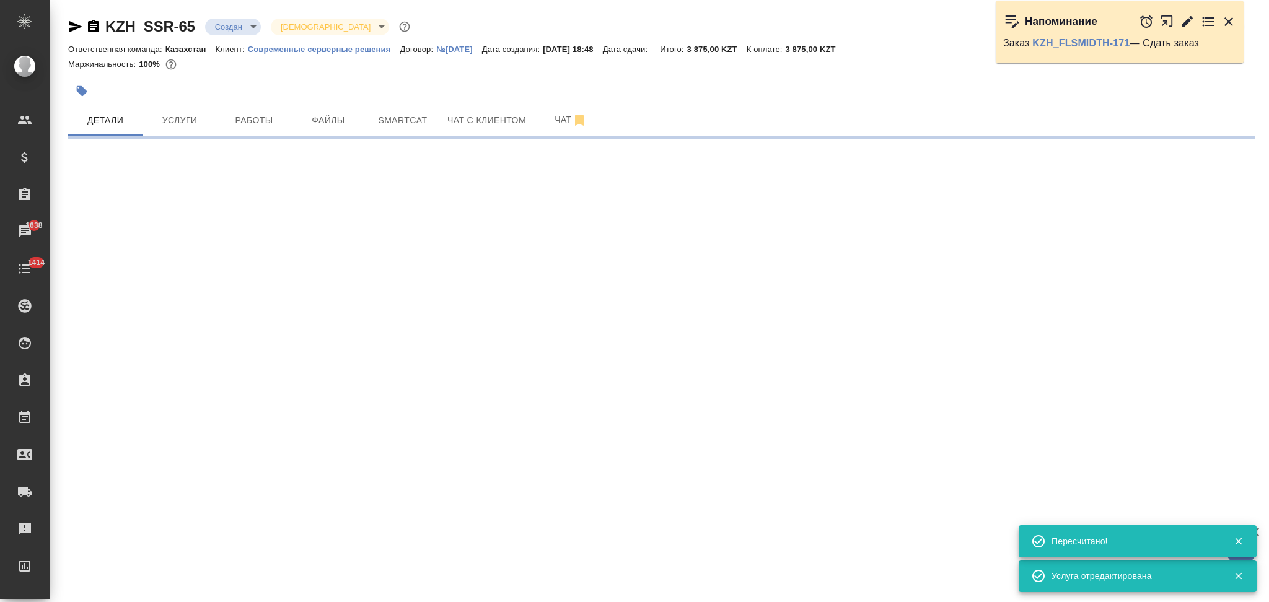
select select "RU"
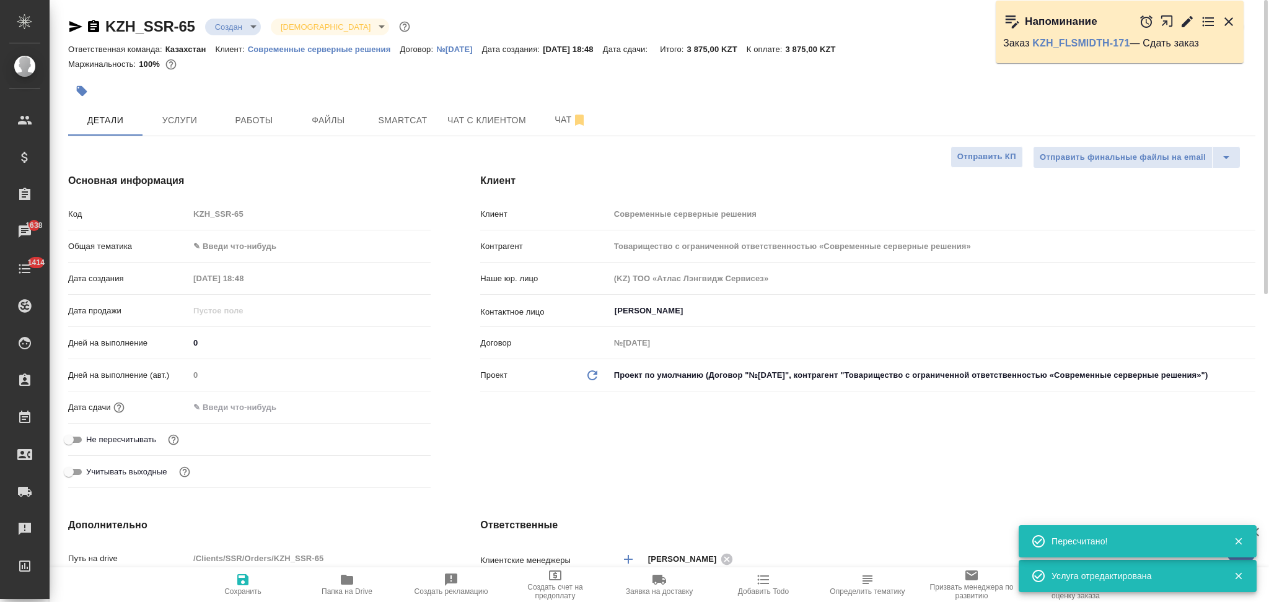
type textarea "x"
click at [272, 410] on input "text" at bounding box center [244, 407] width 108 height 18
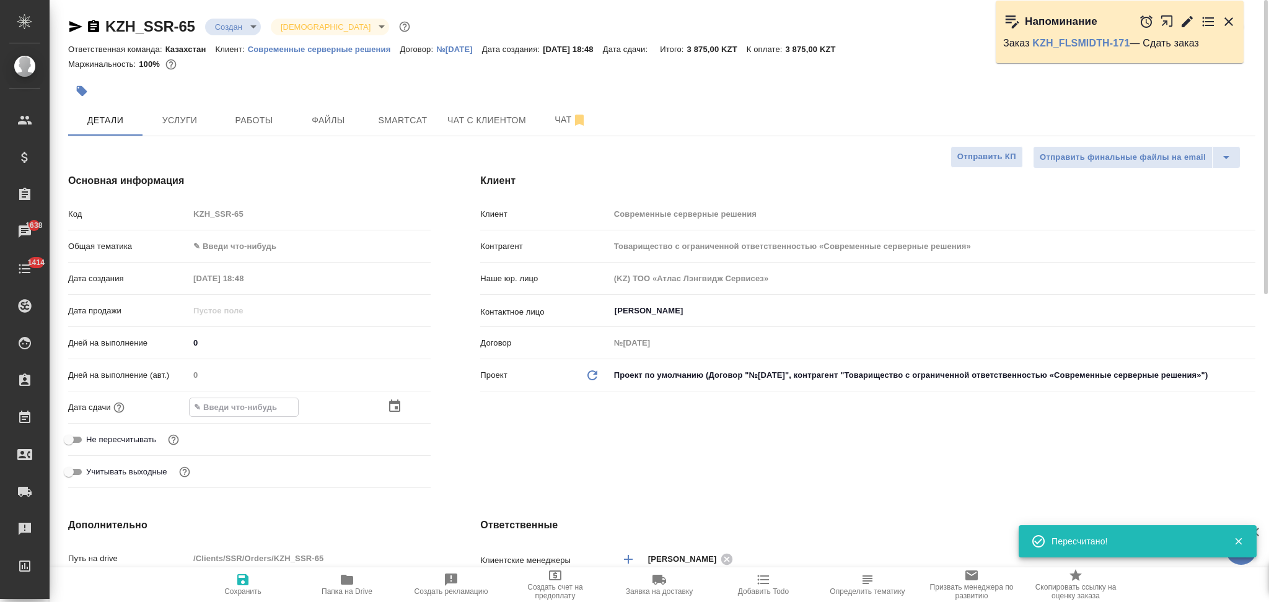
click at [392, 408] on icon "button" at bounding box center [394, 406] width 15 height 15
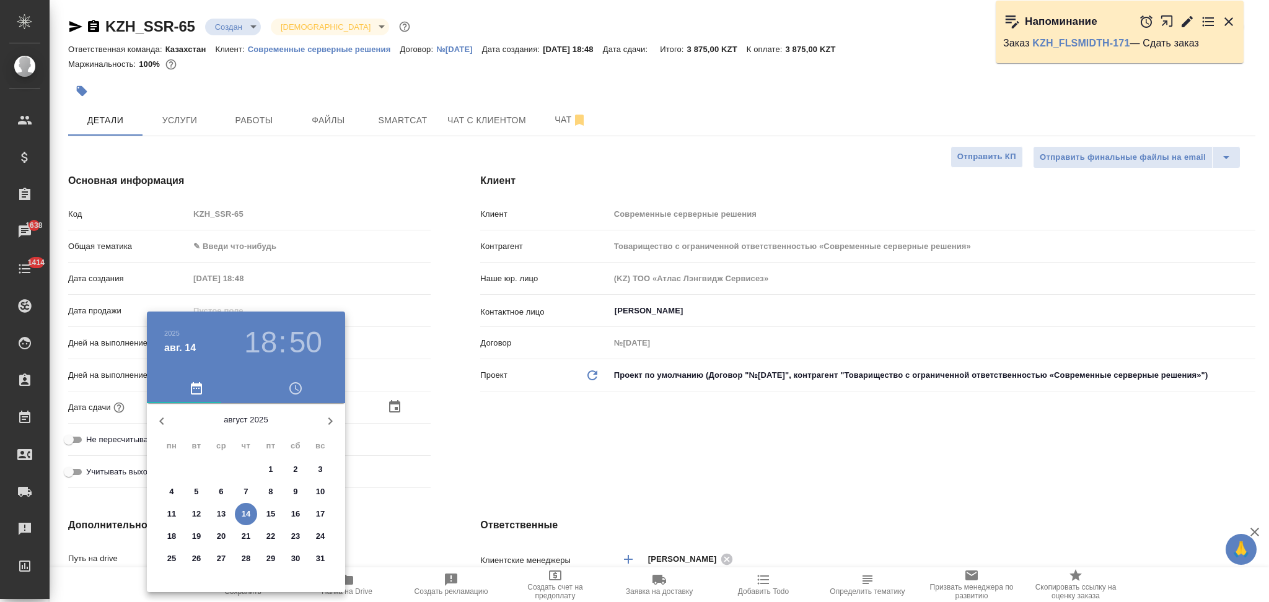
click at [271, 514] on p "15" at bounding box center [270, 514] width 9 height 12
type input "15.08.2025 18:50"
type textarea "x"
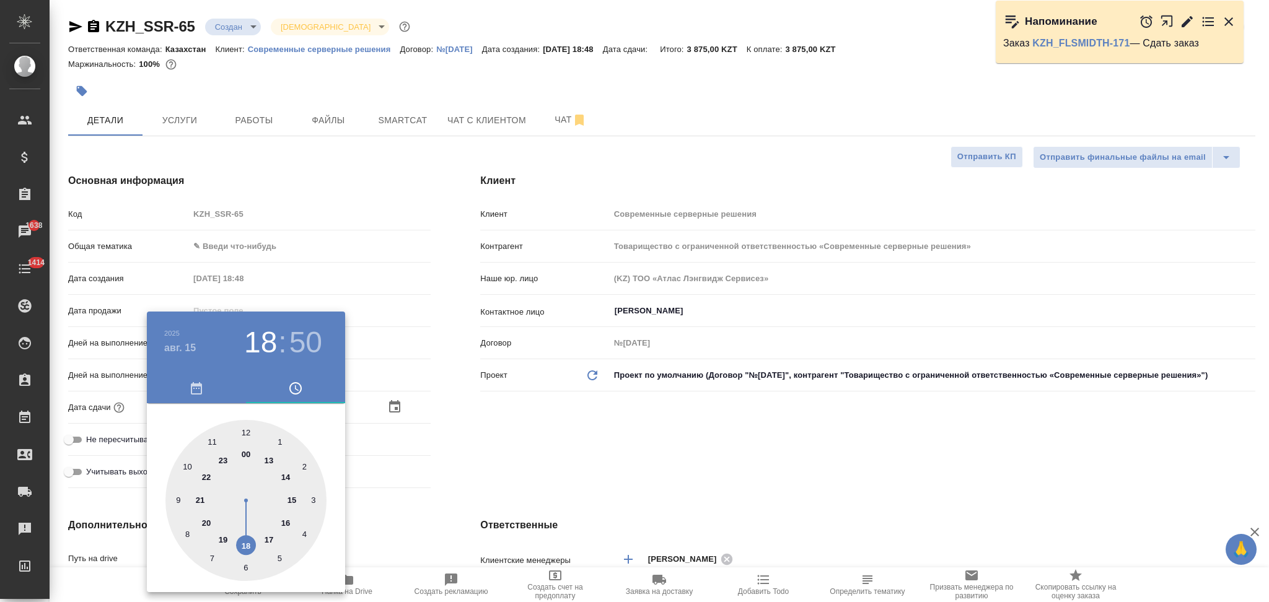
click at [271, 460] on div at bounding box center [245, 500] width 161 height 161
type input "15.08.2025 13:50"
type textarea "x"
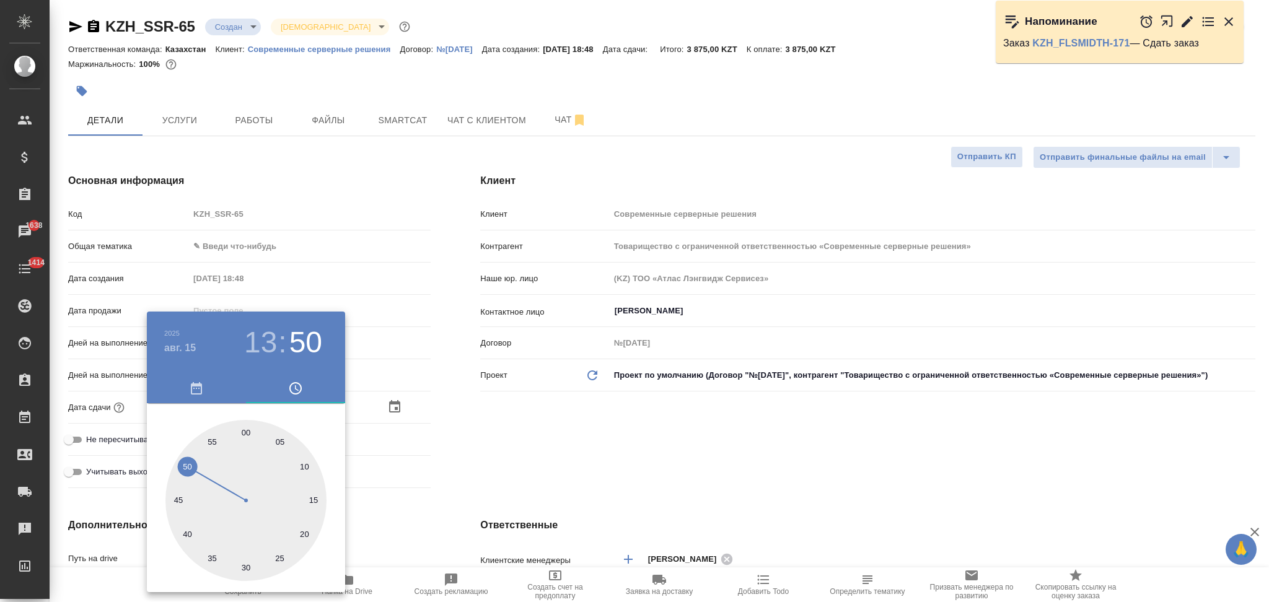
click at [244, 427] on div at bounding box center [245, 500] width 161 height 161
type input "15.08.2025 13:00"
type textarea "x"
drag, startPoint x: 456, startPoint y: 424, endPoint x: 358, endPoint y: 518, distance: 135.9
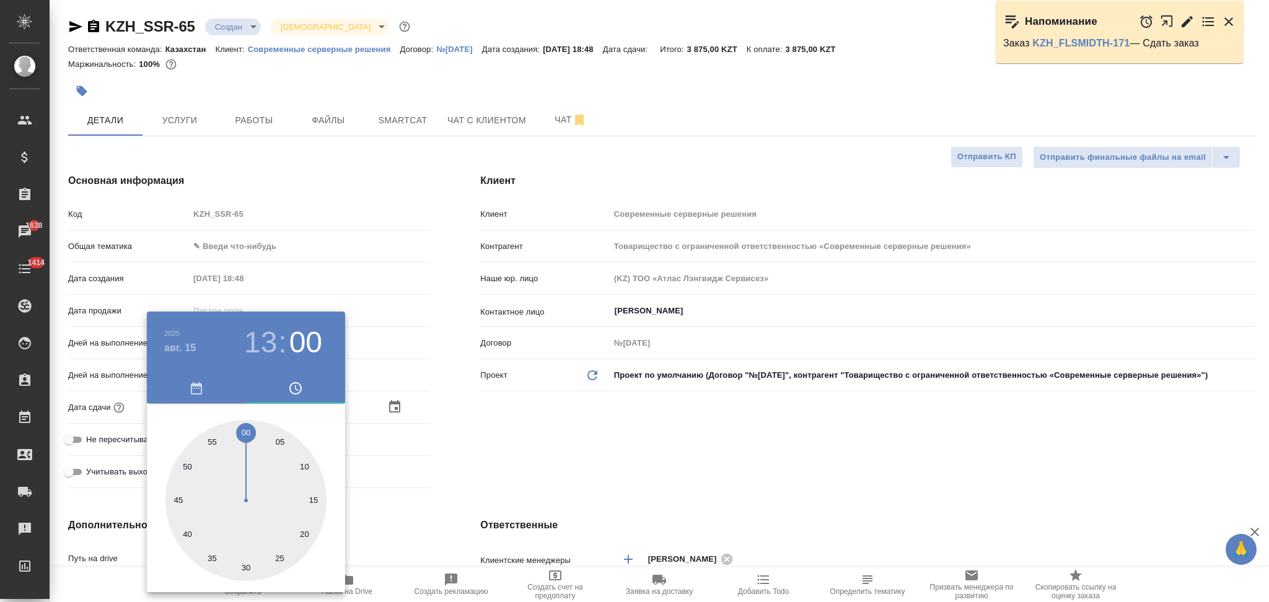
click at [458, 424] on div at bounding box center [634, 301] width 1269 height 602
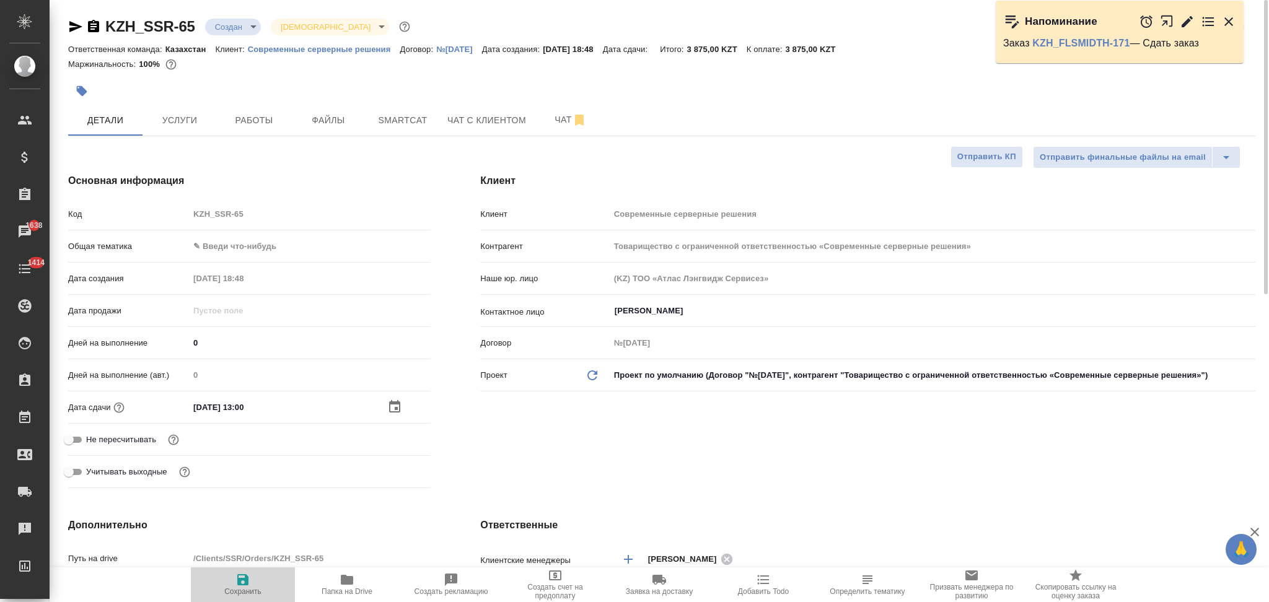
click at [235, 581] on icon "button" at bounding box center [242, 580] width 15 height 15
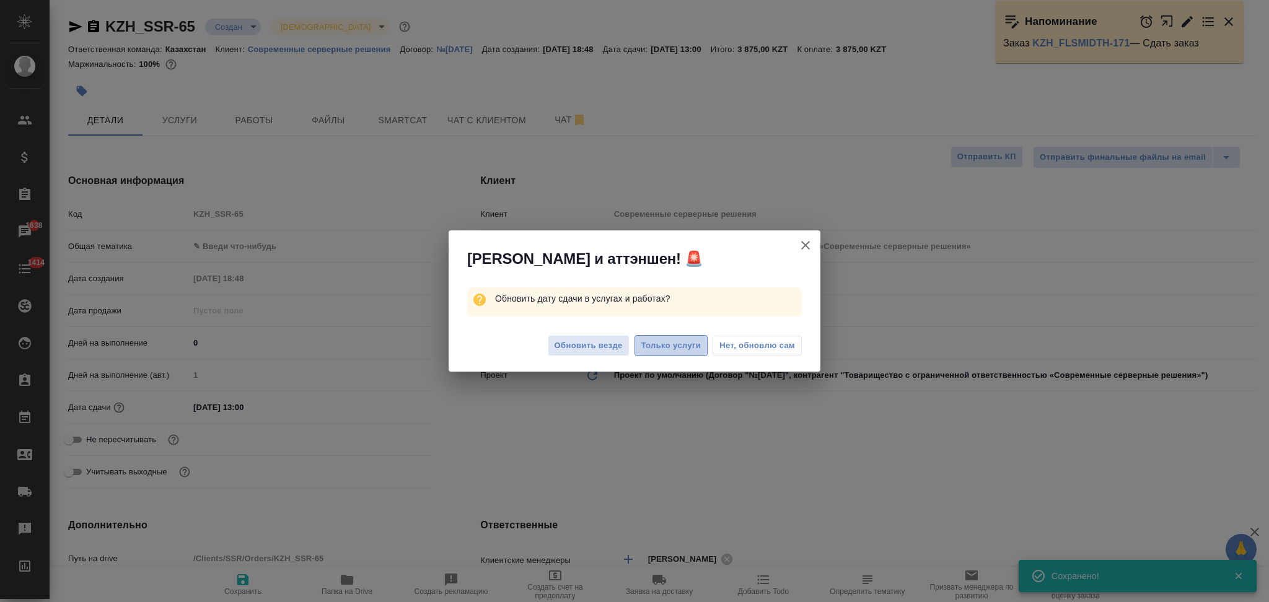
click at [675, 339] on span "Только услуги" at bounding box center [671, 346] width 60 height 14
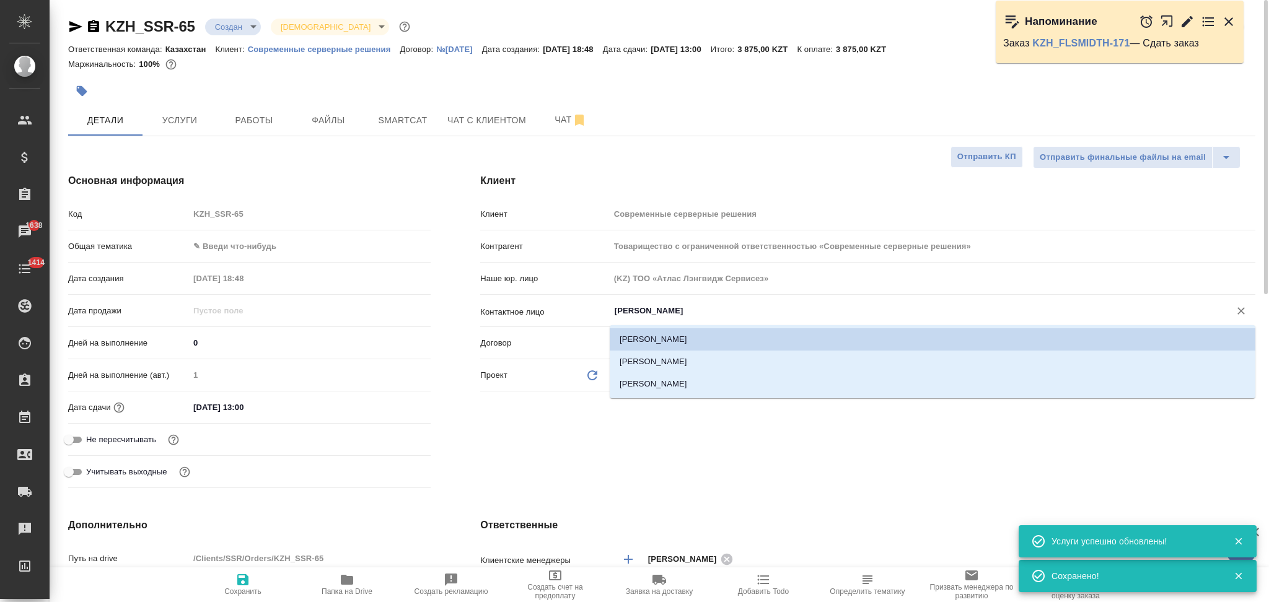
click at [704, 312] on input "Соколова Елизавета" at bounding box center [911, 311] width 597 height 15
click at [680, 358] on li "Smirnov Ruslan" at bounding box center [933, 362] width 646 height 22
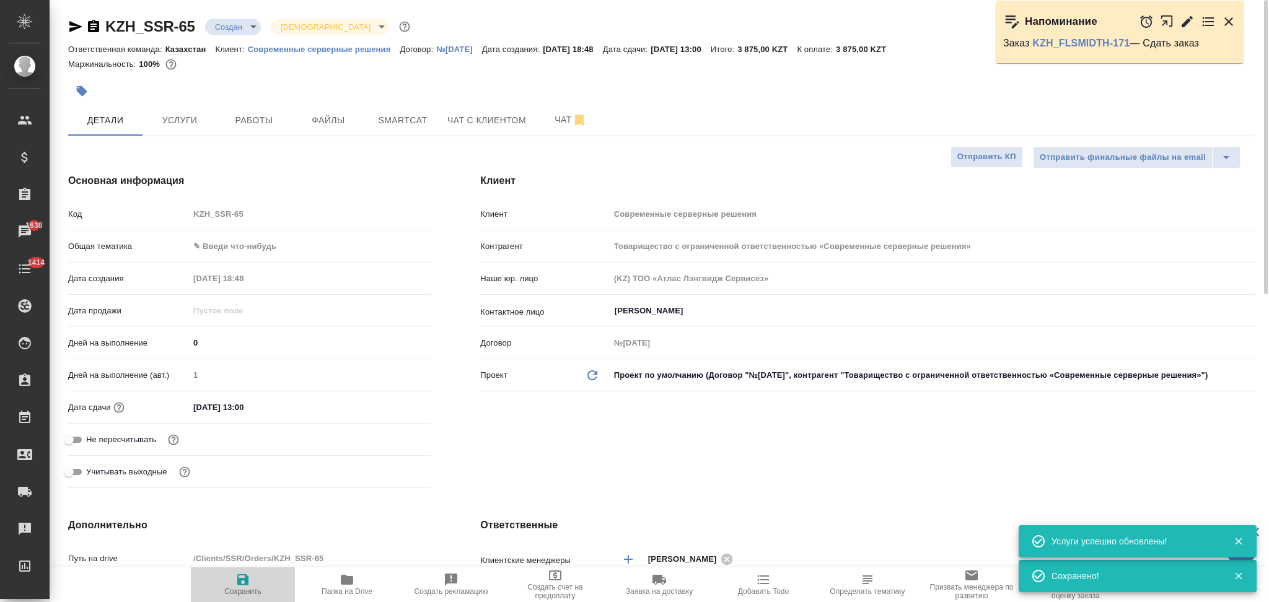
click at [239, 579] on icon "button" at bounding box center [242, 579] width 11 height 11
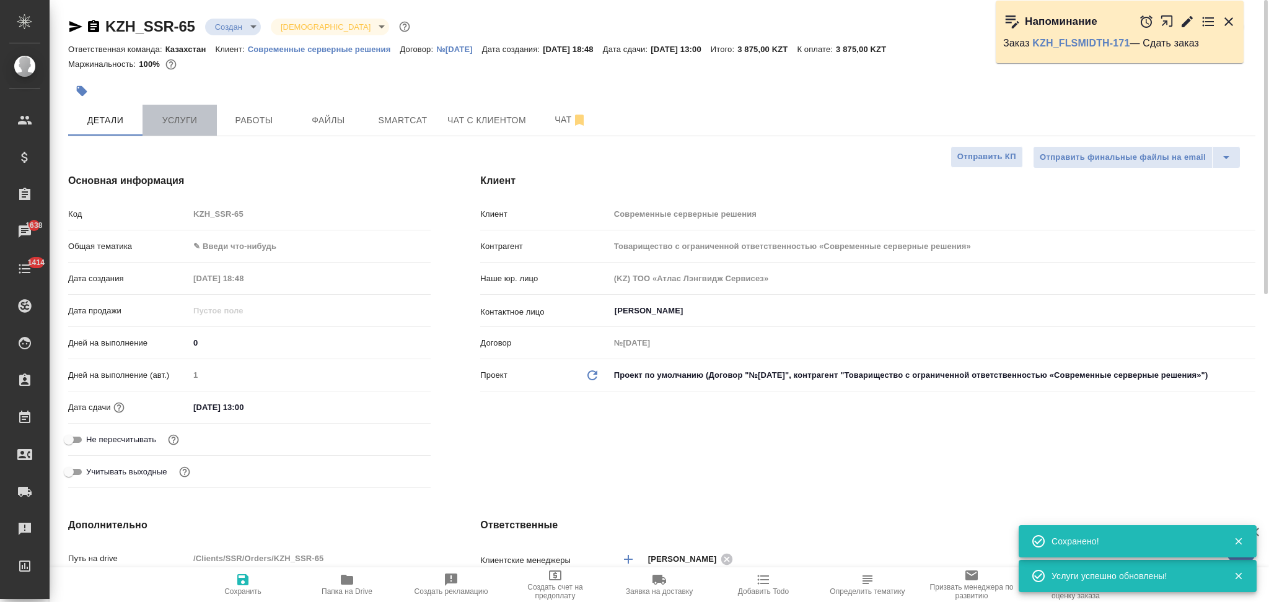
click at [185, 109] on button "Услуги" at bounding box center [180, 120] width 74 height 31
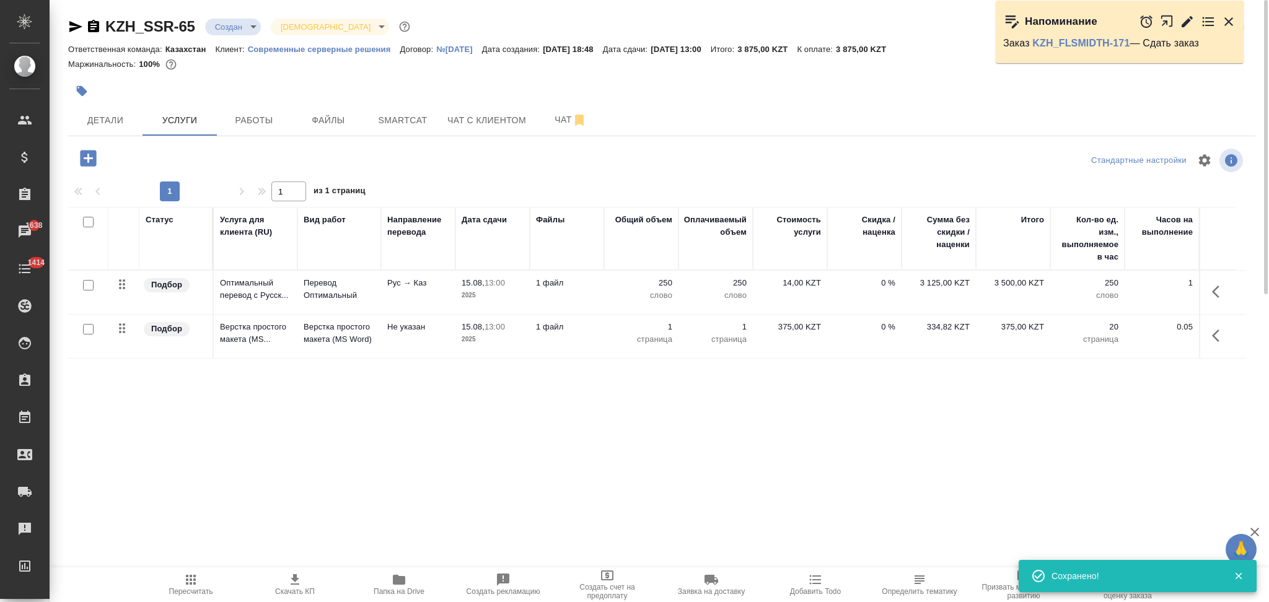
click at [294, 579] on icon "button" at bounding box center [295, 579] width 9 height 11
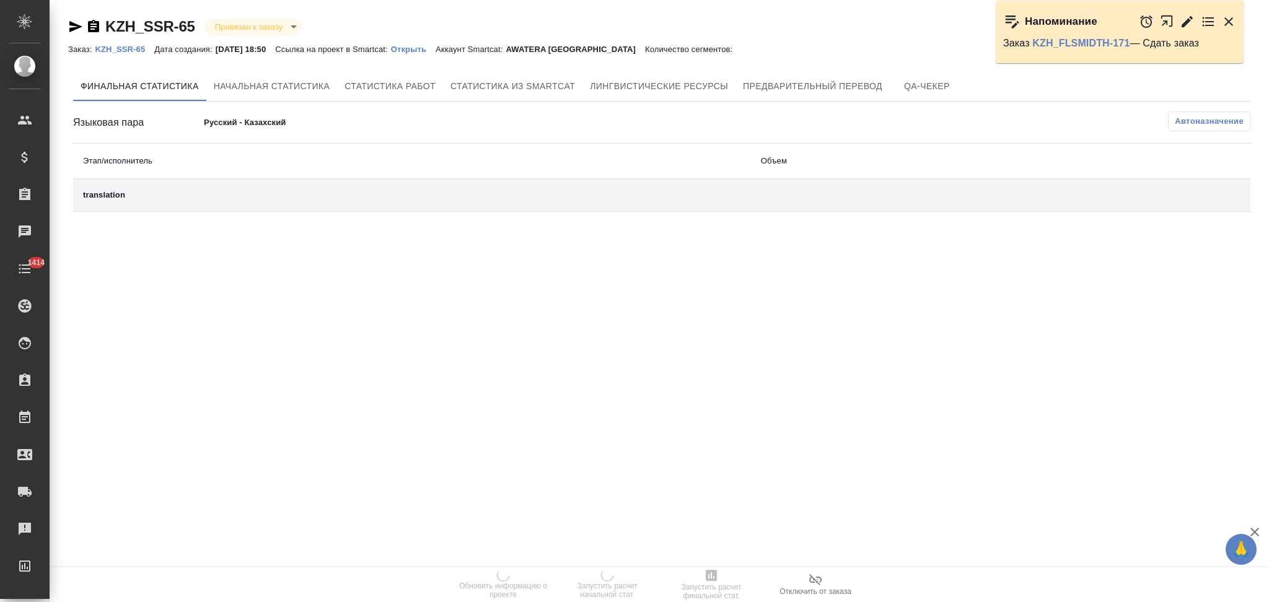
click at [413, 50] on p "Открыть" at bounding box center [413, 49] width 45 height 9
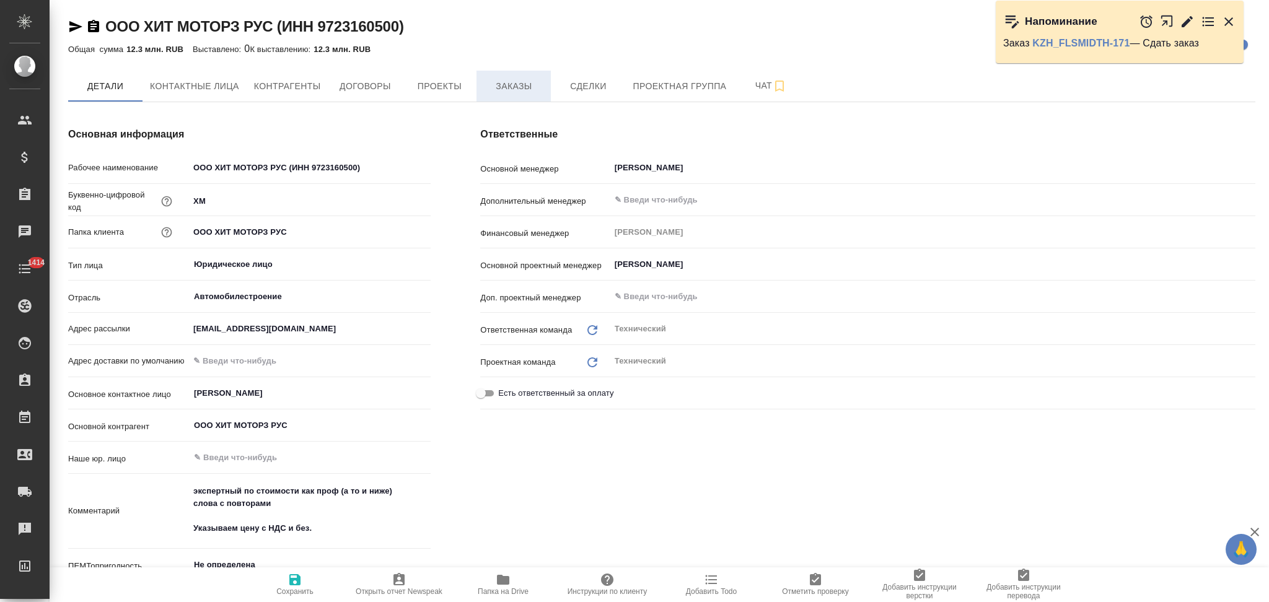
type textarea "x"
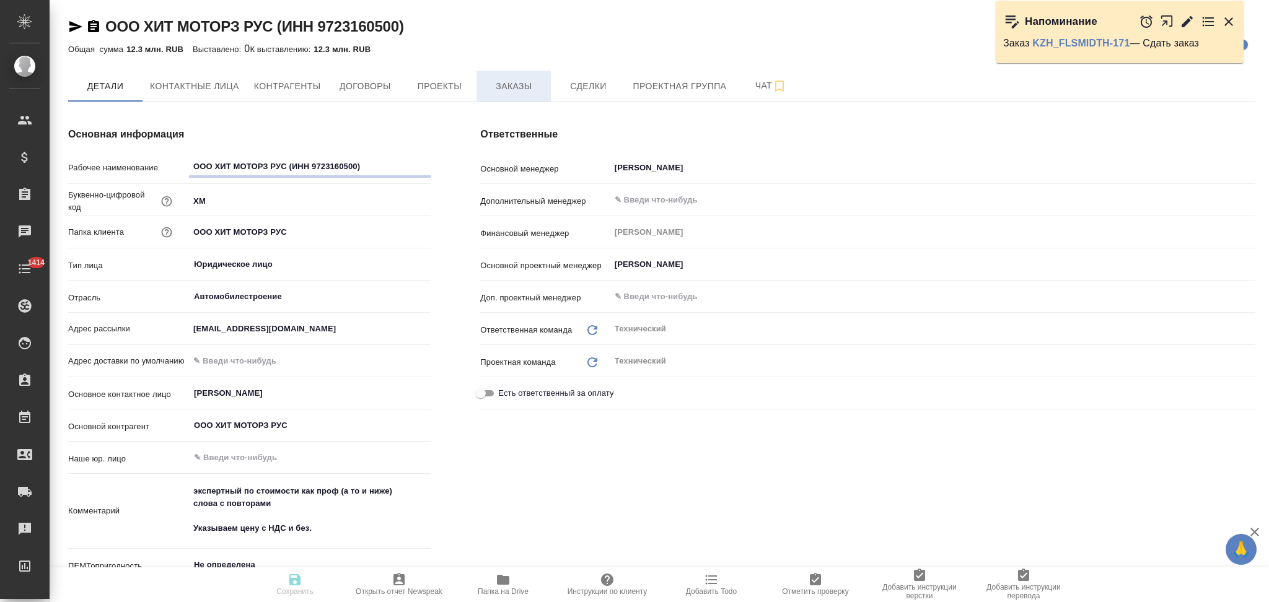
type textarea "x"
click at [508, 92] on span "Заказы" at bounding box center [513, 86] width 59 height 15
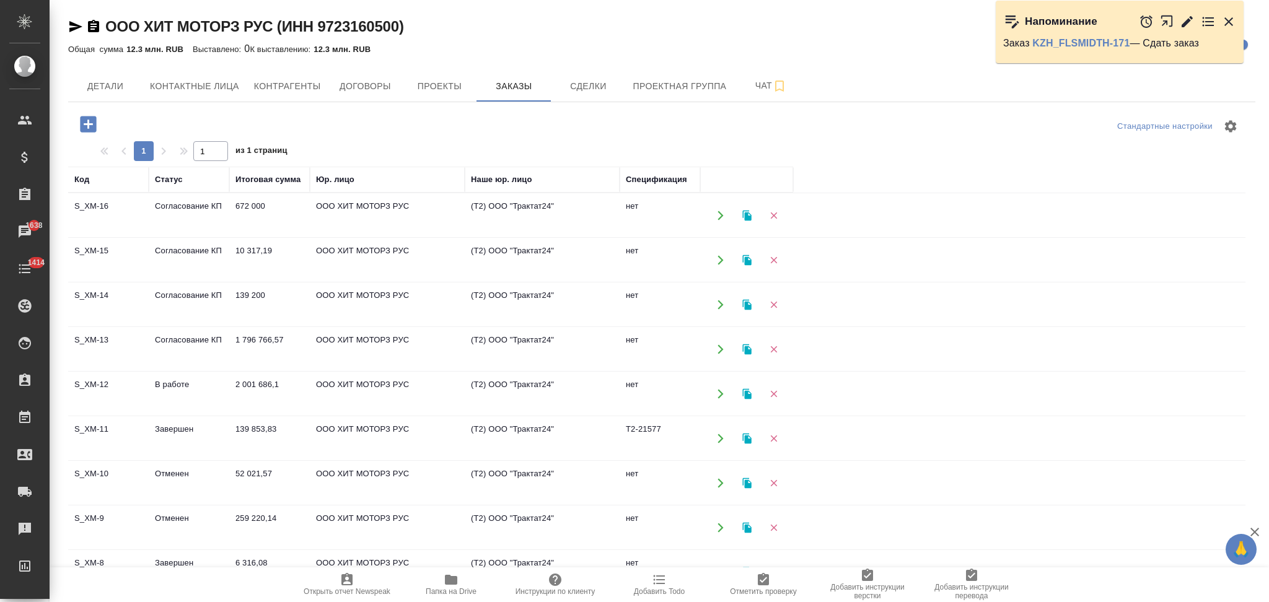
click at [716, 345] on icon "button" at bounding box center [720, 349] width 11 height 11
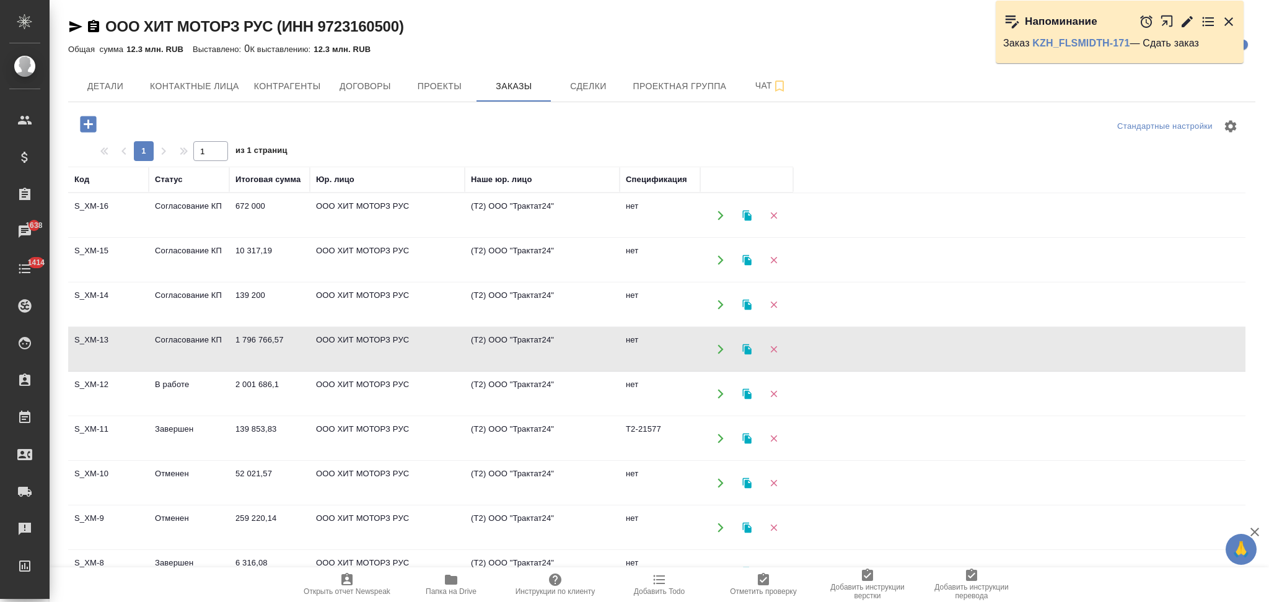
click at [714, 209] on button "button" at bounding box center [720, 215] width 25 height 25
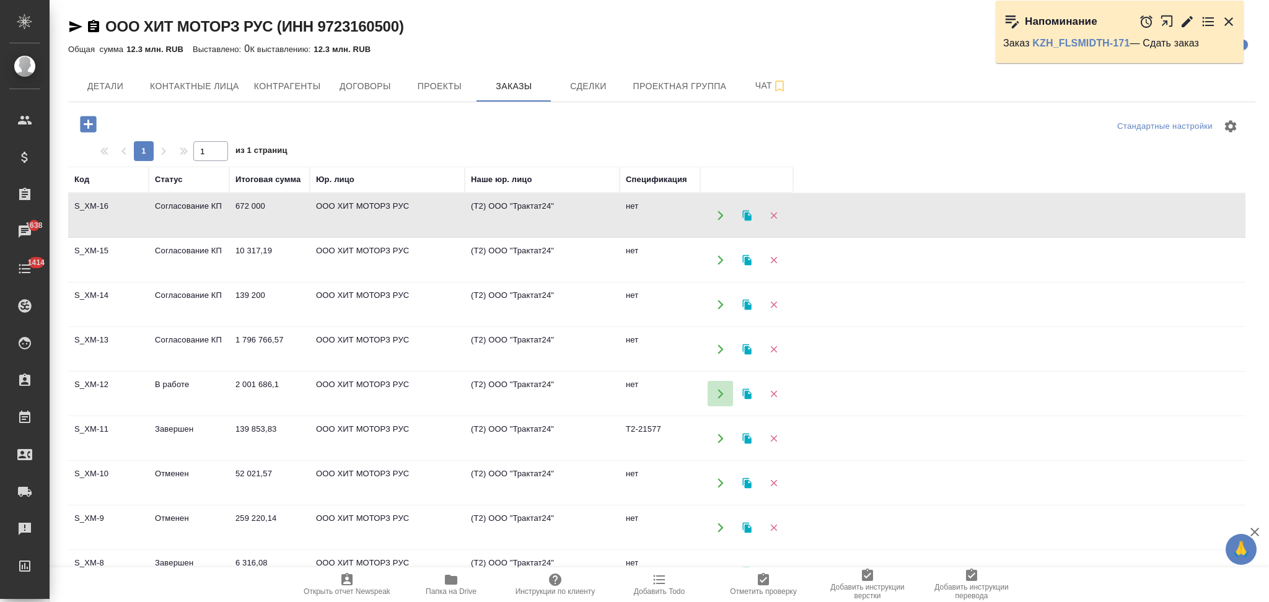
click at [714, 390] on button "button" at bounding box center [720, 393] width 25 height 25
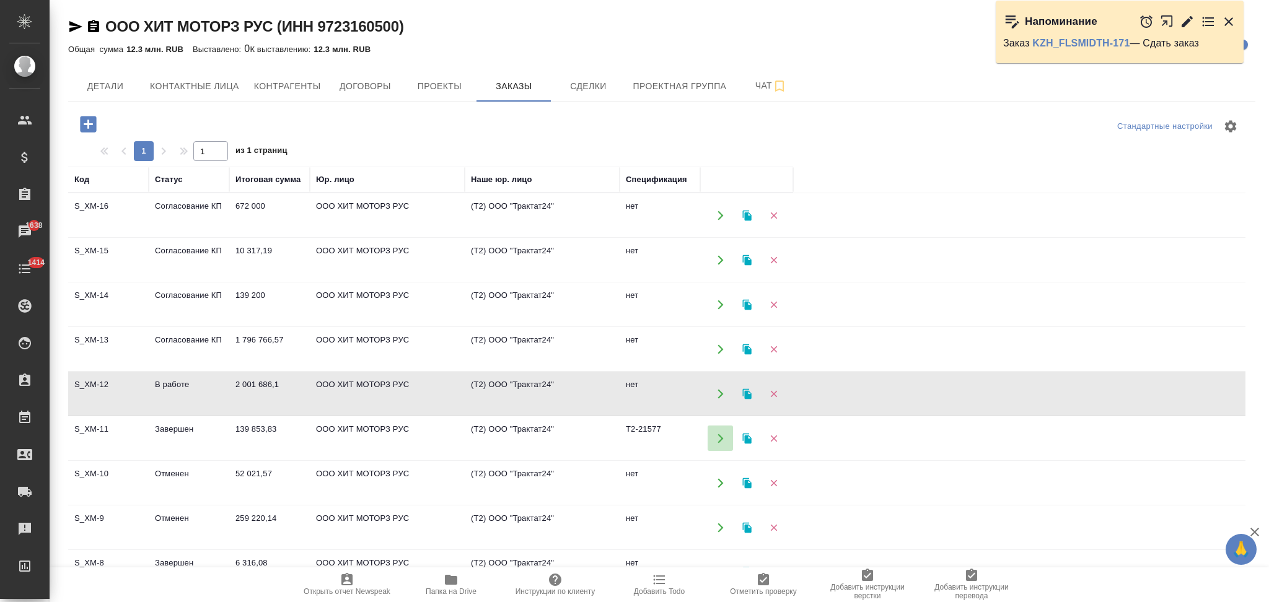
click at [720, 438] on icon "button" at bounding box center [720, 438] width 11 height 11
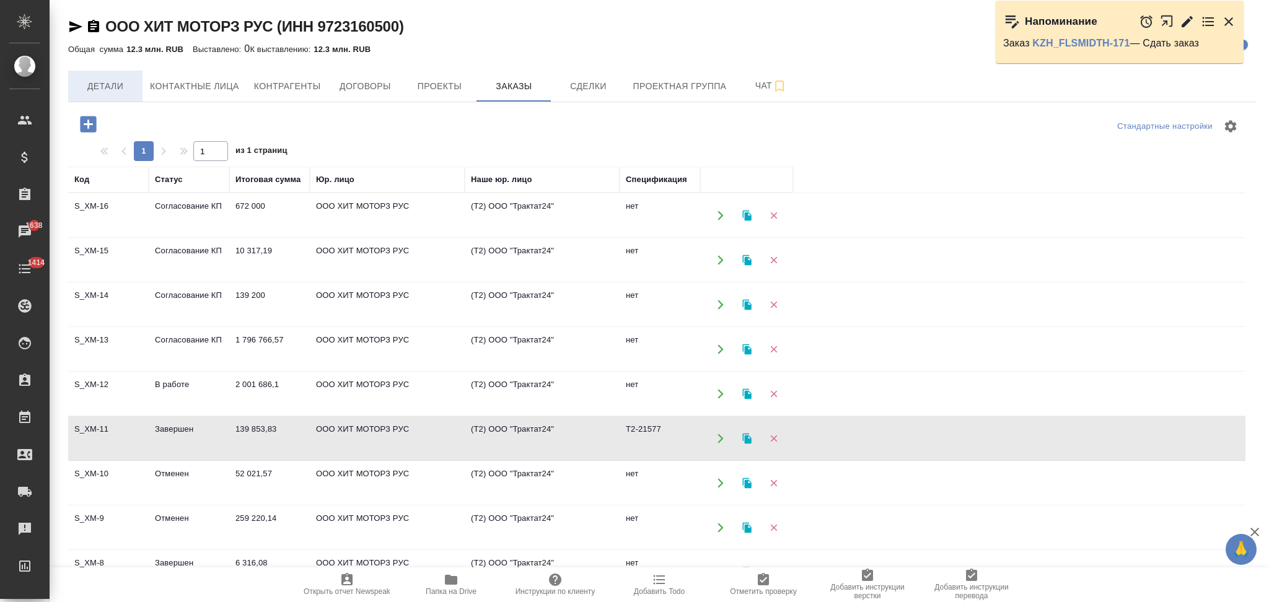
click at [106, 85] on span "Детали" at bounding box center [105, 86] width 59 height 15
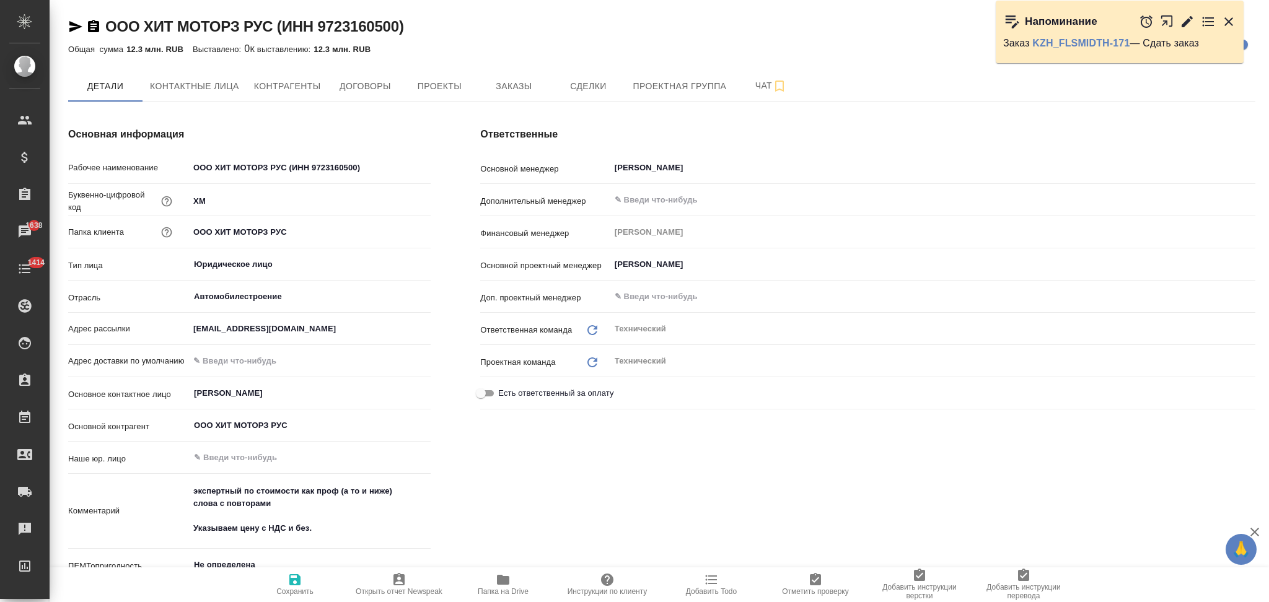
scroll to position [248, 0]
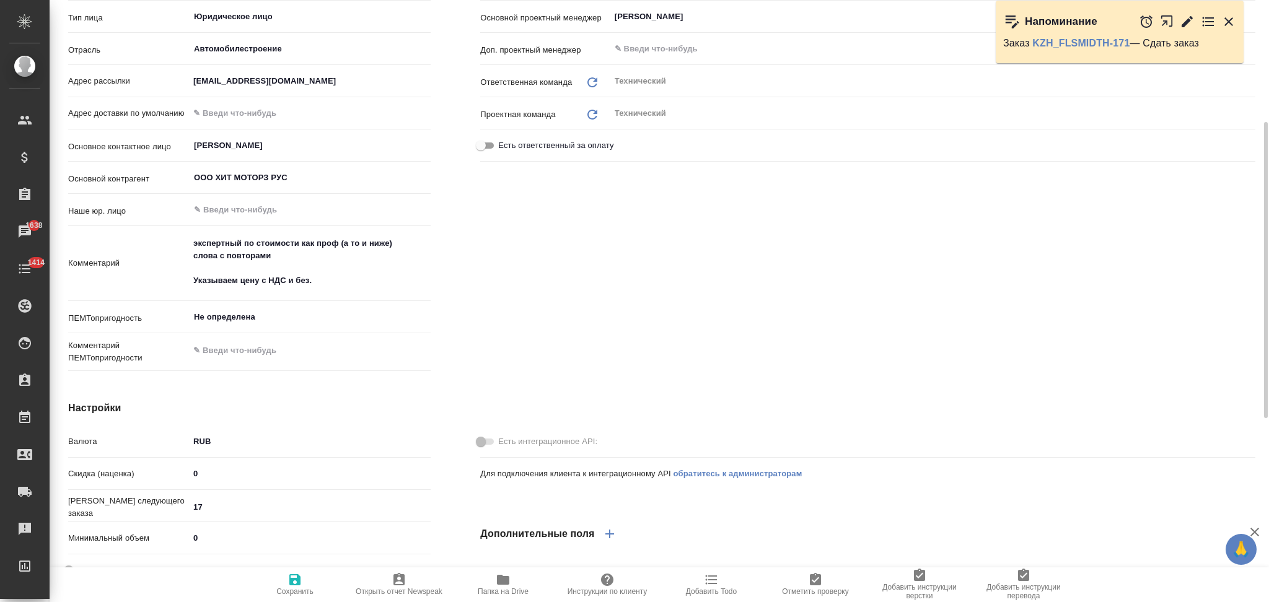
type textarea "x"
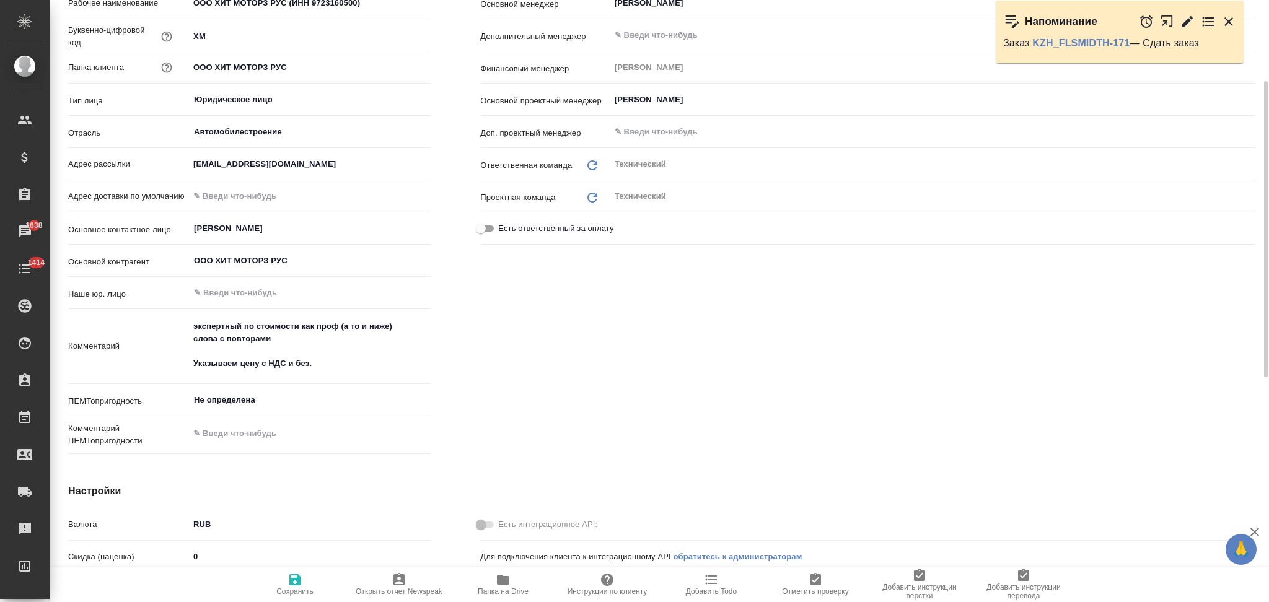
scroll to position [0, 0]
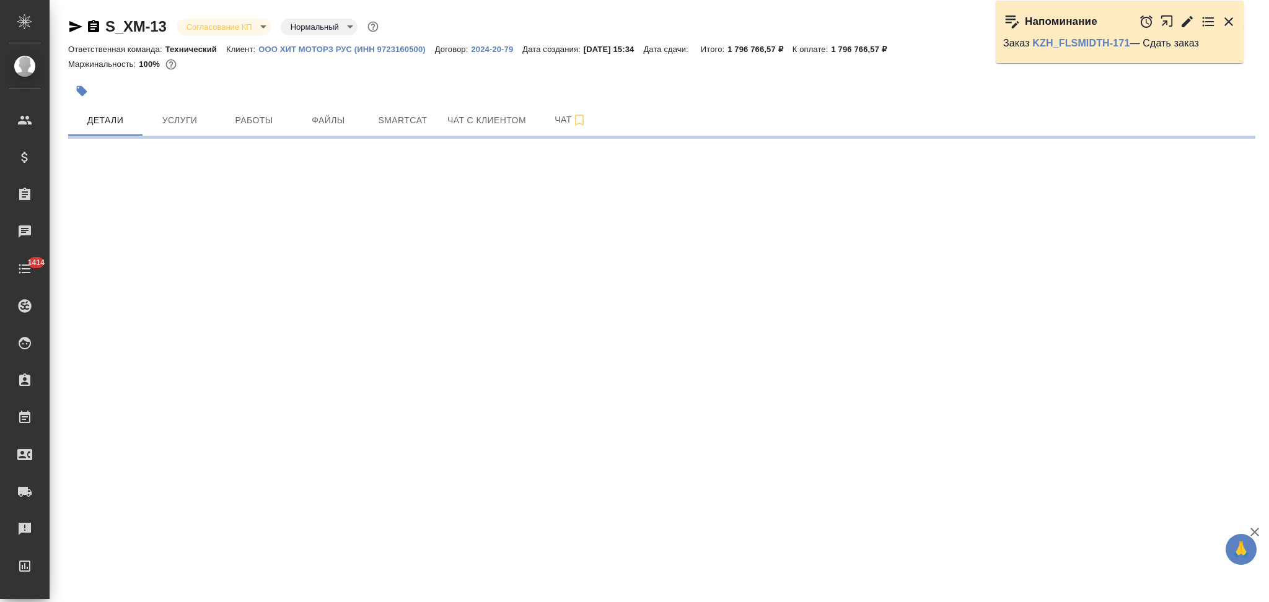
select select "RU"
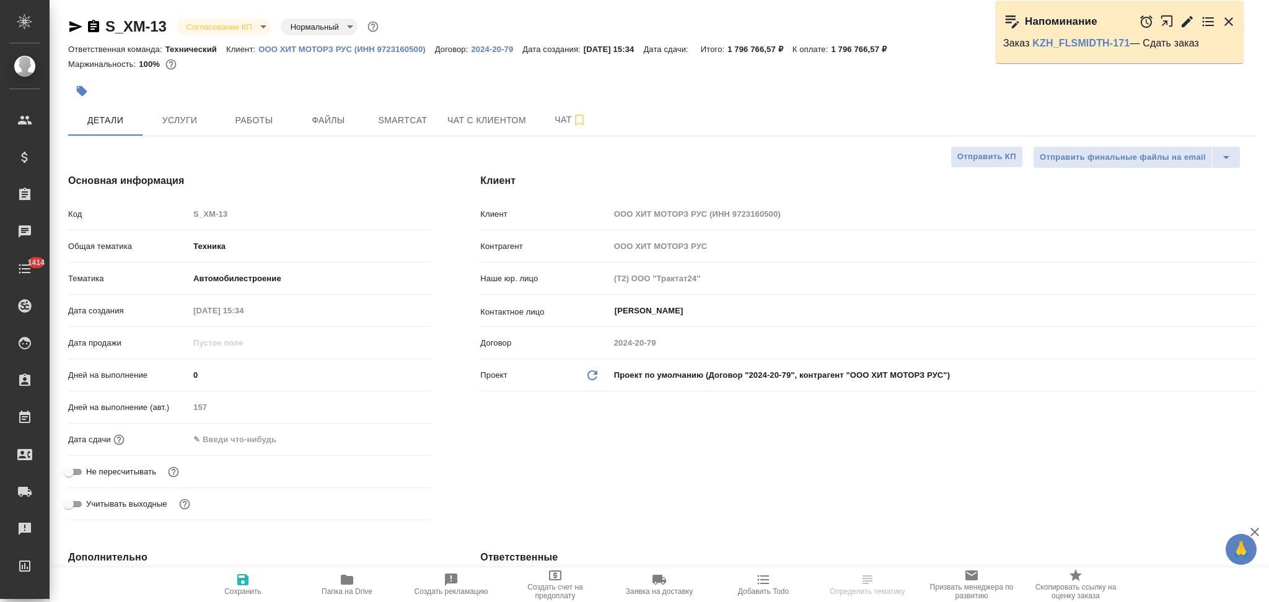
type textarea "x"
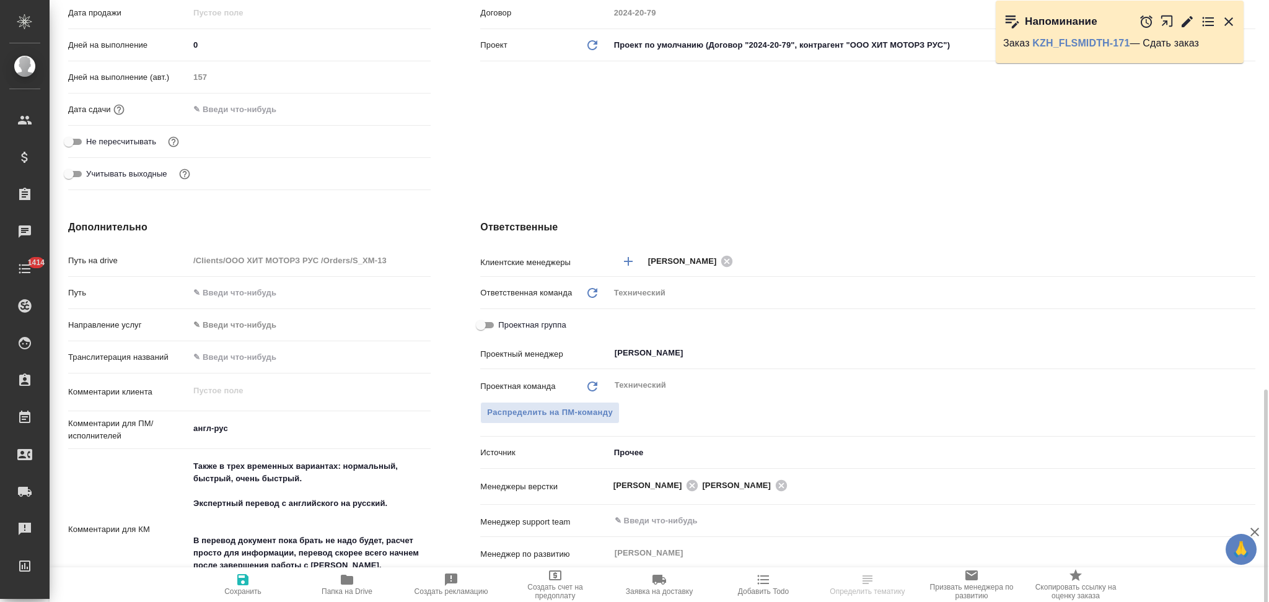
scroll to position [496, 0]
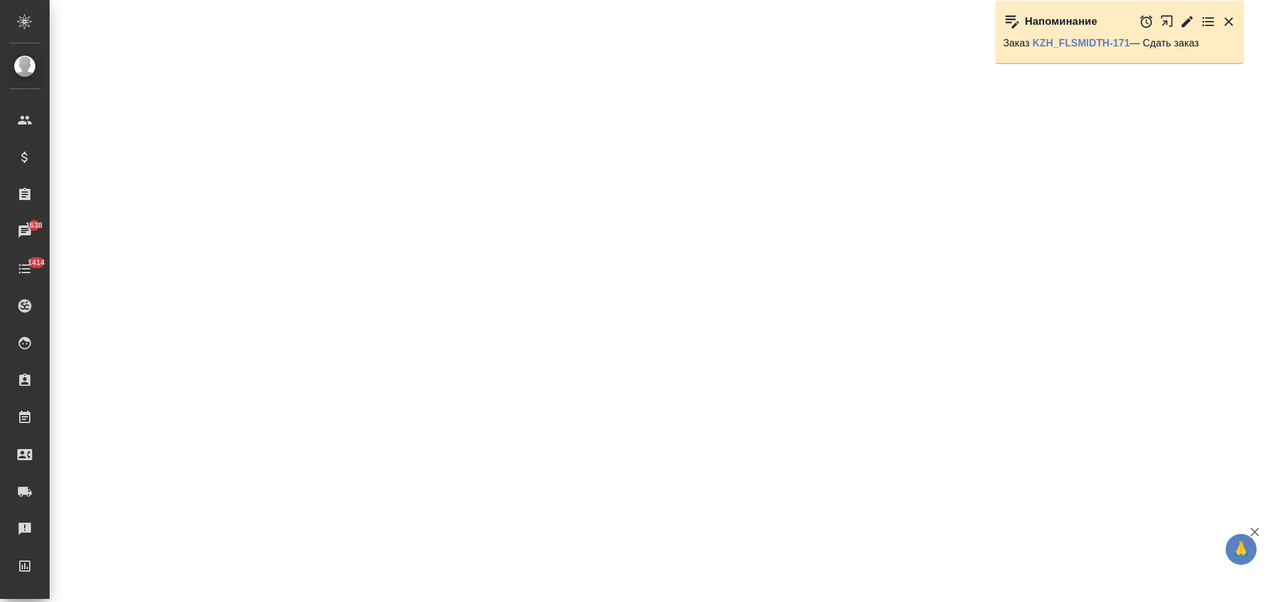
select select "RU"
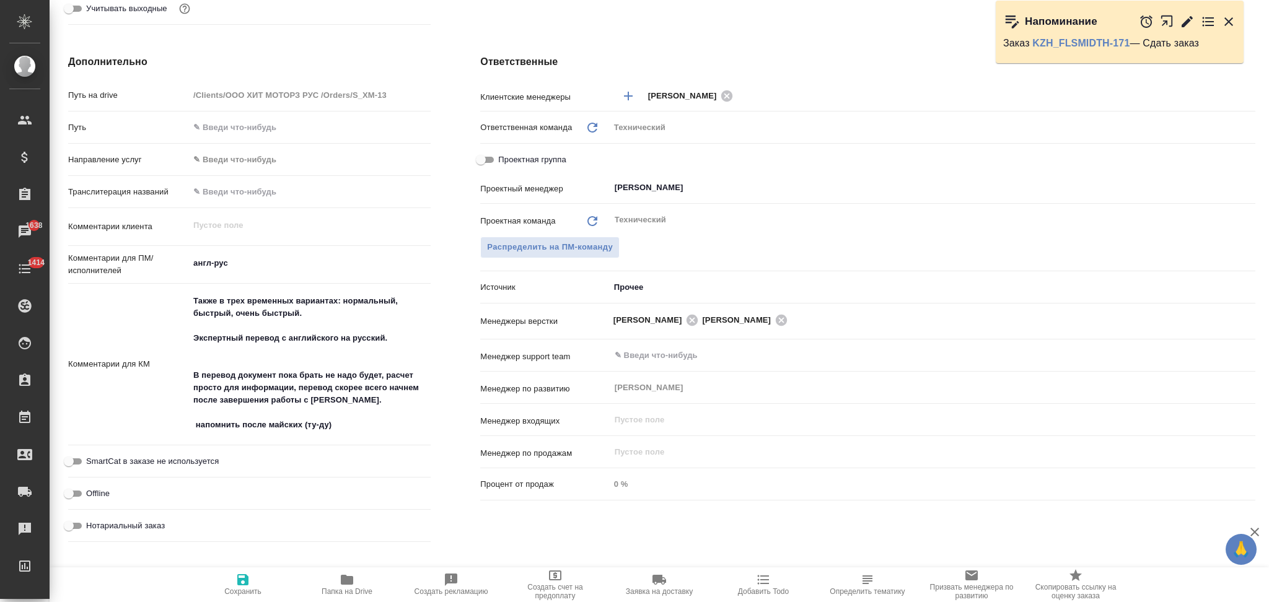
type textarea "x"
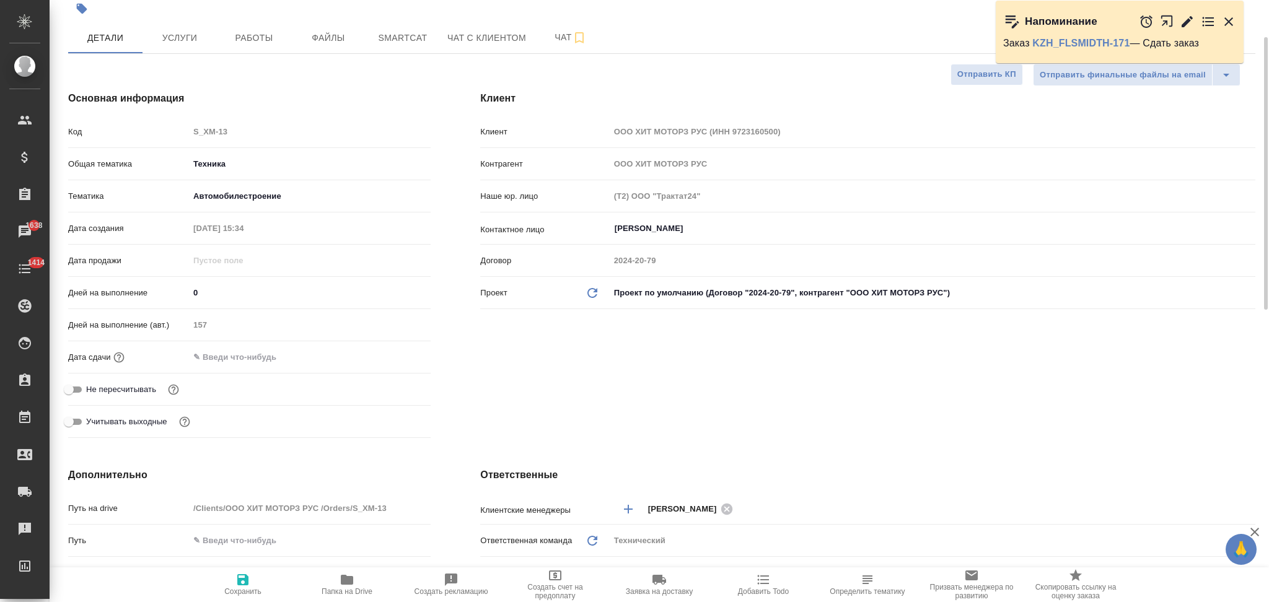
scroll to position [0, 0]
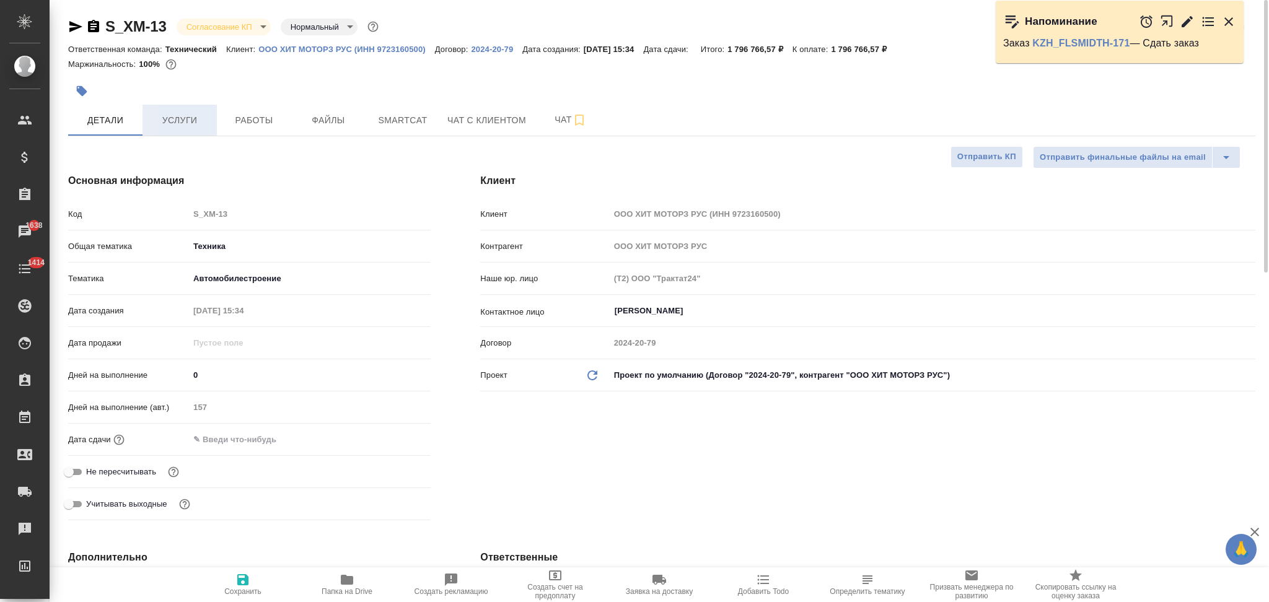
click at [163, 119] on span "Услуги" at bounding box center [179, 120] width 59 height 15
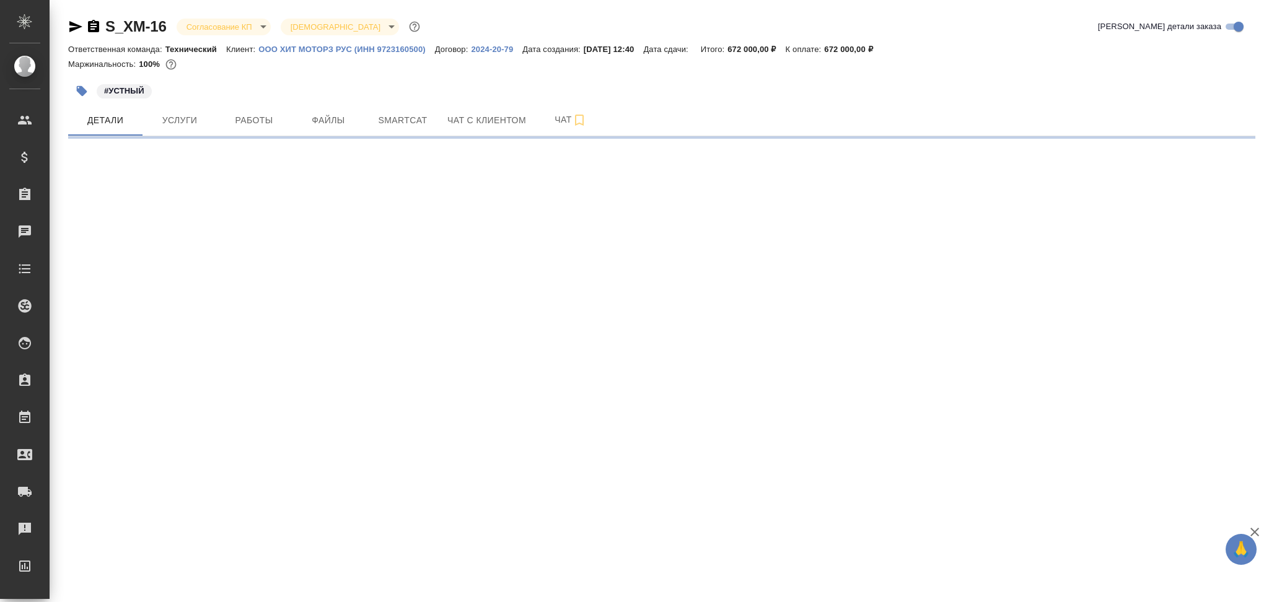
select select "RU"
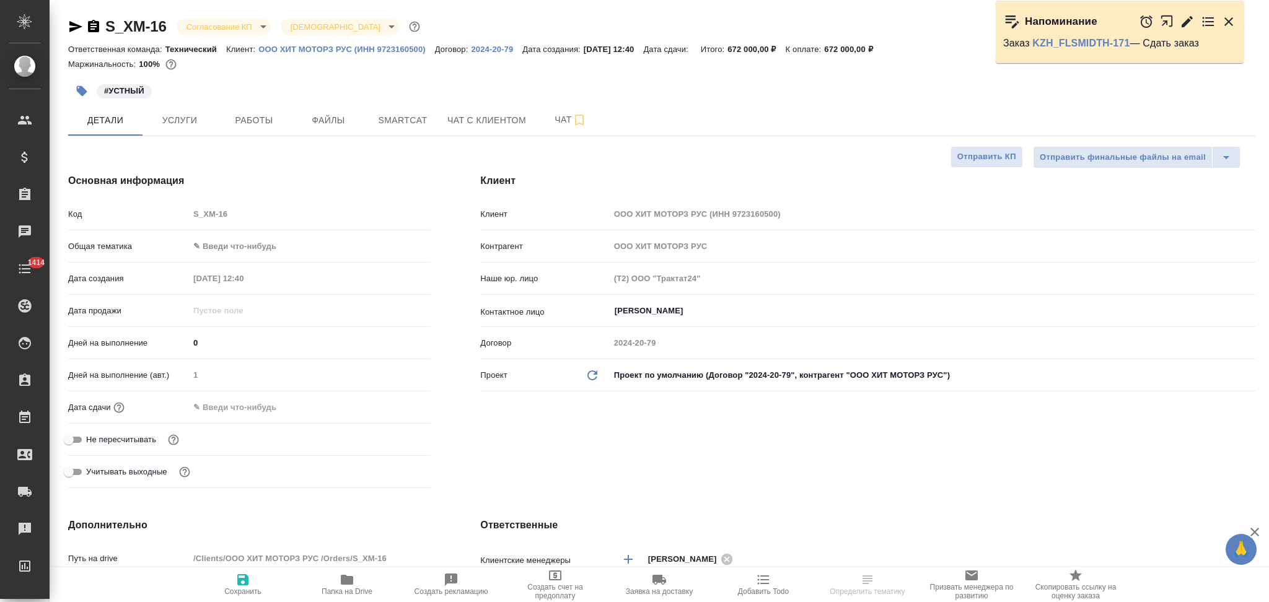
type textarea "x"
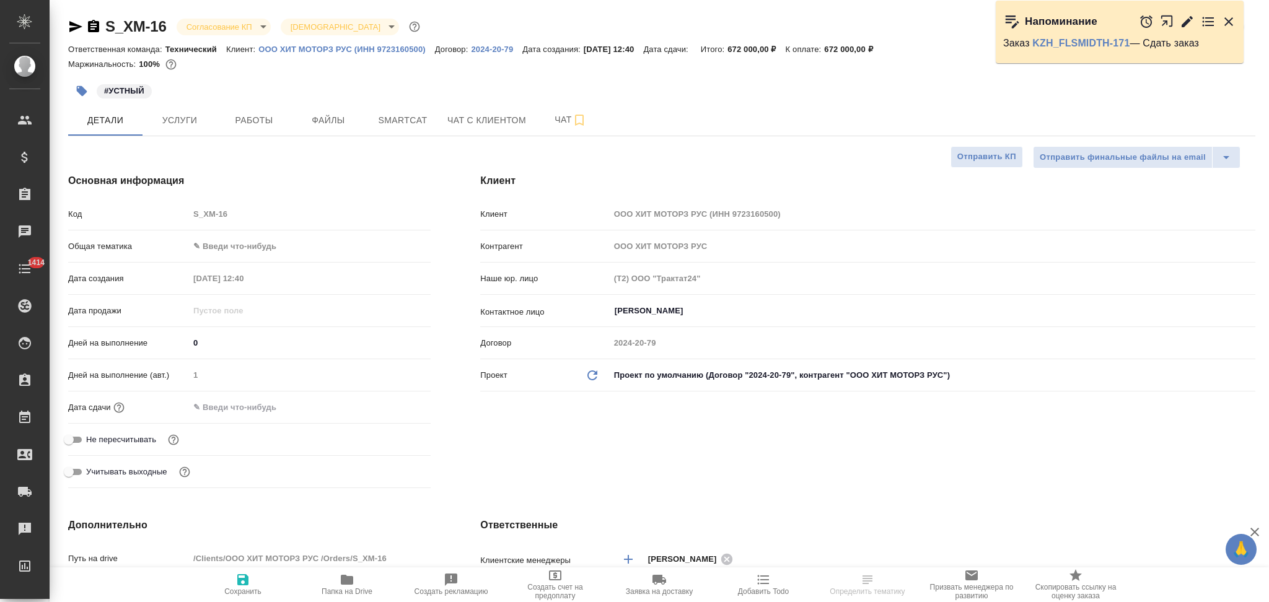
type textarea "x"
click at [180, 118] on span "Услуги" at bounding box center [179, 120] width 59 height 15
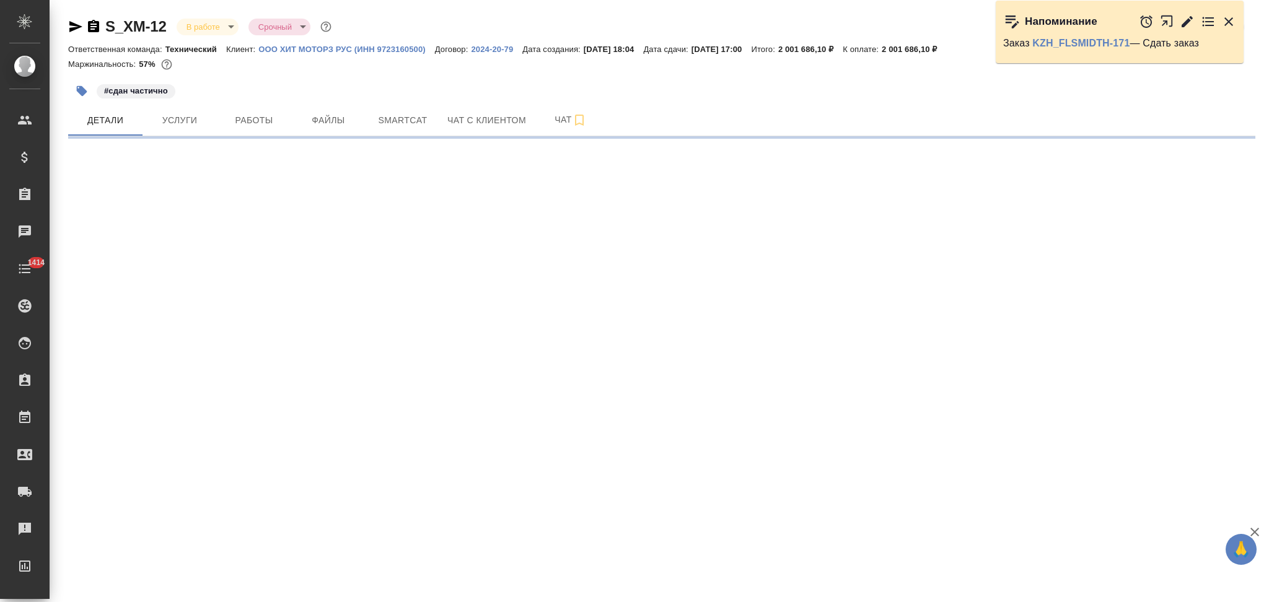
select select "RU"
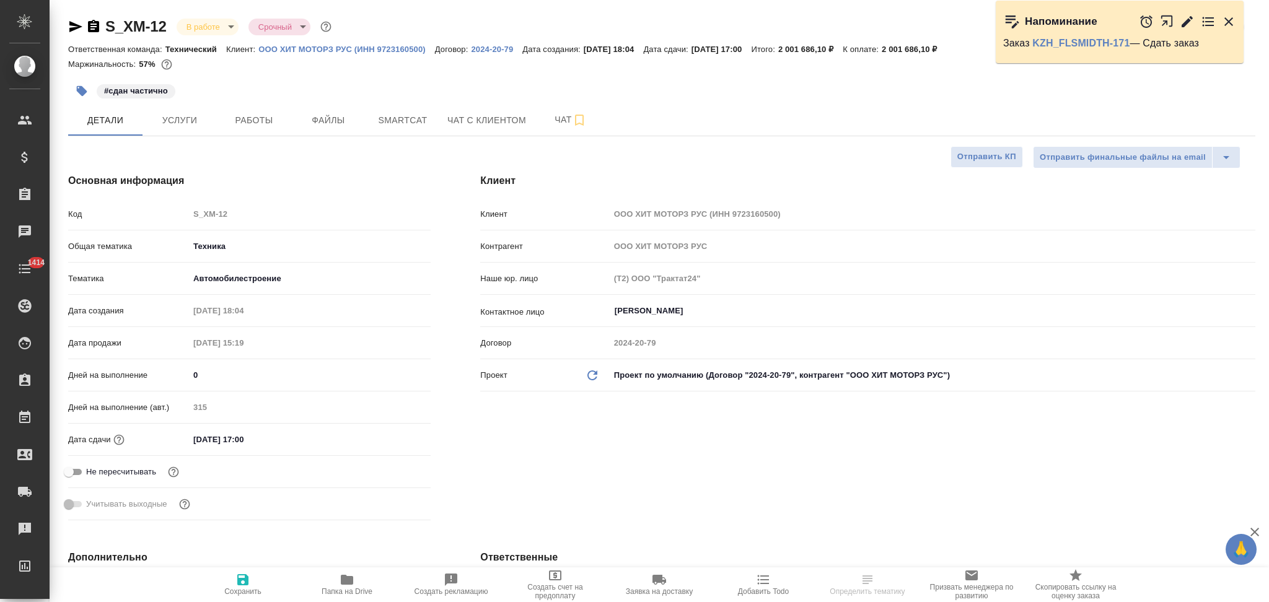
type textarea "x"
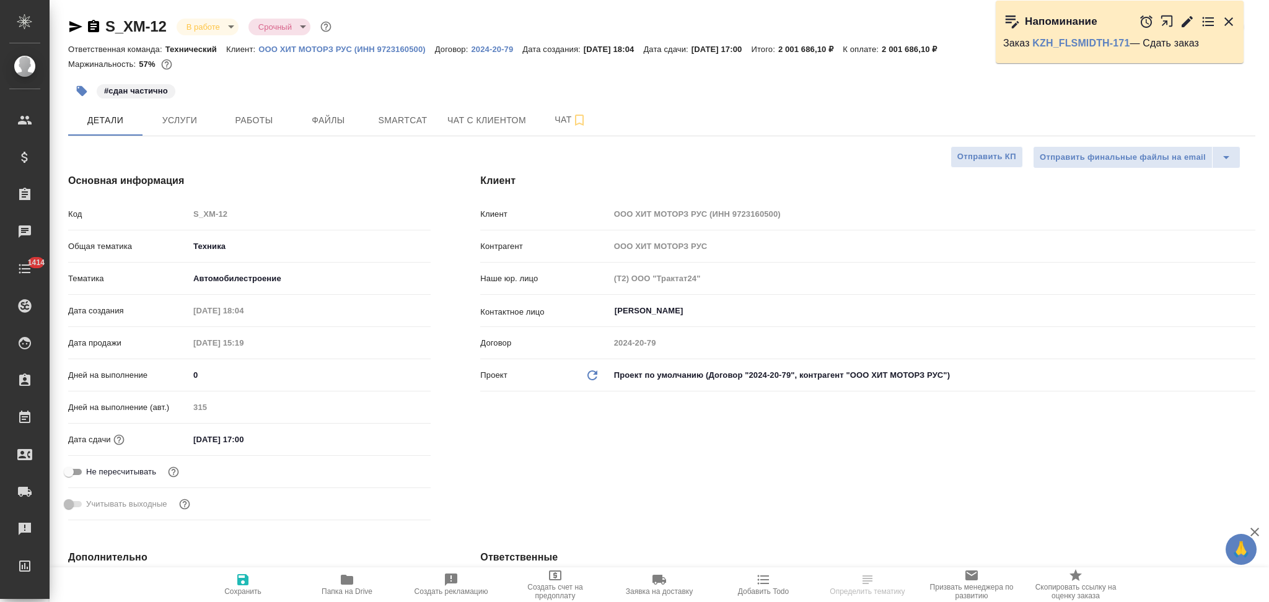
type textarea "x"
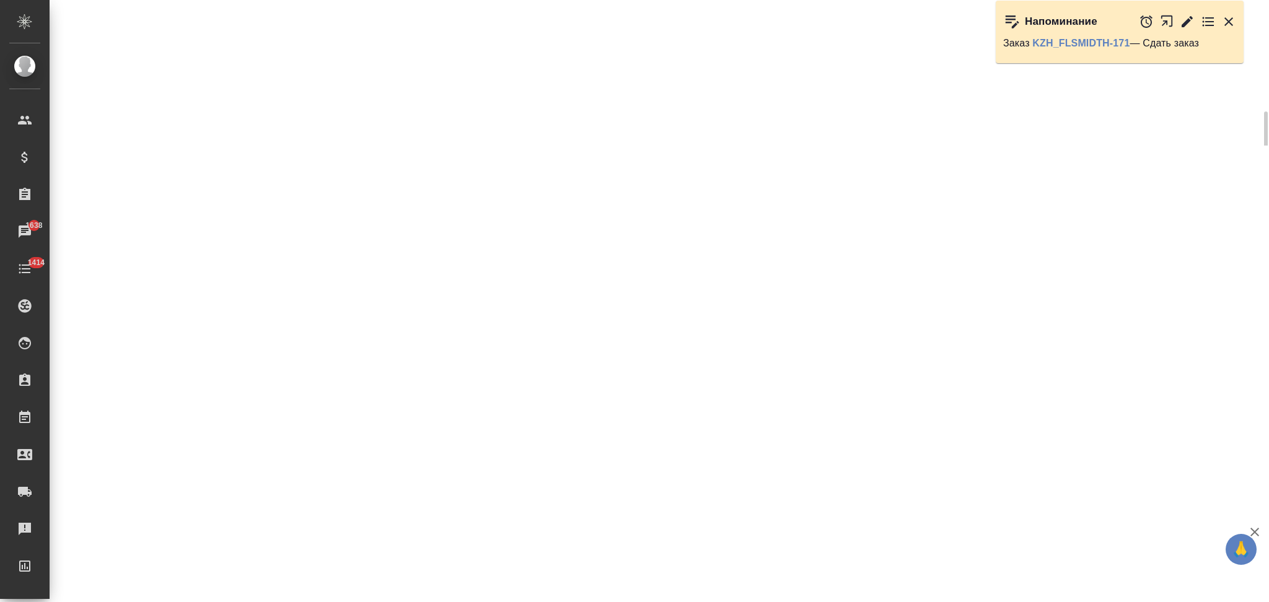
select select "RU"
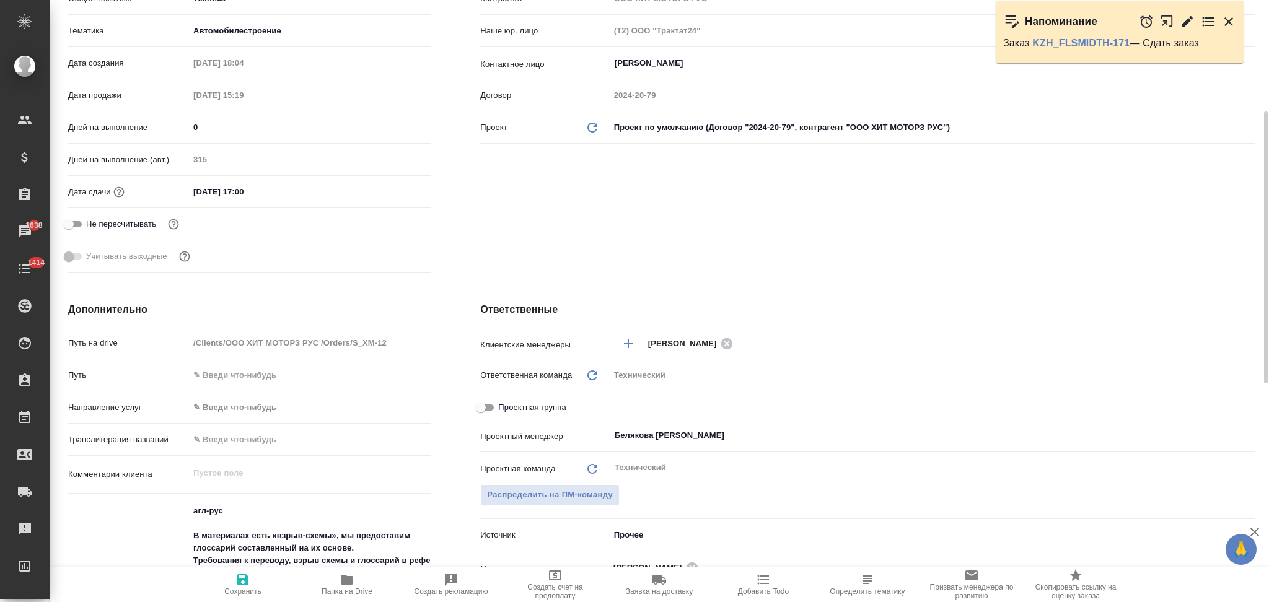
type textarea "x"
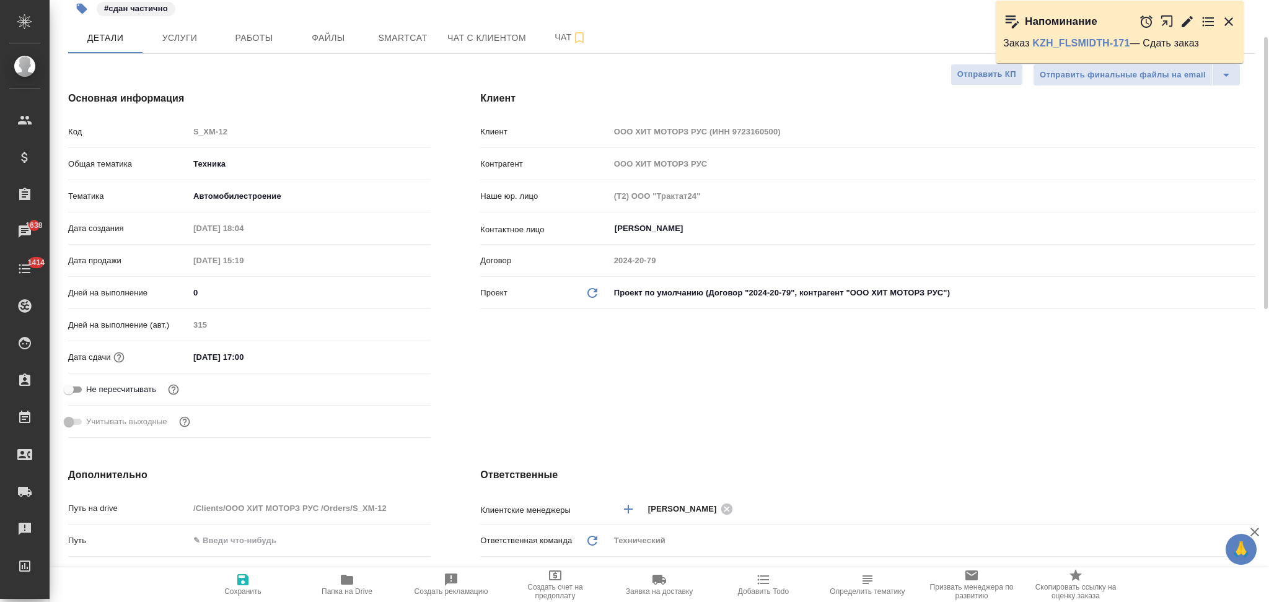
scroll to position [0, 0]
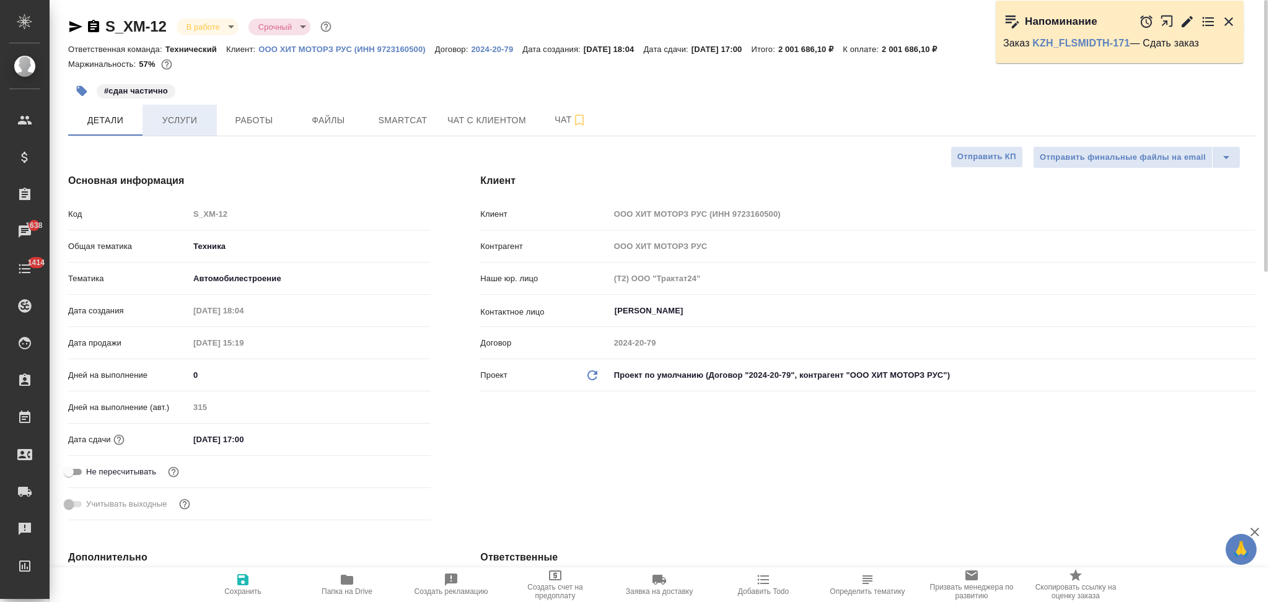
click at [189, 121] on span "Услуги" at bounding box center [179, 120] width 59 height 15
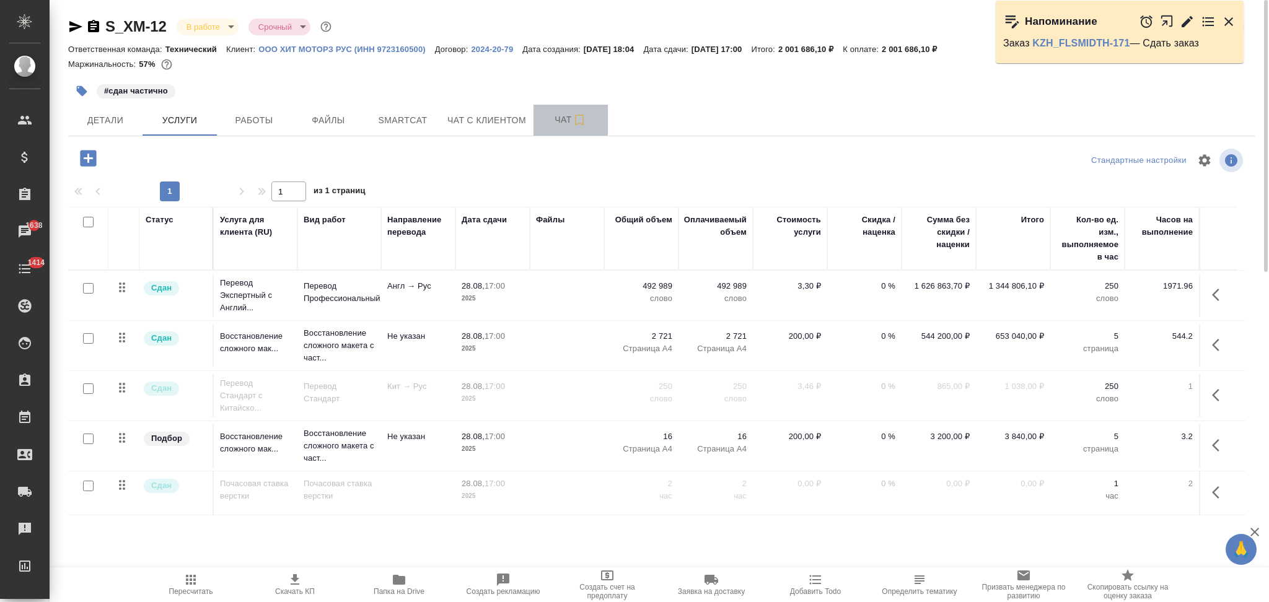
click at [547, 120] on span "Чат" at bounding box center [570, 119] width 59 height 15
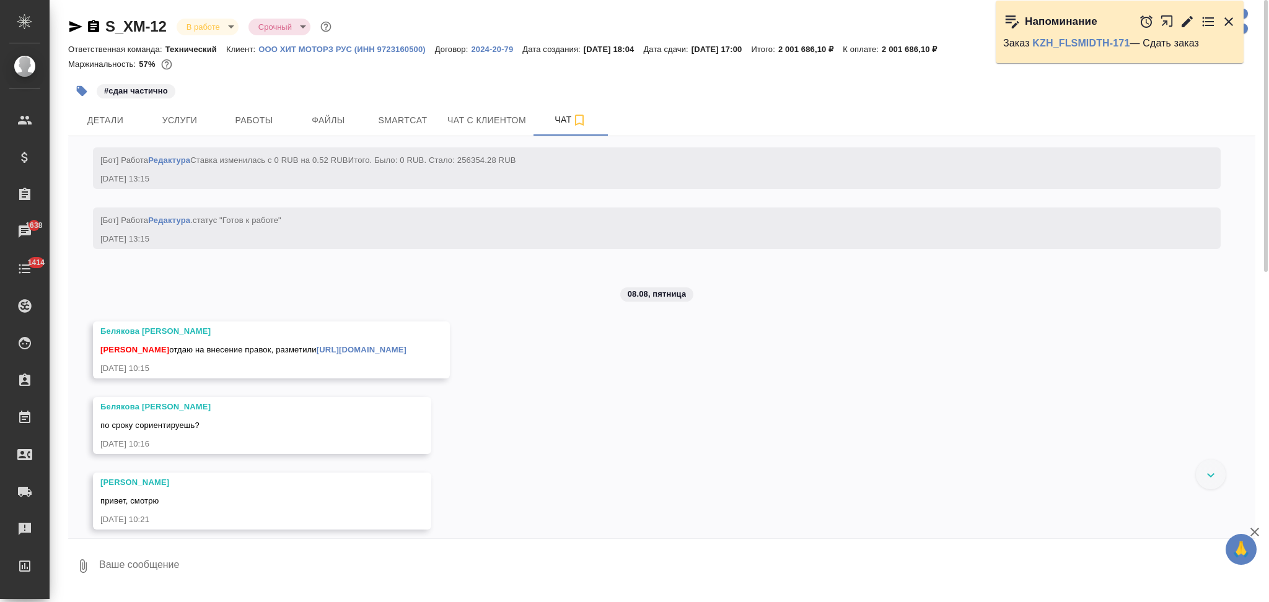
scroll to position [42685, 0]
click at [237, 110] on button "Работы" at bounding box center [254, 120] width 74 height 31
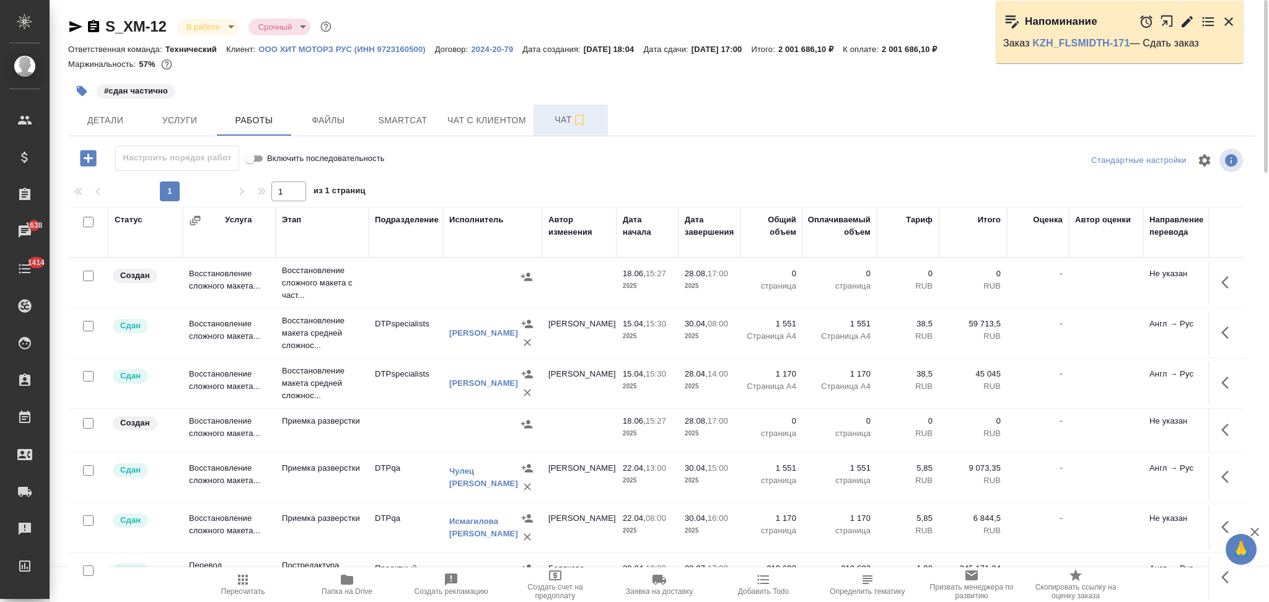
click at [553, 117] on span "Чат" at bounding box center [570, 119] width 59 height 15
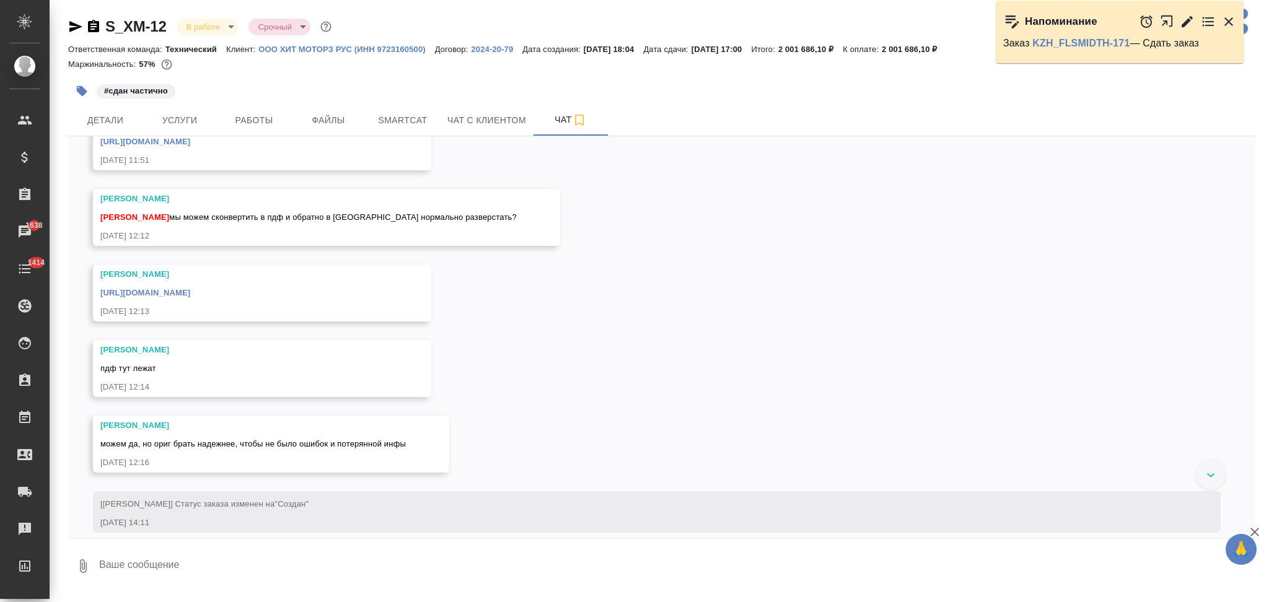
scroll to position [4213, 0]
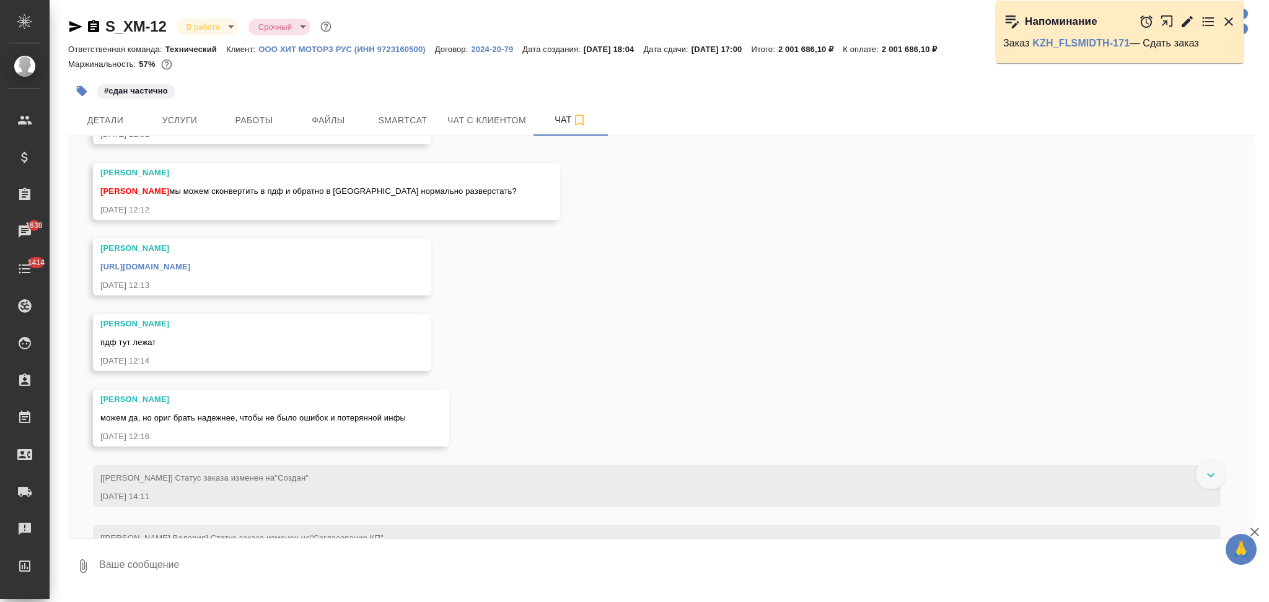
click at [190, 271] on link "https://drive.awatera.com/apps/files/files/9007667?dir=/Shares/%D0%9E%D0%9E%D0%…" at bounding box center [145, 266] width 90 height 9
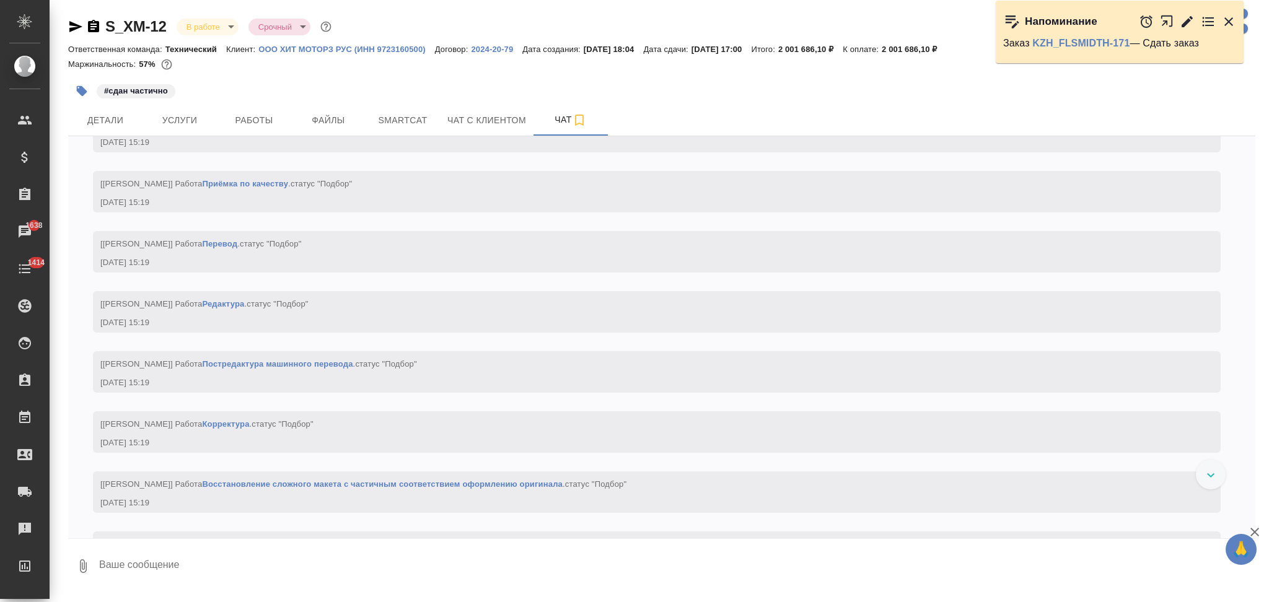
scroll to position [5453, 0]
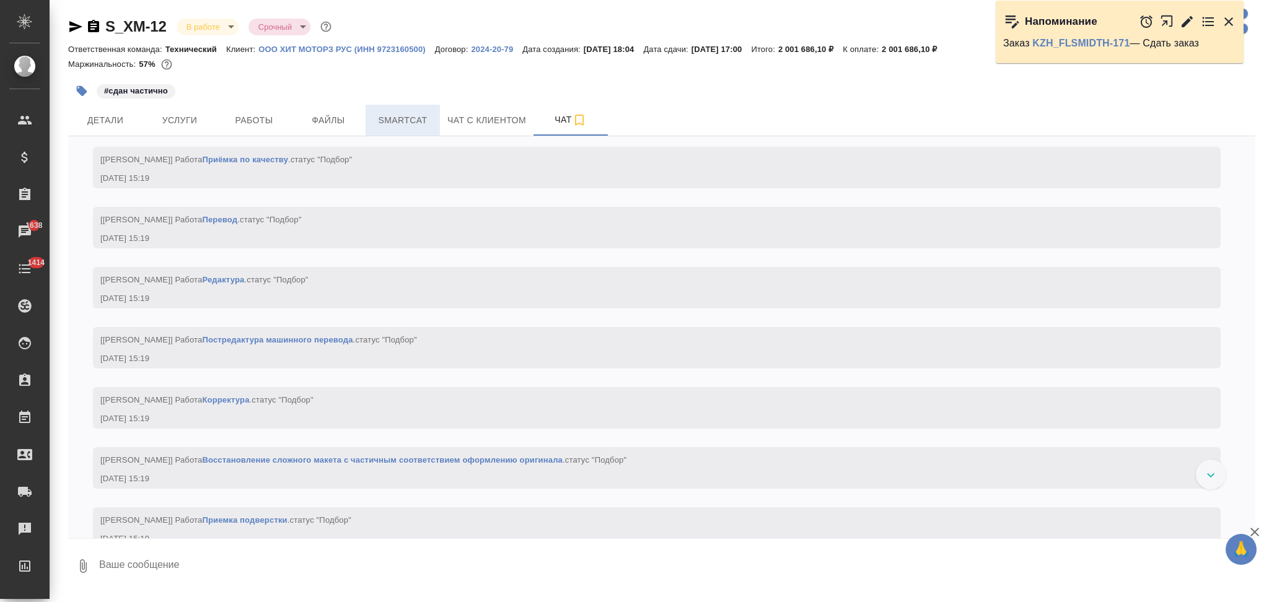
click at [407, 123] on span "Smartcat" at bounding box center [402, 120] width 59 height 15
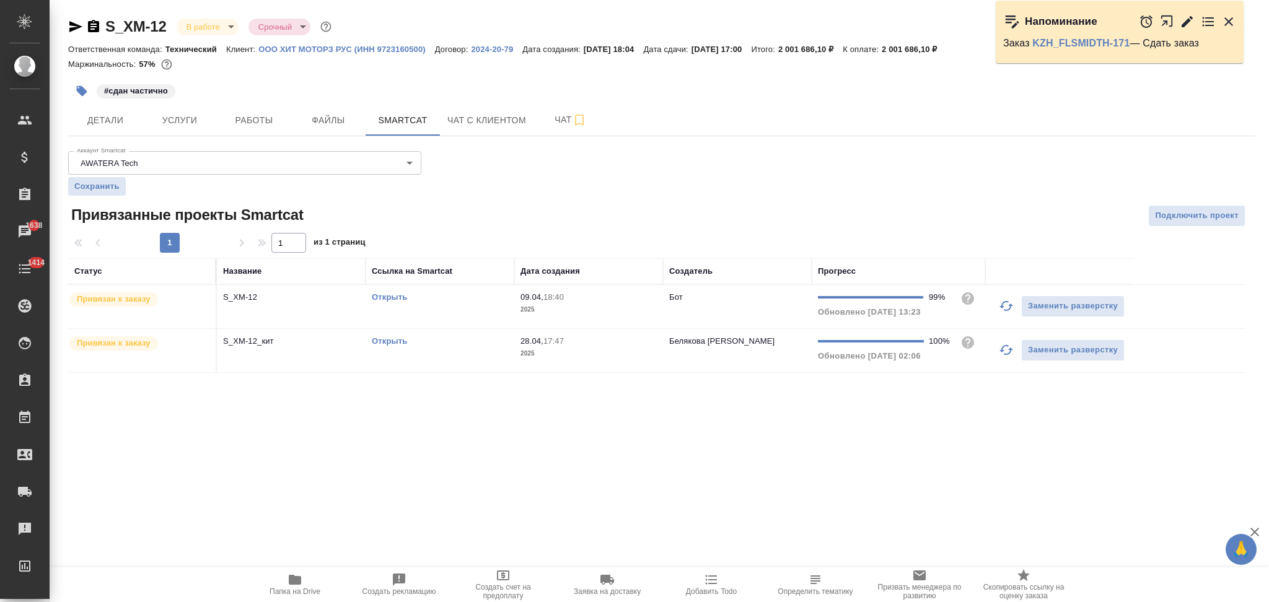
click at [391, 296] on link "Открыть" at bounding box center [389, 296] width 35 height 9
click at [171, 113] on span "Услуги" at bounding box center [179, 120] width 59 height 15
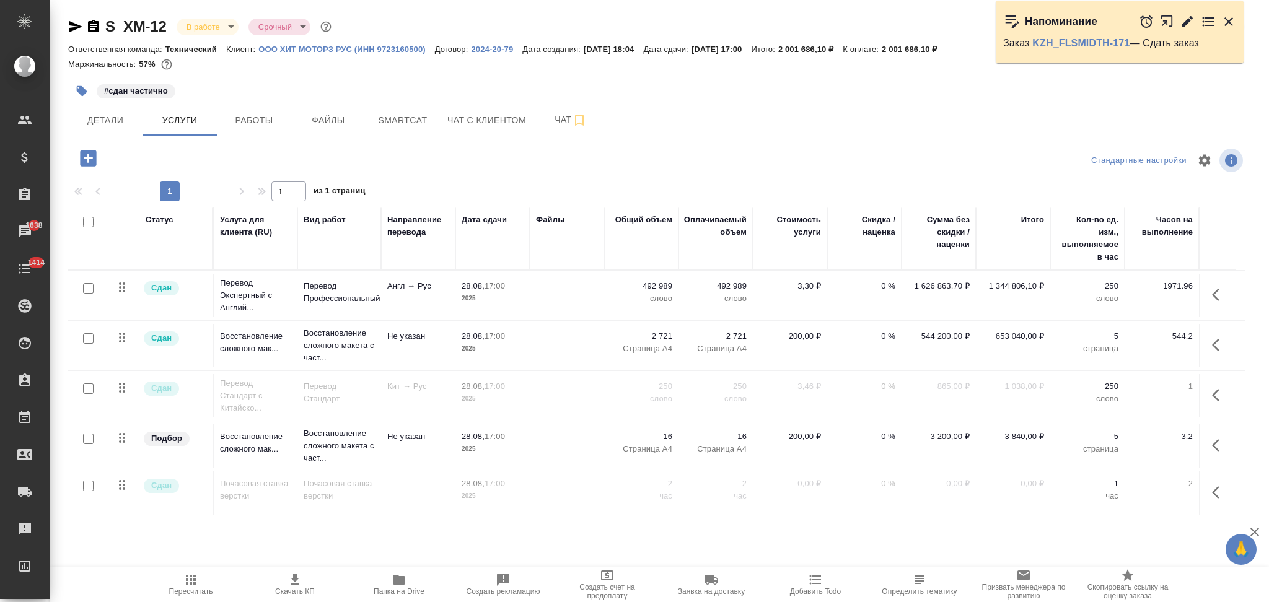
click at [600, 292] on td at bounding box center [567, 295] width 74 height 43
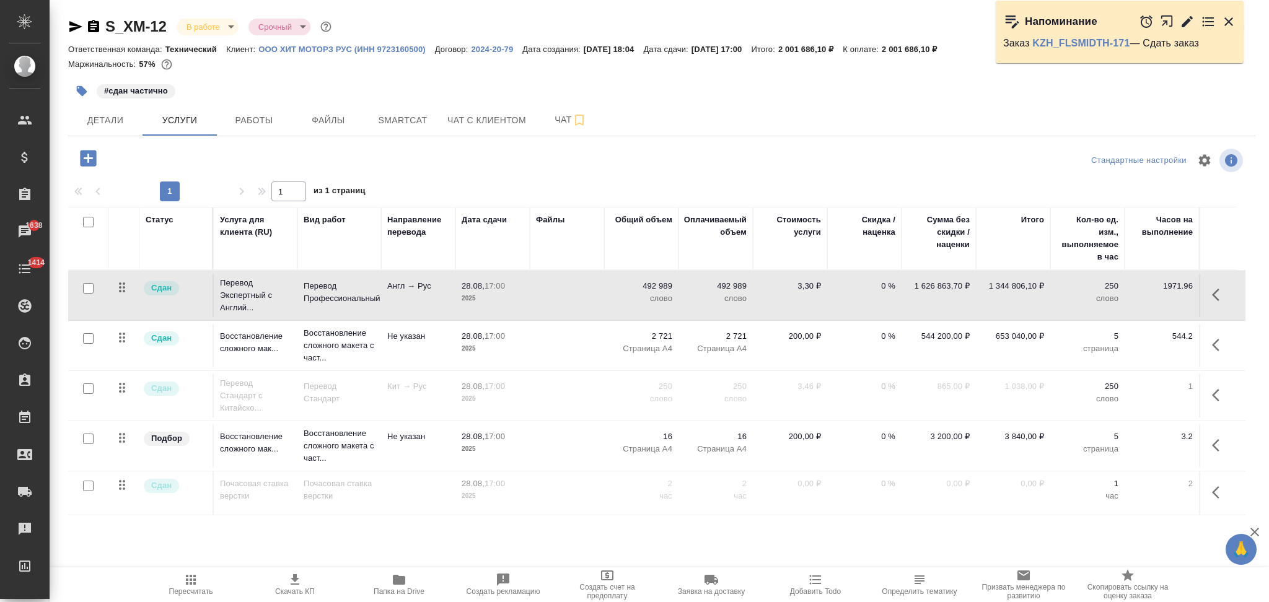
click at [600, 292] on td at bounding box center [567, 295] width 74 height 43
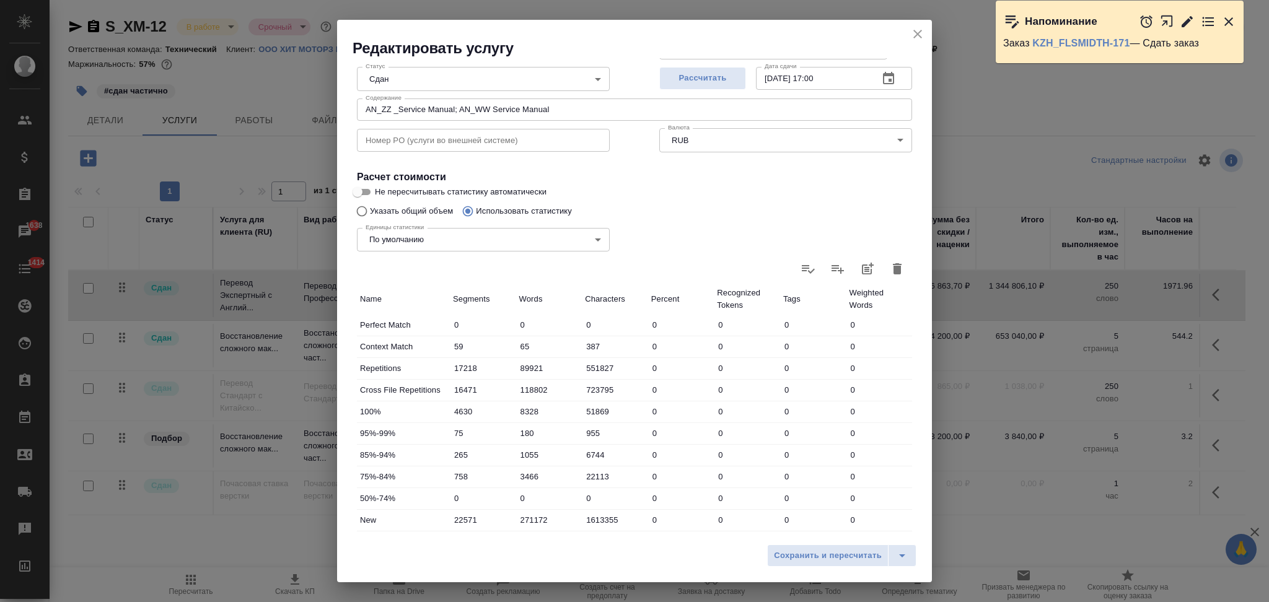
scroll to position [243, 0]
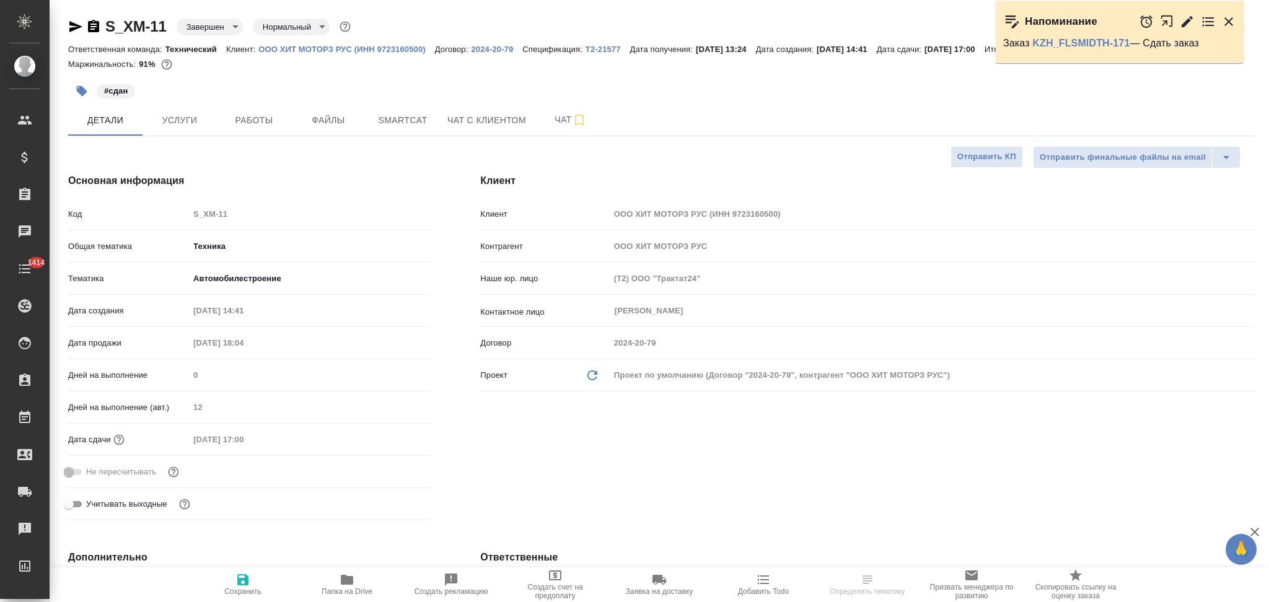
select select "RU"
type textarea "x"
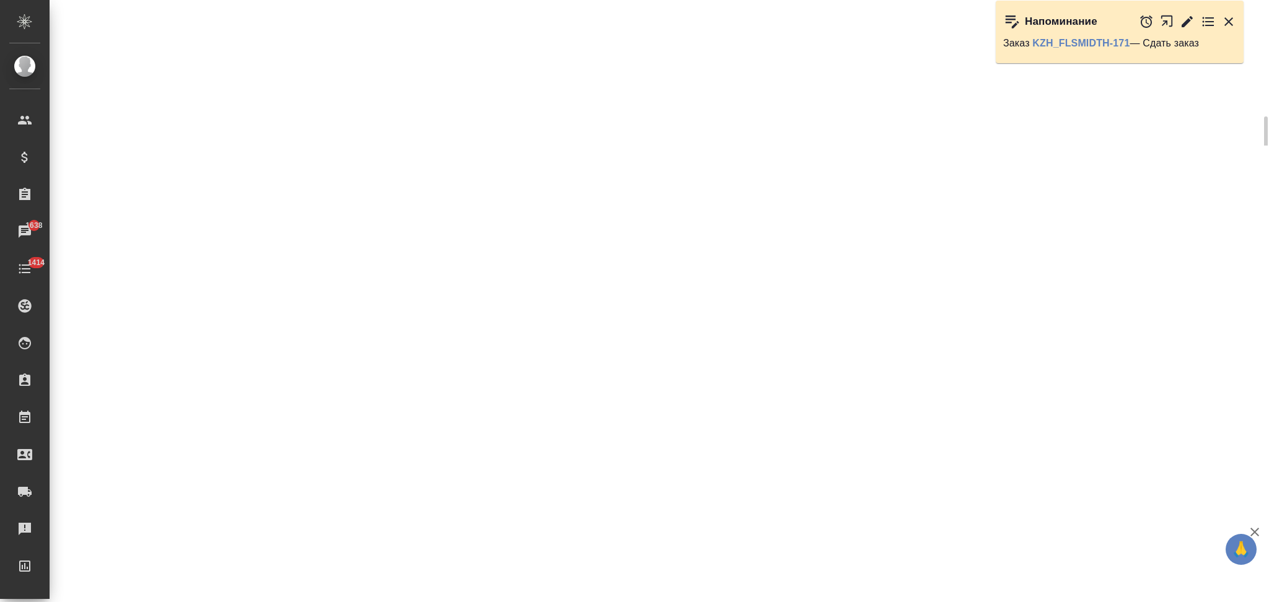
select select "RU"
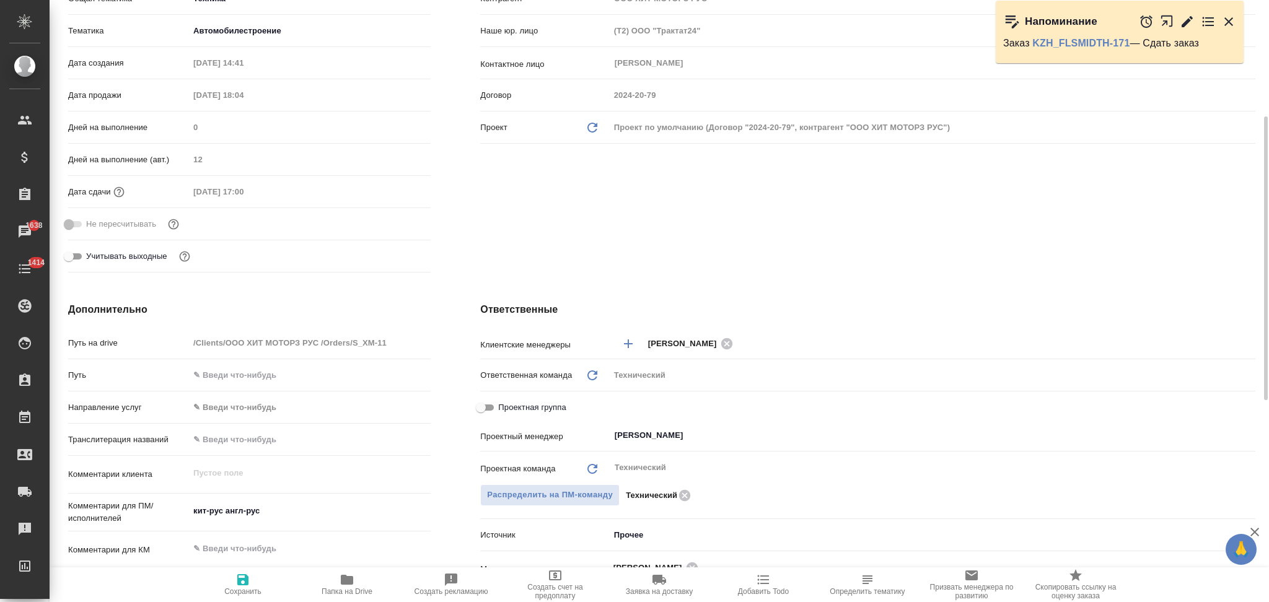
type textarea "x"
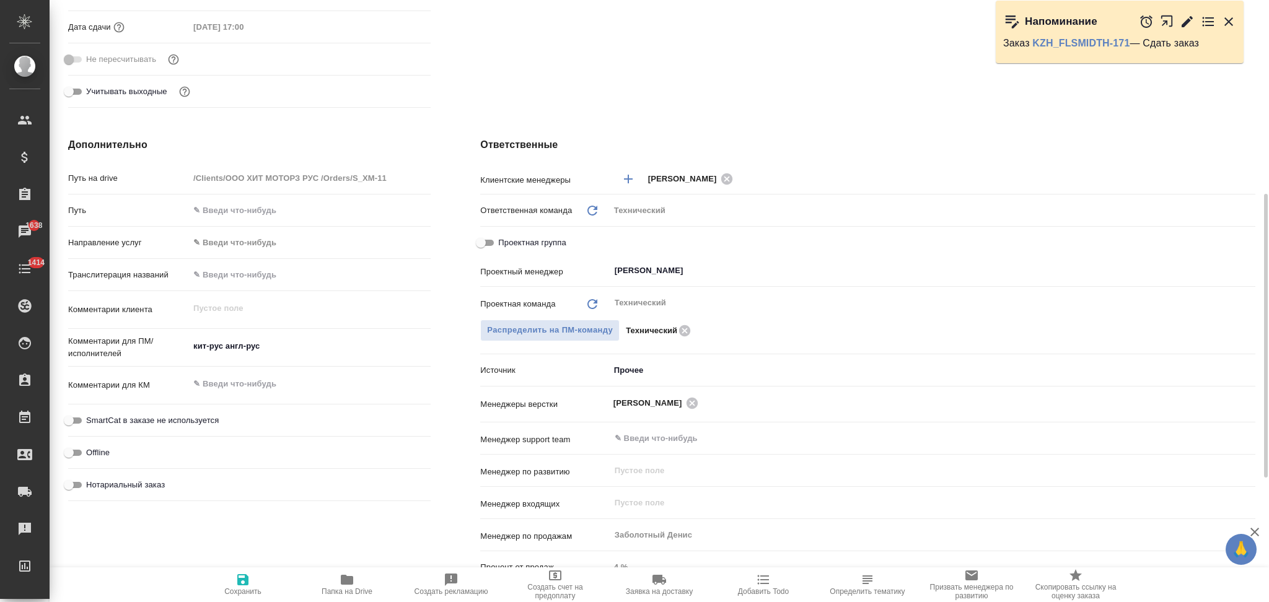
type textarea "x"
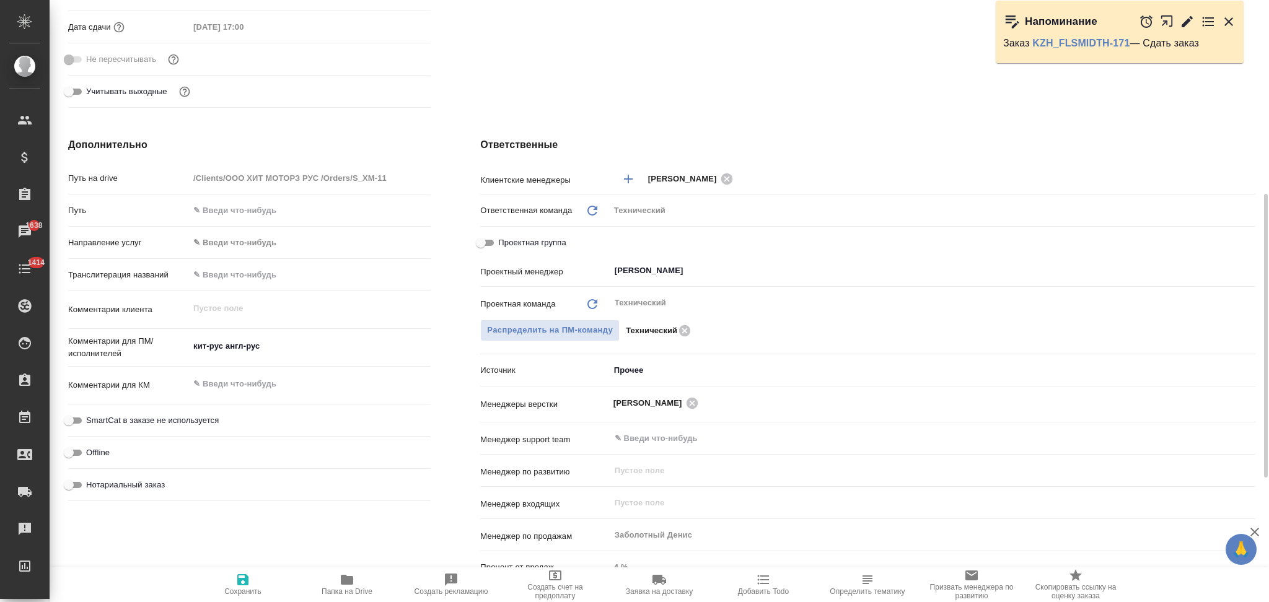
type textarea "x"
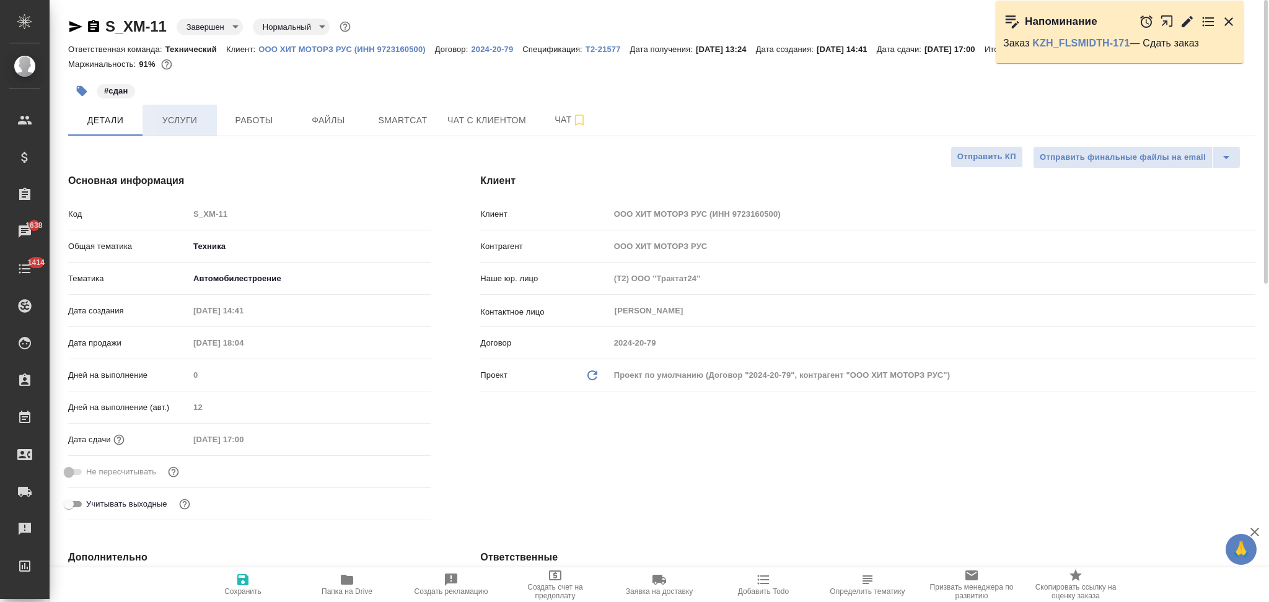
click at [170, 127] on span "Услуги" at bounding box center [179, 120] width 59 height 15
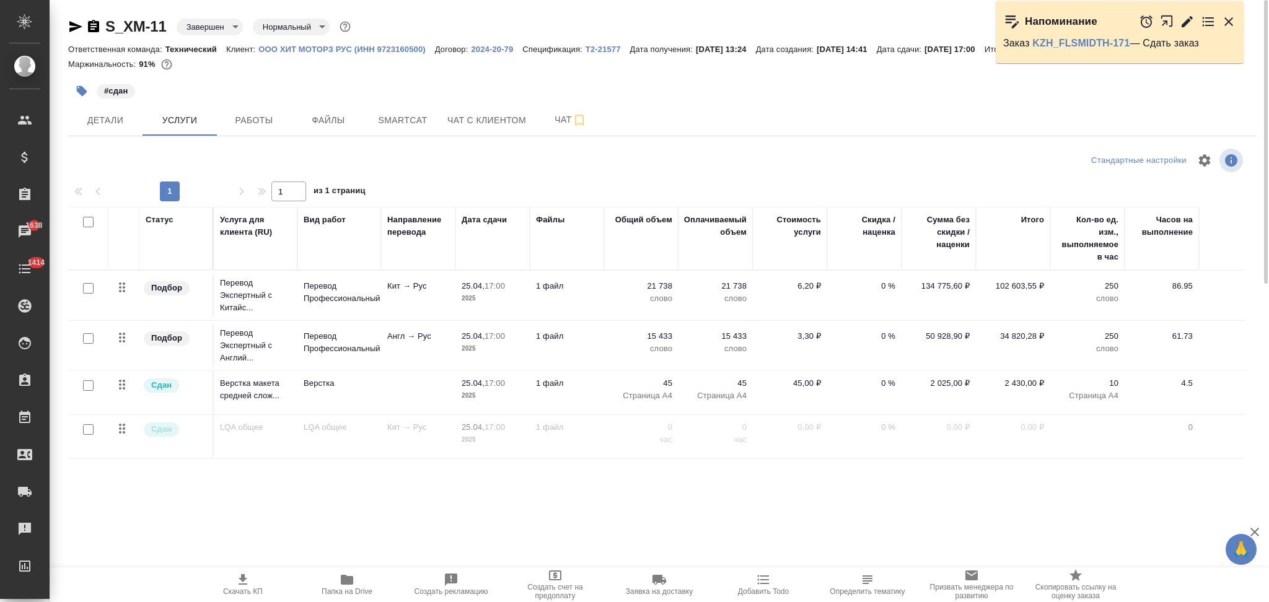
click at [576, 306] on td "1 файл" at bounding box center [567, 295] width 74 height 43
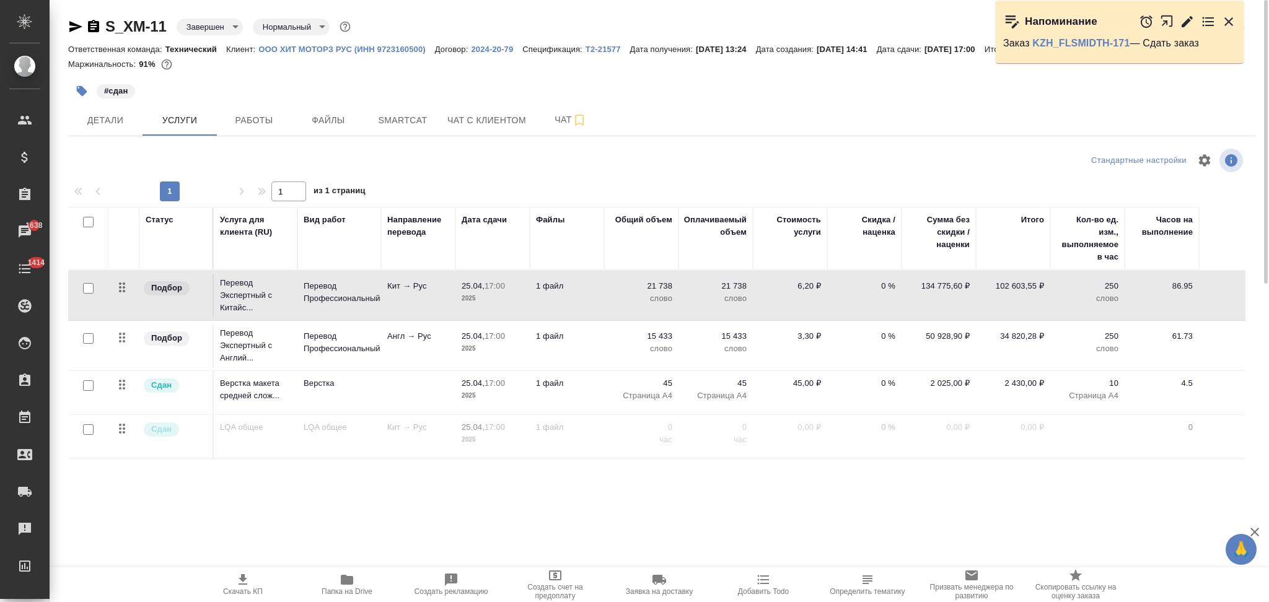
click at [576, 306] on td "1 файл" at bounding box center [567, 295] width 74 height 43
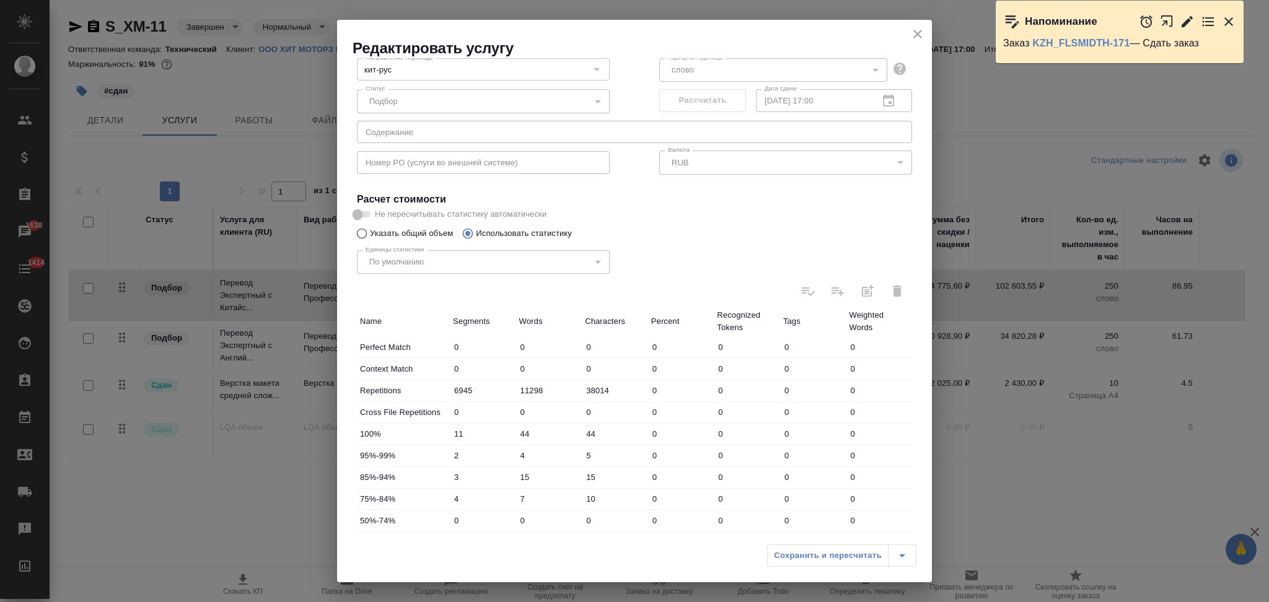
scroll to position [77, 0]
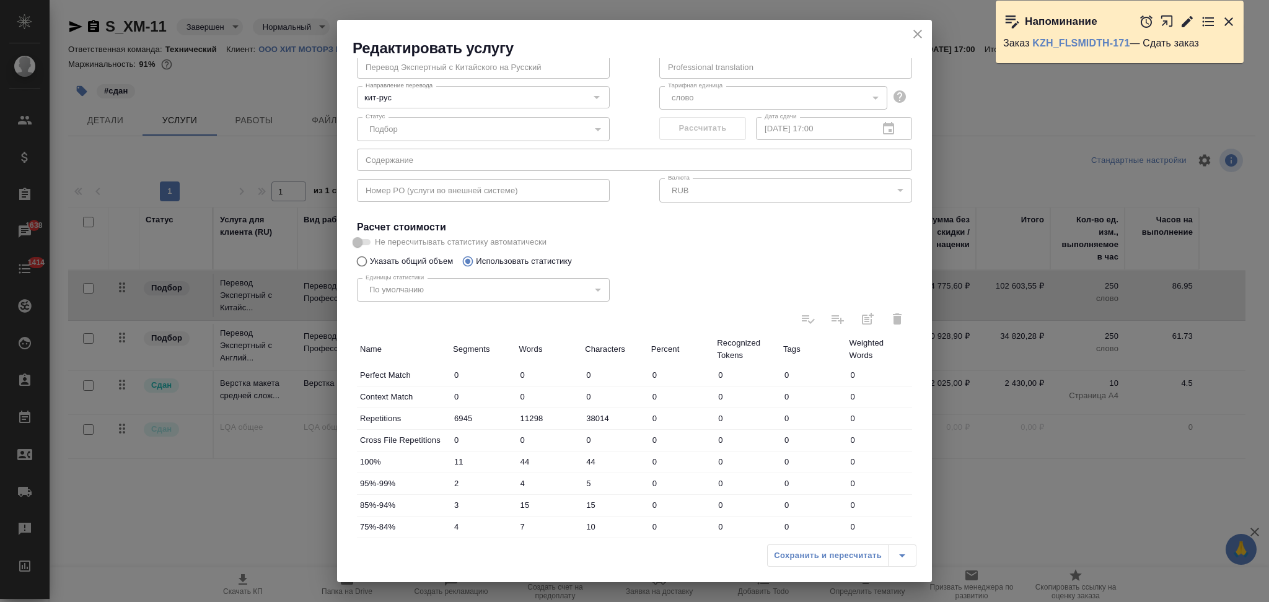
click at [358, 260] on input "Указать общий объем" at bounding box center [360, 262] width 20 height 24
radio input "true"
radio input "false"
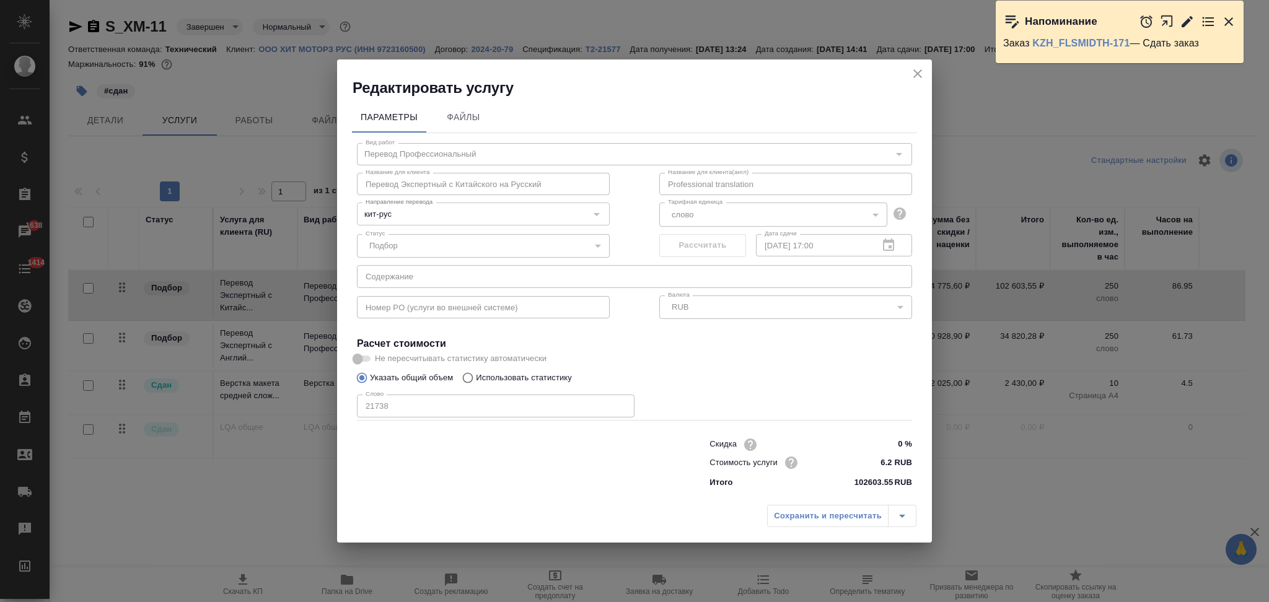
scroll to position [0, 0]
click at [918, 76] on icon "close" at bounding box center [917, 73] width 15 height 15
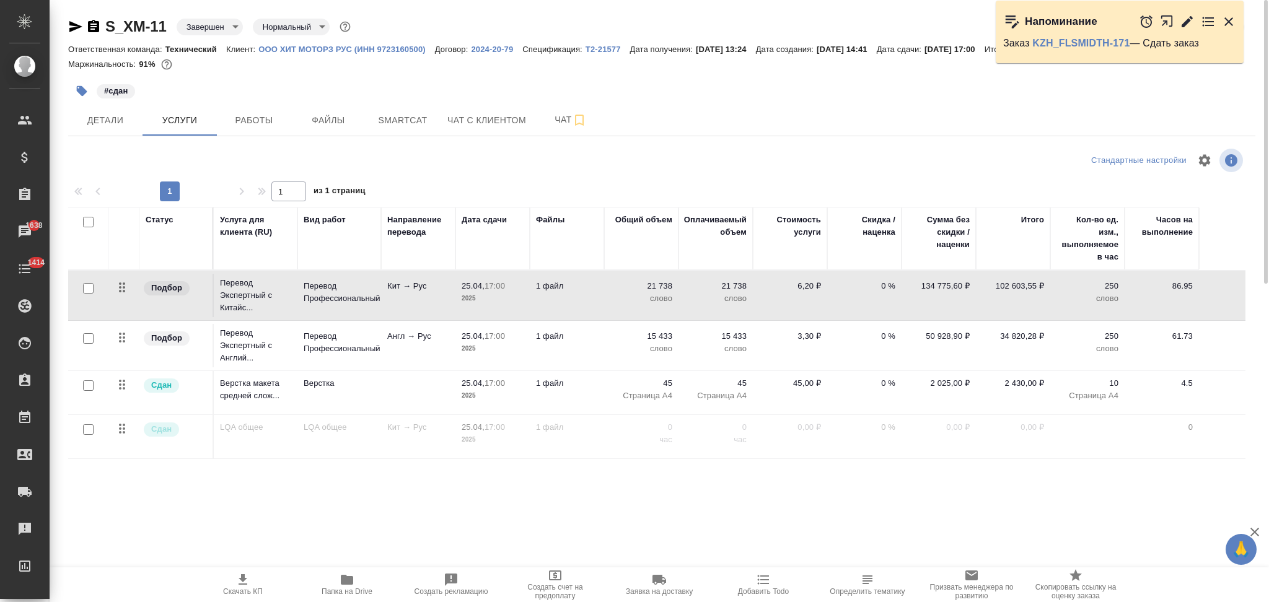
click at [599, 317] on td "1 файл" at bounding box center [567, 295] width 74 height 43
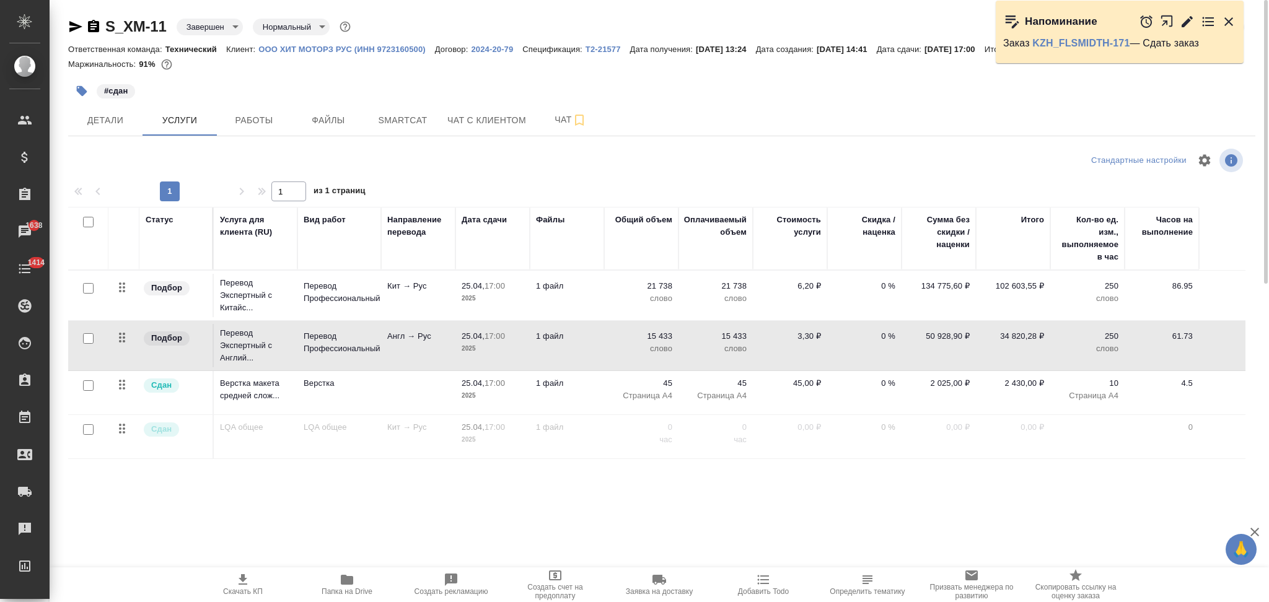
click at [599, 317] on td "1 файл" at bounding box center [567, 295] width 74 height 43
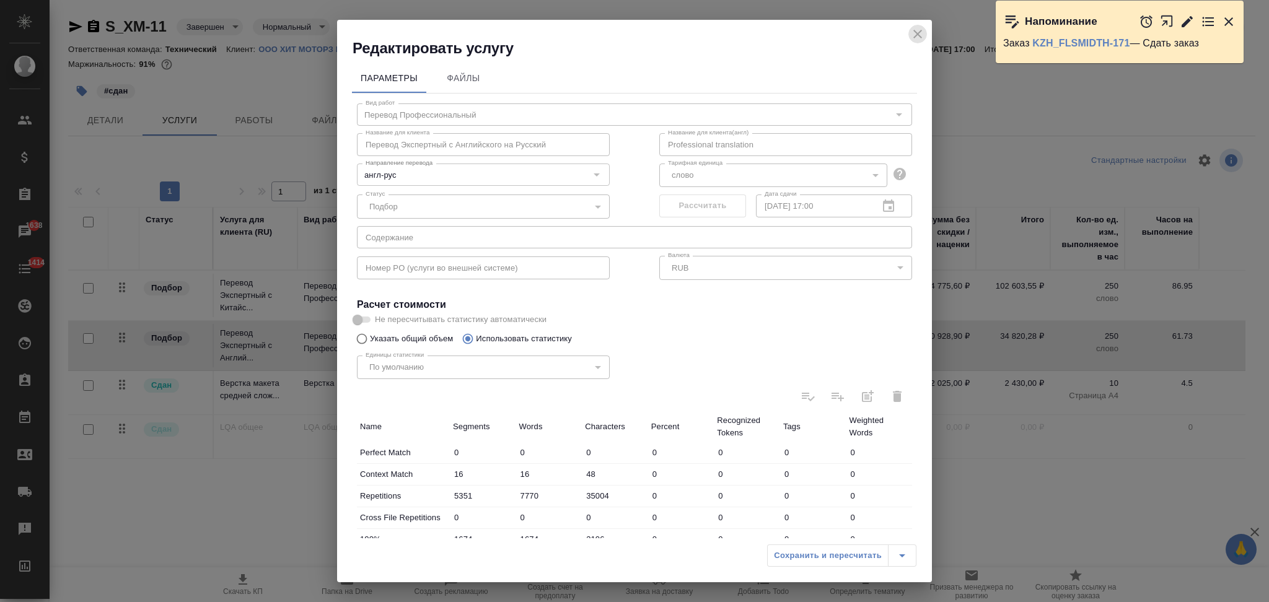
click at [914, 36] on icon "close" at bounding box center [917, 34] width 15 height 15
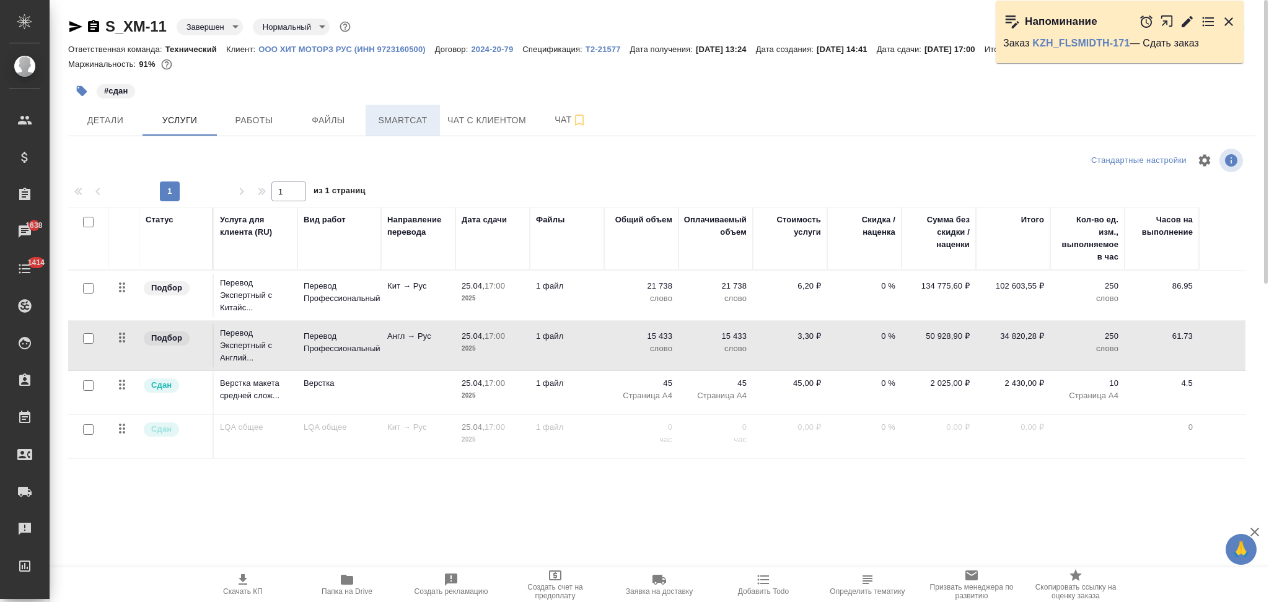
click at [407, 124] on span "Smartcat" at bounding box center [402, 120] width 59 height 15
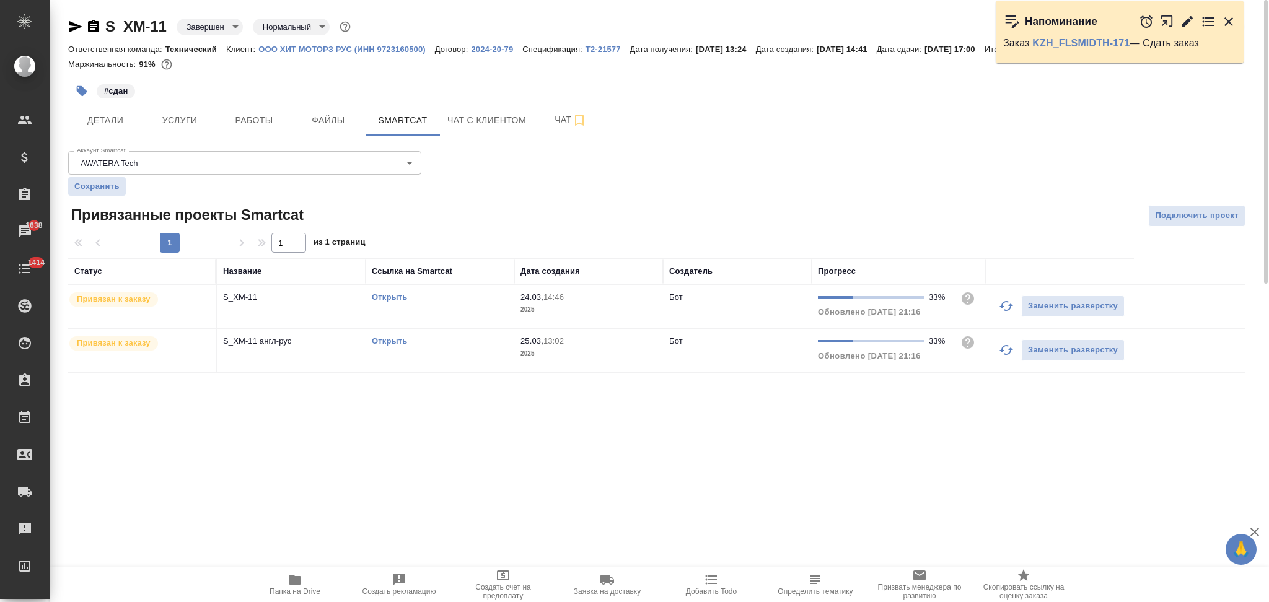
click at [385, 298] on link "Открыть" at bounding box center [389, 296] width 35 height 9
click at [247, 105] on button "Работы" at bounding box center [254, 120] width 74 height 31
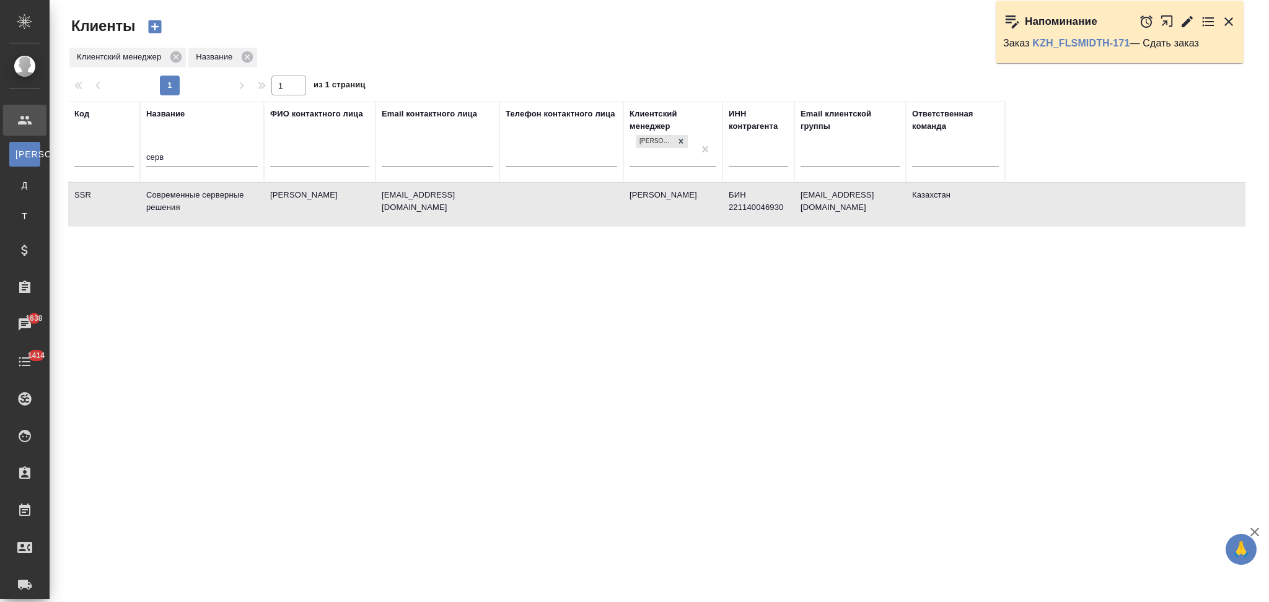
select select "RU"
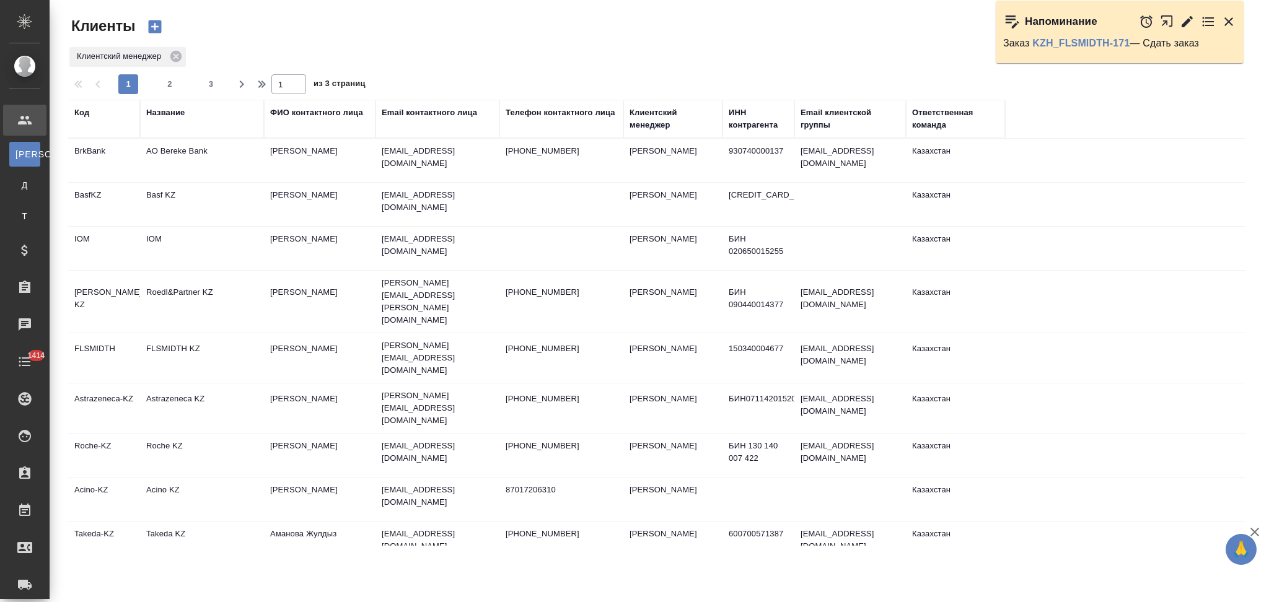
select select "RU"
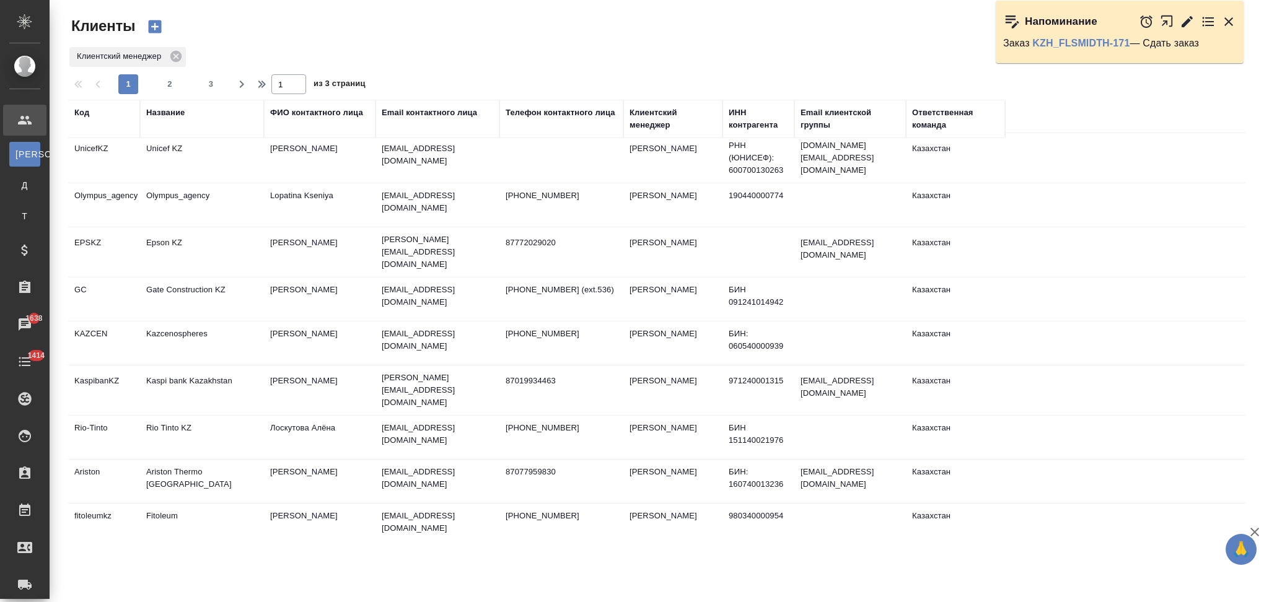
scroll to position [578, 0]
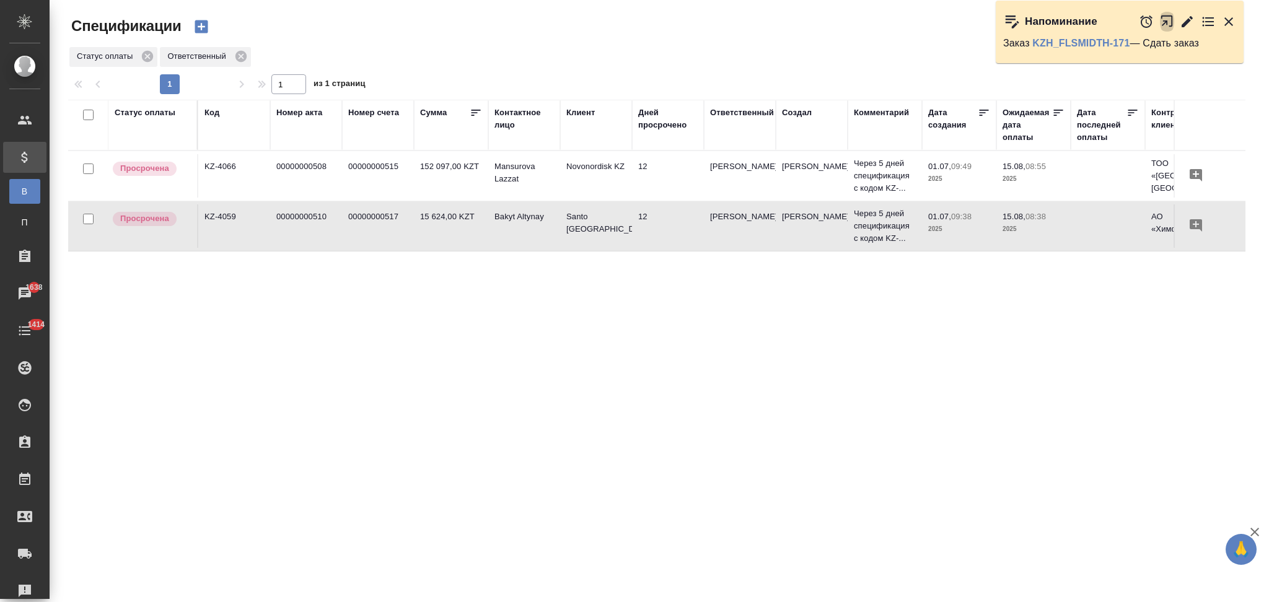
click at [1169, 20] on icon "button" at bounding box center [1170, 24] width 20 height 20
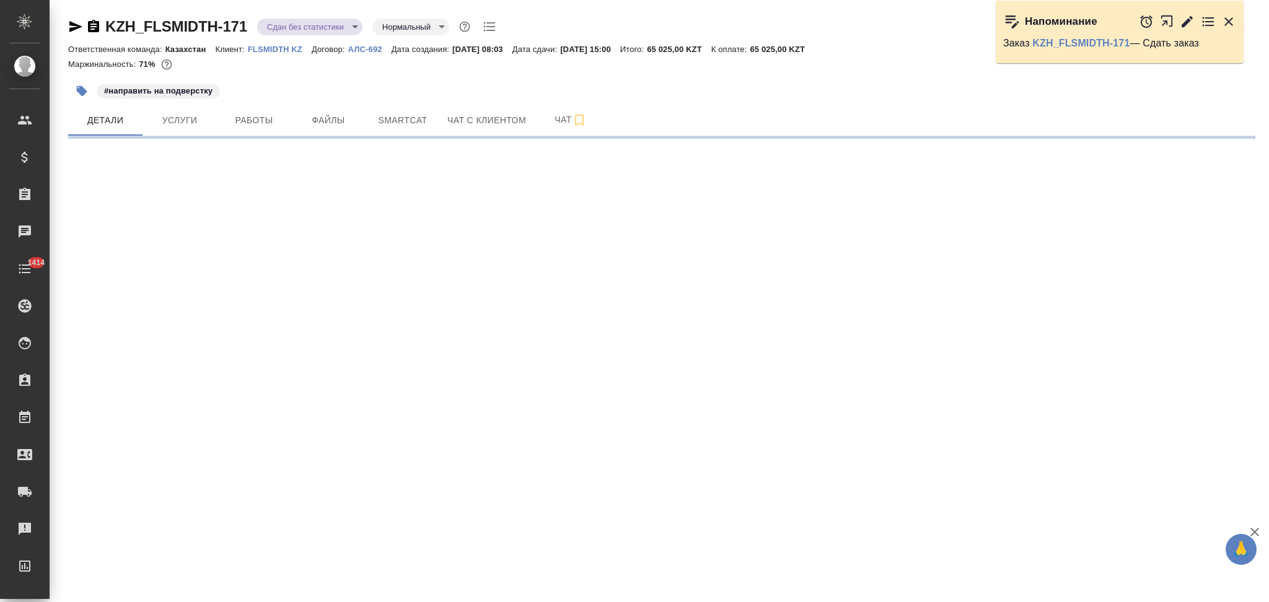
select select "RU"
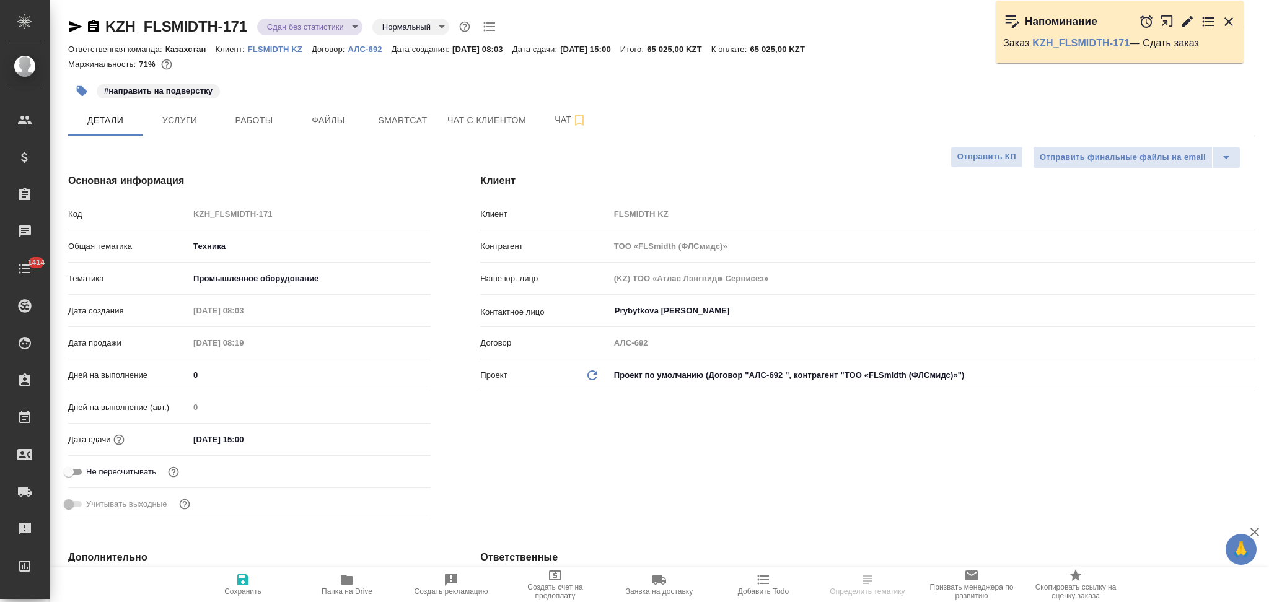
type textarea "x"
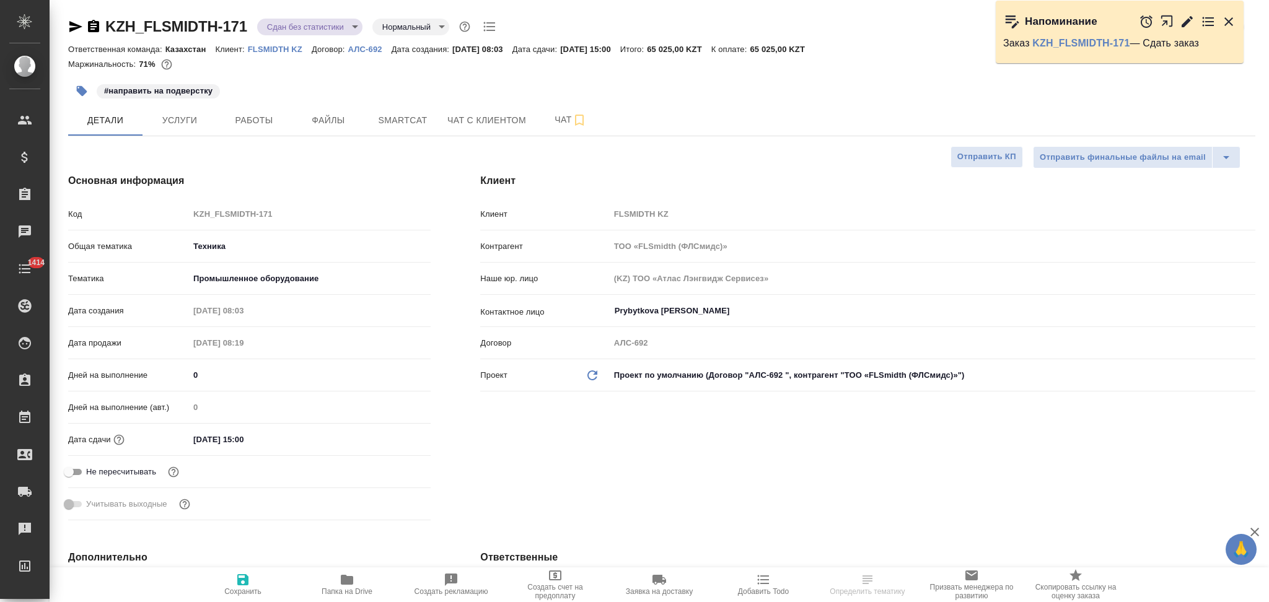
type textarea "x"
type input "Matveeva Anastasia"
type input "[PERSON_NAME]"
type textarea "x"
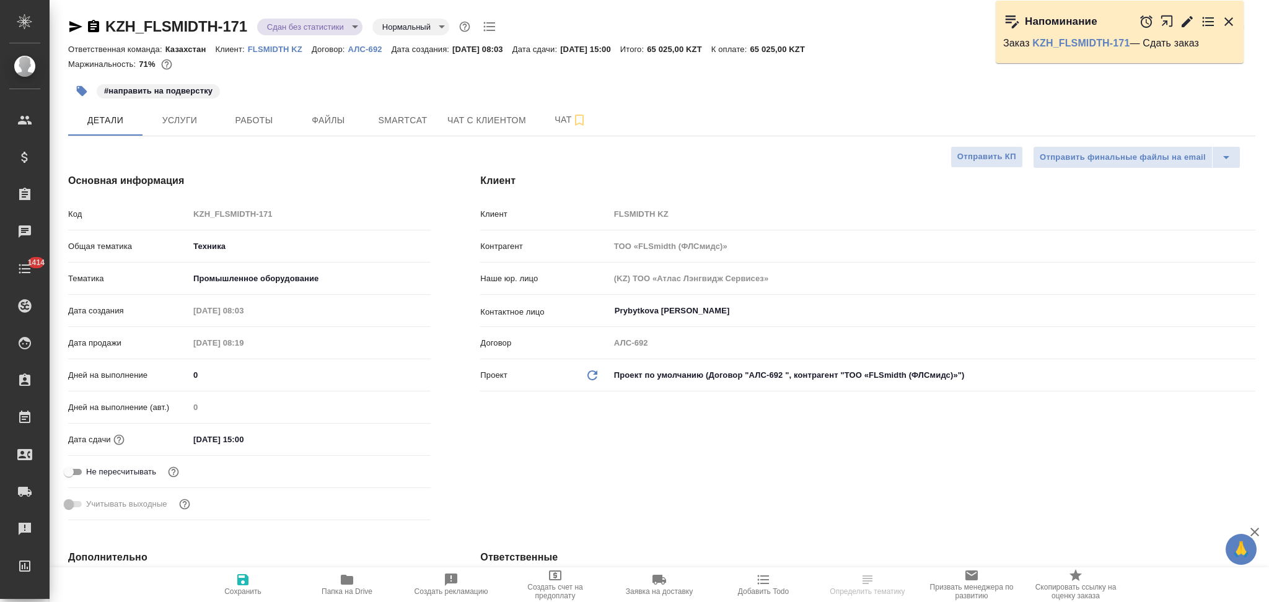
type textarea "x"
click at [1227, 22] on icon "button" at bounding box center [1228, 21] width 9 height 9
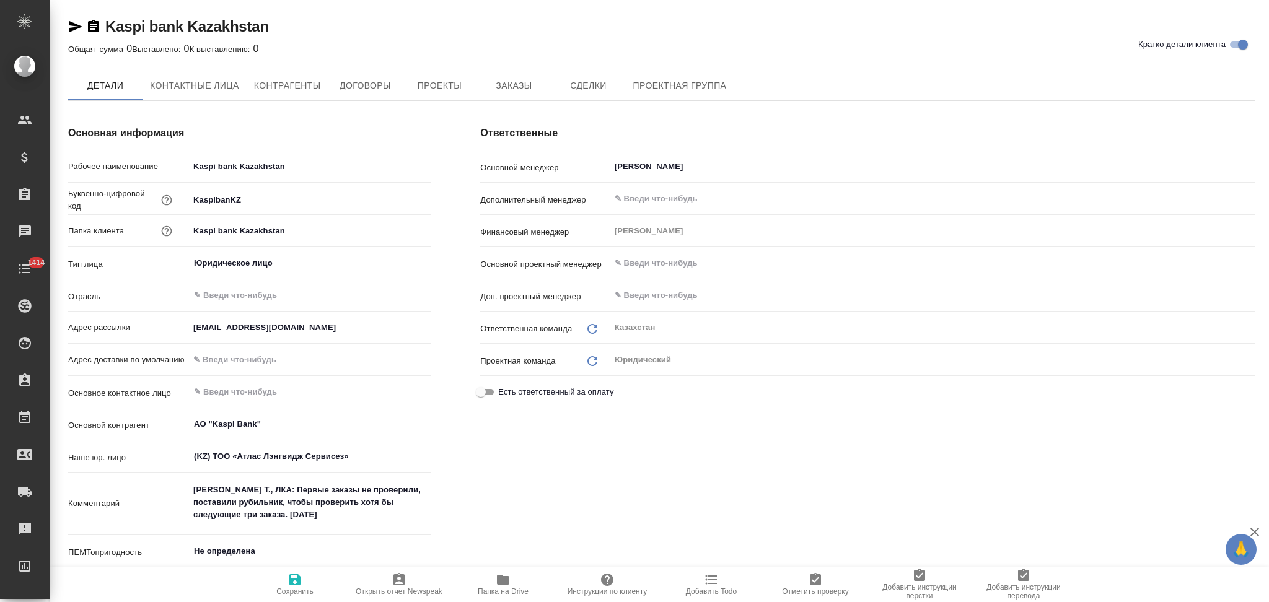
type input "АО "Kaspi Bank""
type textarea "x"
type input "АО "Kaspi Bank""
type textarea "x"
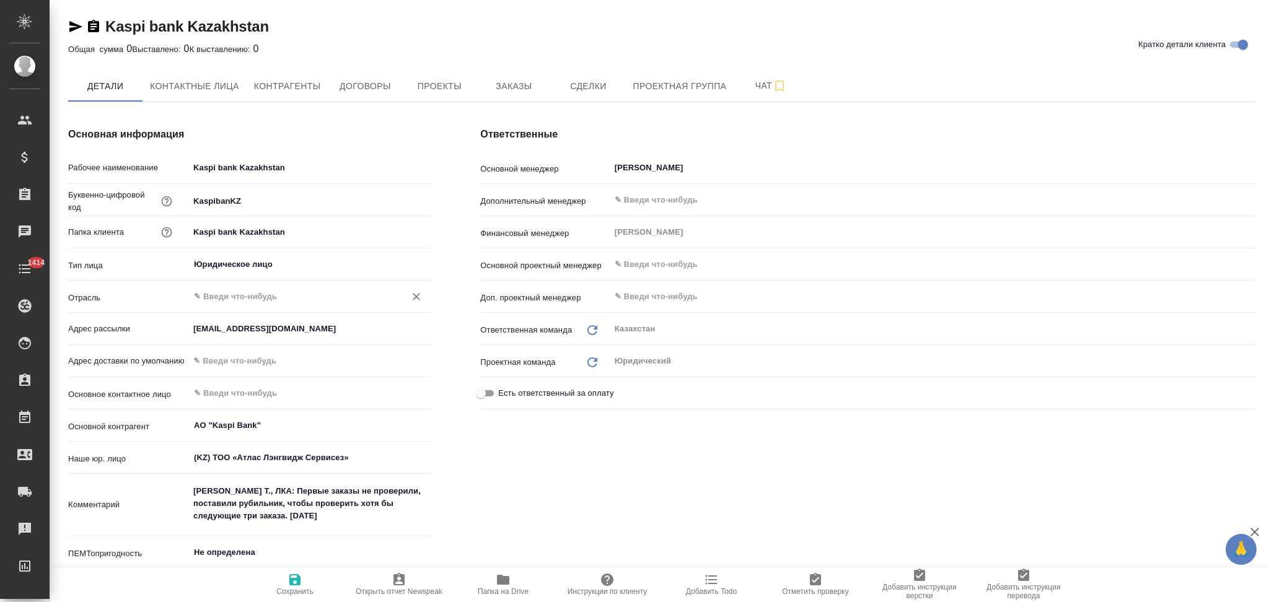
type textarea "x"
type input "АО "Kaspi Bank""
type textarea "x"
type input "АО "Kaspi Bank""
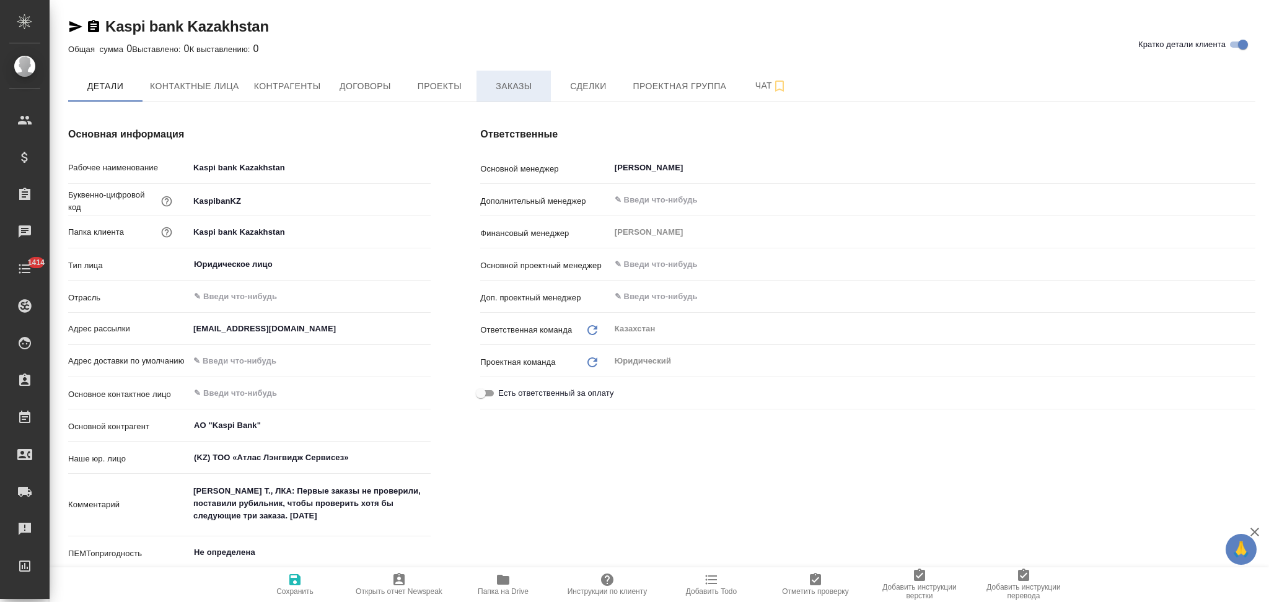
type textarea "x"
click at [517, 83] on span "Заказы" at bounding box center [513, 86] width 59 height 15
